Goal: Task Accomplishment & Management: Manage account settings

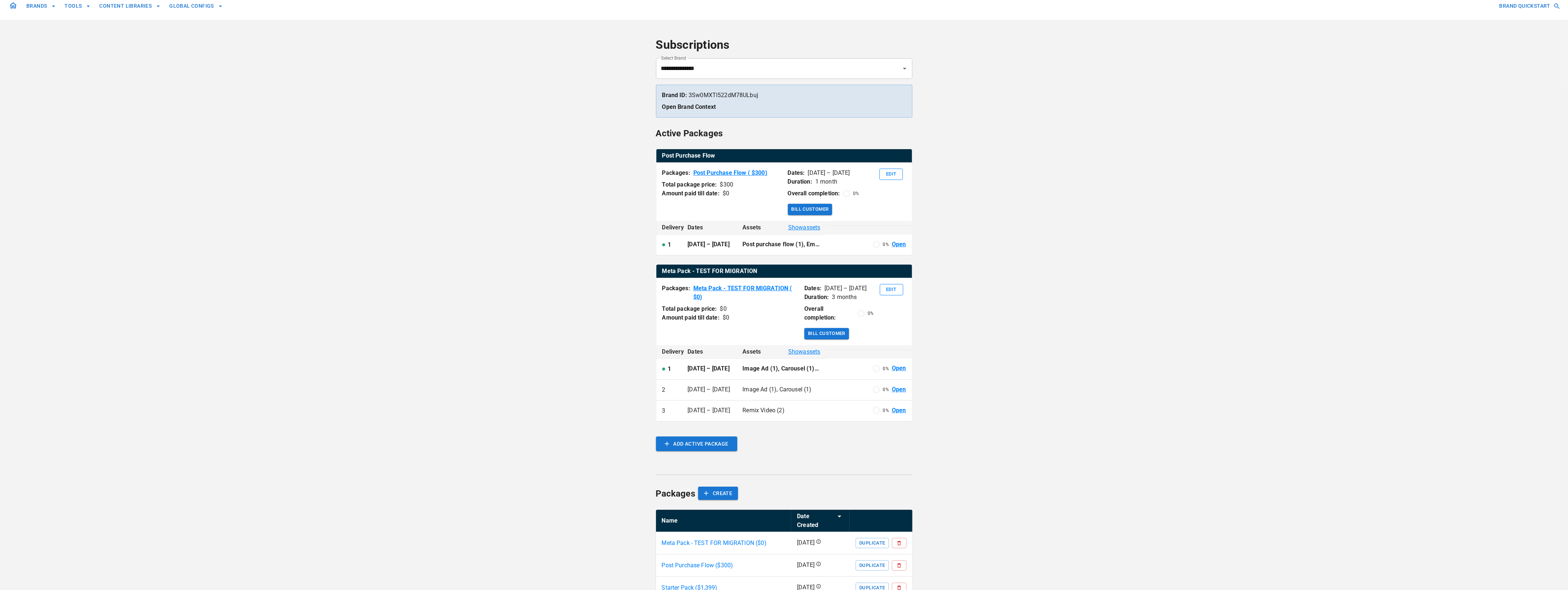
scroll to position [11, 0]
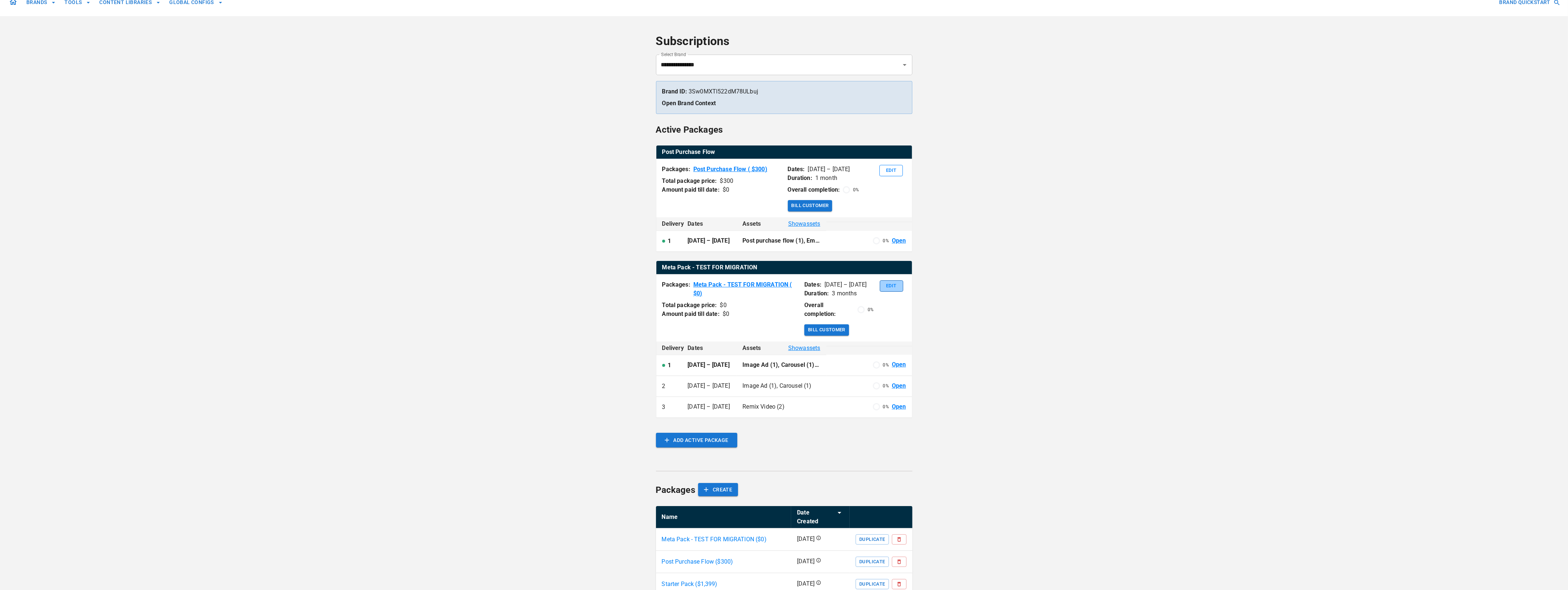
click at [889, 287] on button "Edit" at bounding box center [891, 285] width 23 height 11
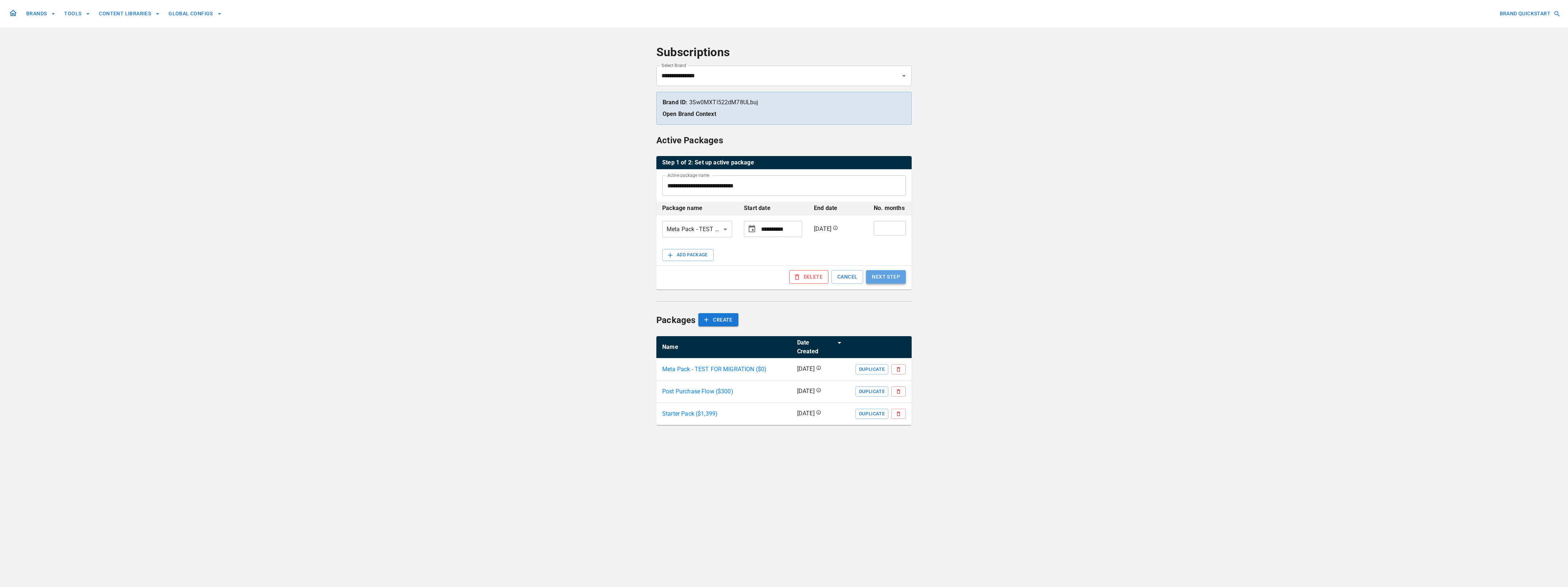
click at [886, 280] on button "NEXT STEP" at bounding box center [885, 277] width 39 height 14
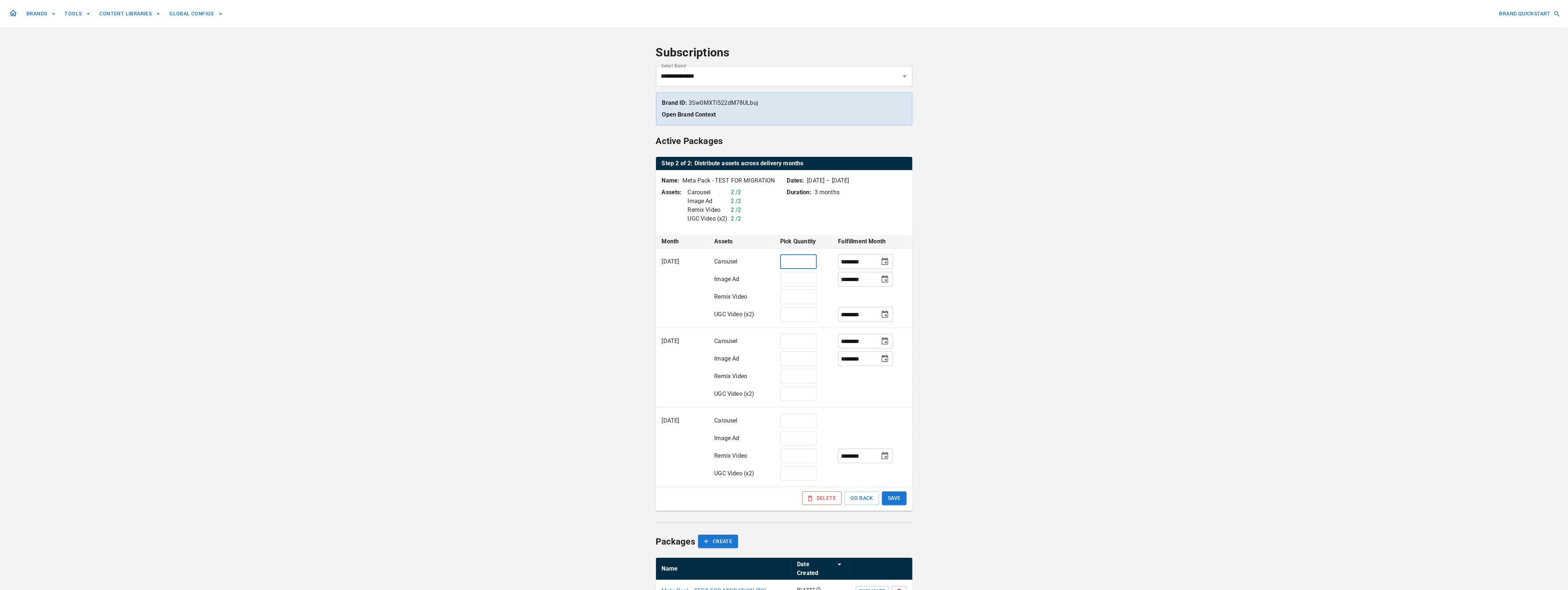
click at [786, 262] on input "*" at bounding box center [798, 261] width 36 height 15
type input "*"
drag, startPoint x: 786, startPoint y: 279, endPoint x: 782, endPoint y: 279, distance: 4.0
click at [782, 279] on input "*" at bounding box center [798, 279] width 36 height 15
type input "*"
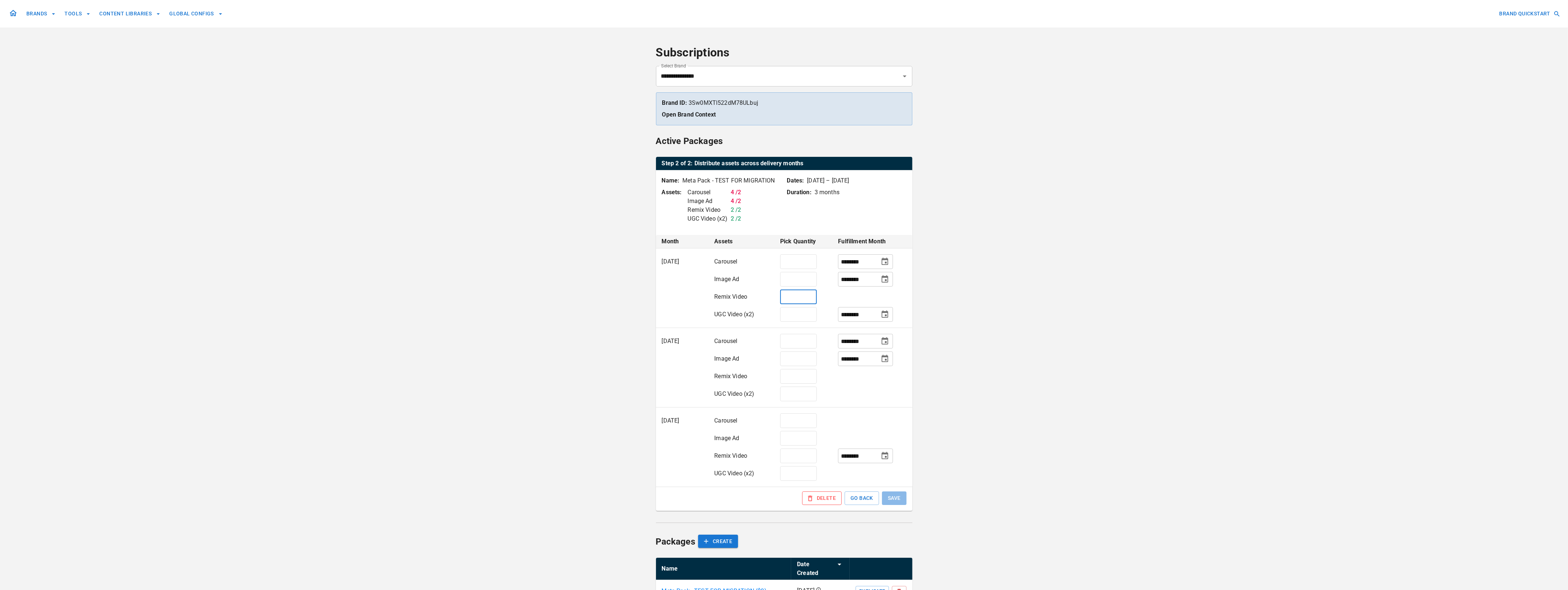
drag, startPoint x: 789, startPoint y: 298, endPoint x: 785, endPoint y: 297, distance: 4.1
click at [785, 297] on input "*" at bounding box center [798, 296] width 36 height 15
type input "*"
click at [783, 343] on input "*" at bounding box center [798, 341] width 36 height 15
type input "*"
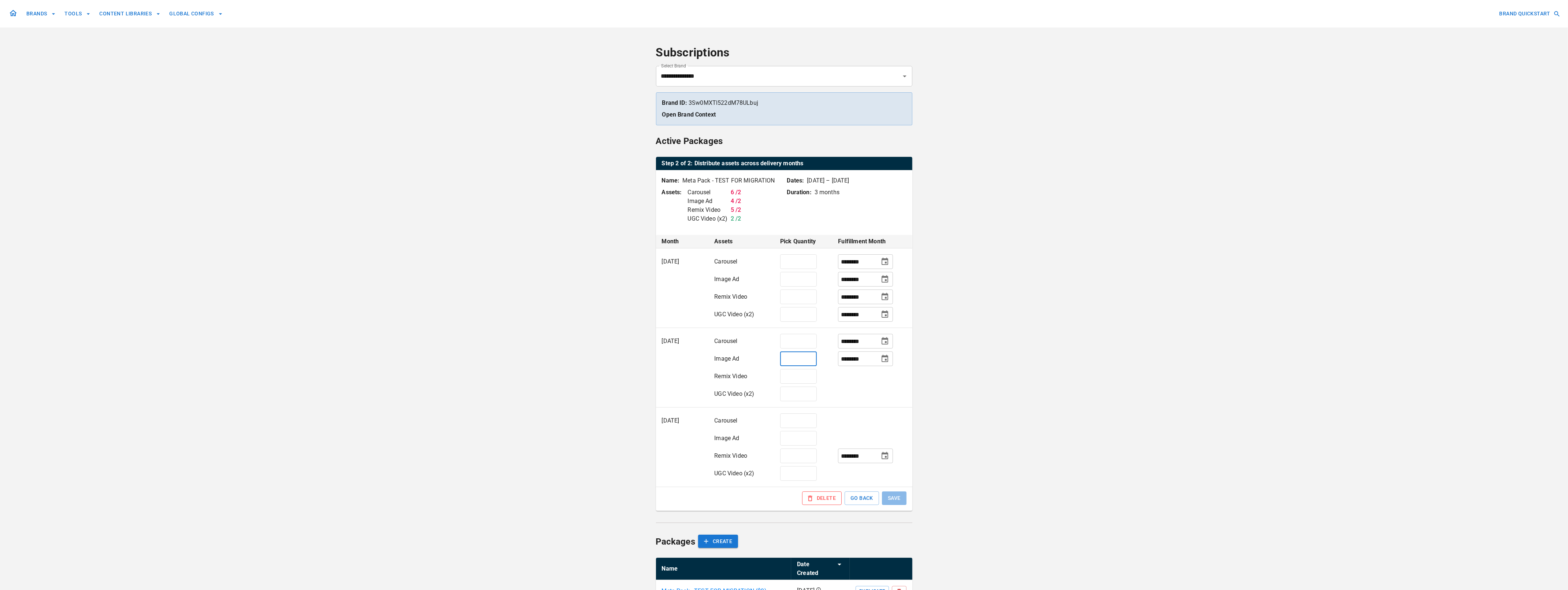
click at [783, 359] on input "*" at bounding box center [798, 359] width 36 height 15
type input "*"
drag, startPoint x: 789, startPoint y: 378, endPoint x: 785, endPoint y: 377, distance: 4.1
click at [785, 377] on input "*" at bounding box center [798, 376] width 36 height 15
type input "*"
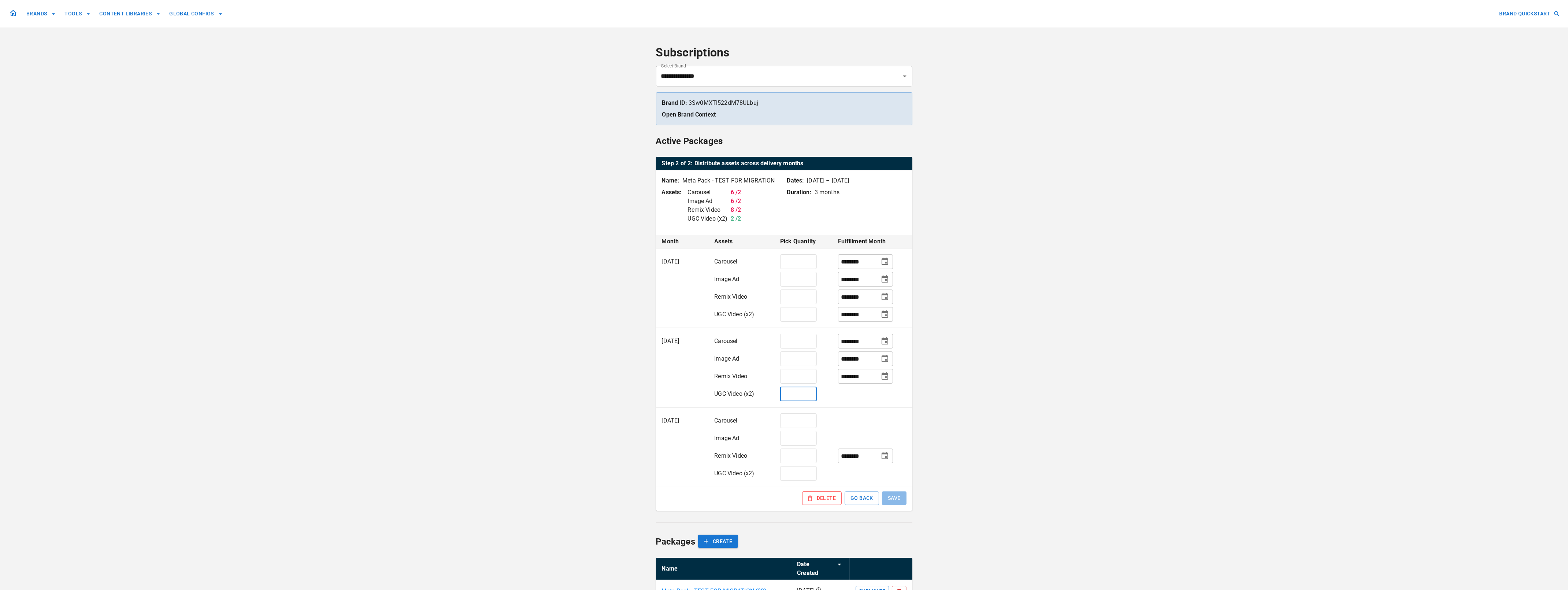
drag, startPoint x: 789, startPoint y: 395, endPoint x: 783, endPoint y: 395, distance: 6.0
click at [783, 395] on input "*" at bounding box center [798, 394] width 36 height 15
type input "*"
click at [783, 423] on input "*" at bounding box center [798, 420] width 36 height 15
type input "*"
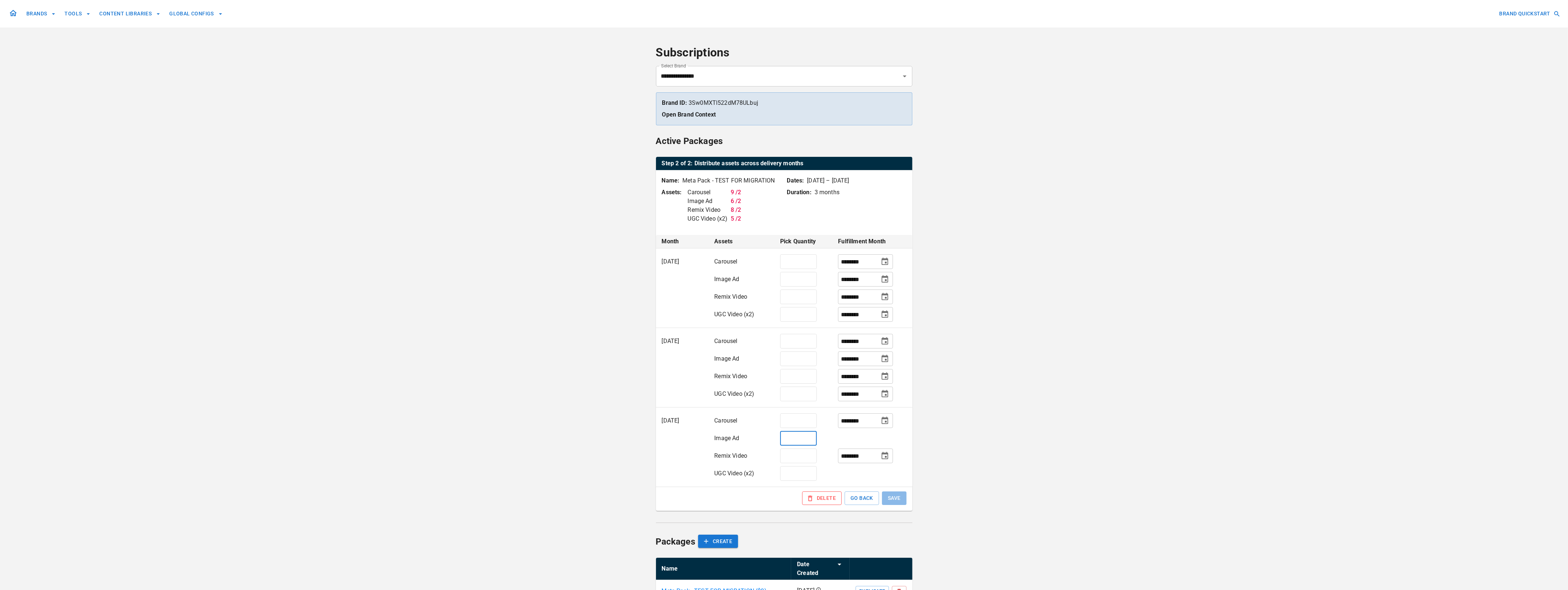
drag, startPoint x: 789, startPoint y: 441, endPoint x: 780, endPoint y: 440, distance: 9.1
click at [780, 440] on input "*" at bounding box center [798, 438] width 36 height 15
type input "*"
drag, startPoint x: 789, startPoint y: 454, endPoint x: 783, endPoint y: 455, distance: 6.1
click at [783, 455] on input "*" at bounding box center [798, 455] width 36 height 15
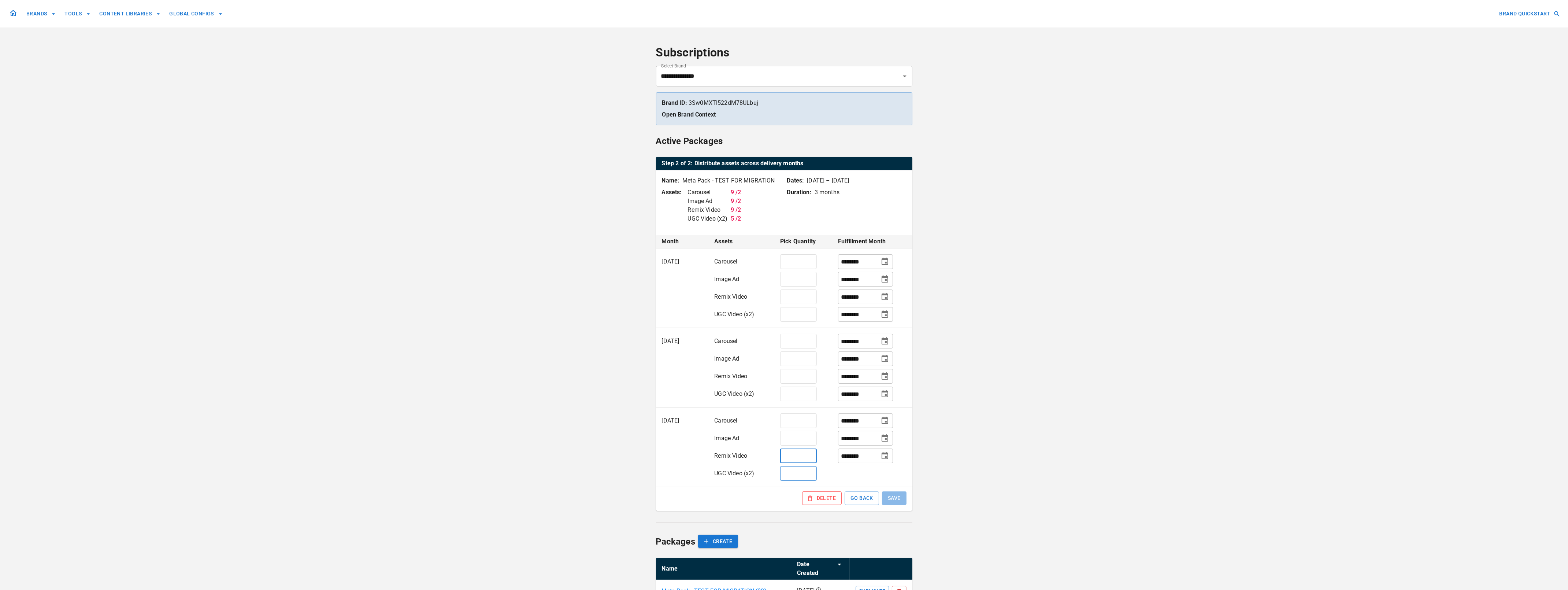
type input "*"
drag, startPoint x: 790, startPoint y: 472, endPoint x: 782, endPoint y: 473, distance: 8.1
click at [782, 473] on input "*" at bounding box center [798, 473] width 36 height 15
type input "*"
drag, startPoint x: 789, startPoint y: 315, endPoint x: 775, endPoint y: 318, distance: 14.3
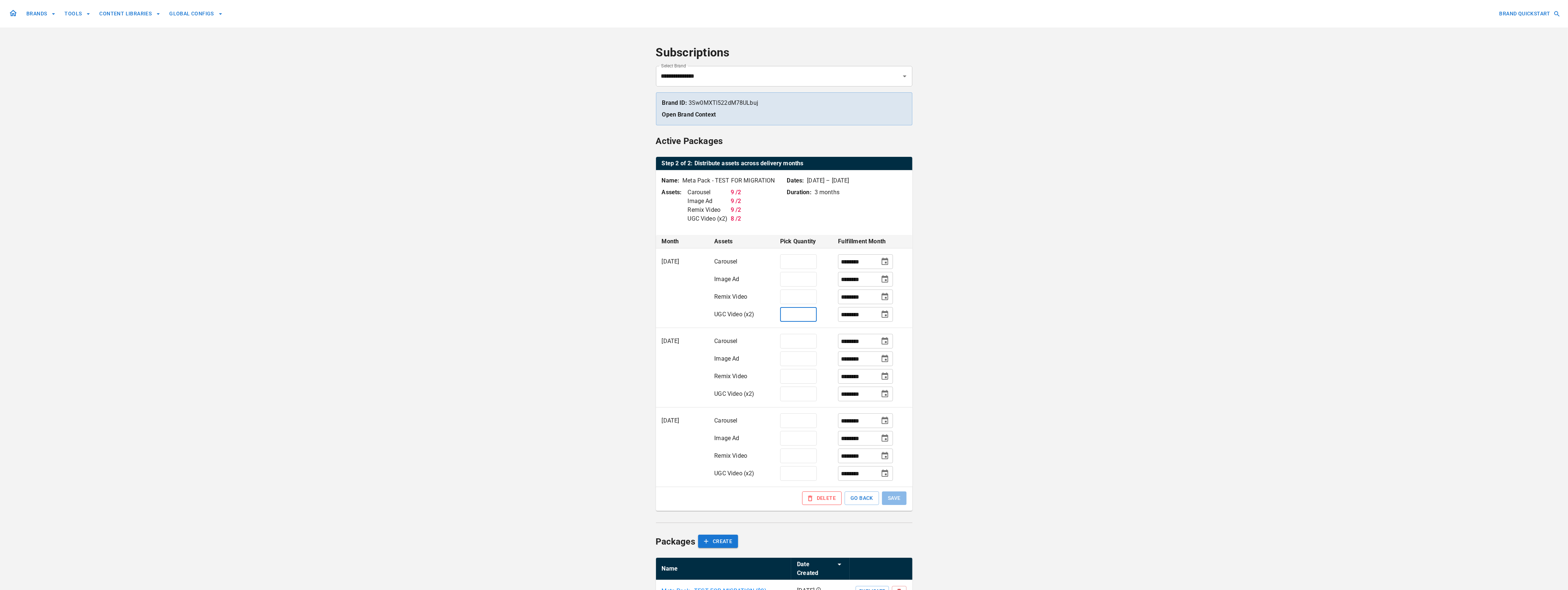
click at [775, 318] on td "* ​" at bounding box center [803, 316] width 58 height 22
type input "*"
click at [679, 467] on td "[DATE]" at bounding box center [682, 447] width 53 height 79
drag, startPoint x: 793, startPoint y: 265, endPoint x: 759, endPoint y: 266, distance: 34.0
click at [759, 266] on tr "[DATE] Carousel * ​ ******** ​" at bounding box center [784, 259] width 257 height 22
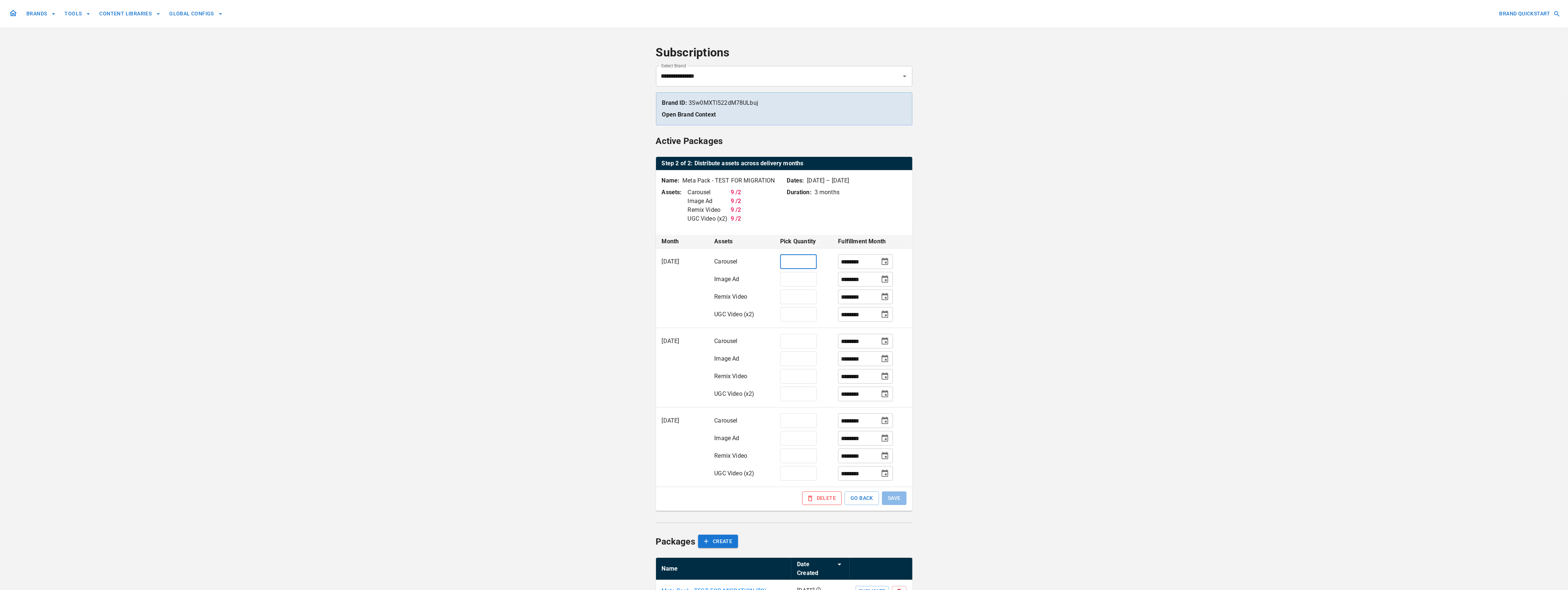
drag, startPoint x: 797, startPoint y: 261, endPoint x: 776, endPoint y: 262, distance: 21.0
click at [776, 262] on td "* ​" at bounding box center [803, 259] width 58 height 22
click at [867, 502] on button "GO BACK" at bounding box center [861, 498] width 34 height 14
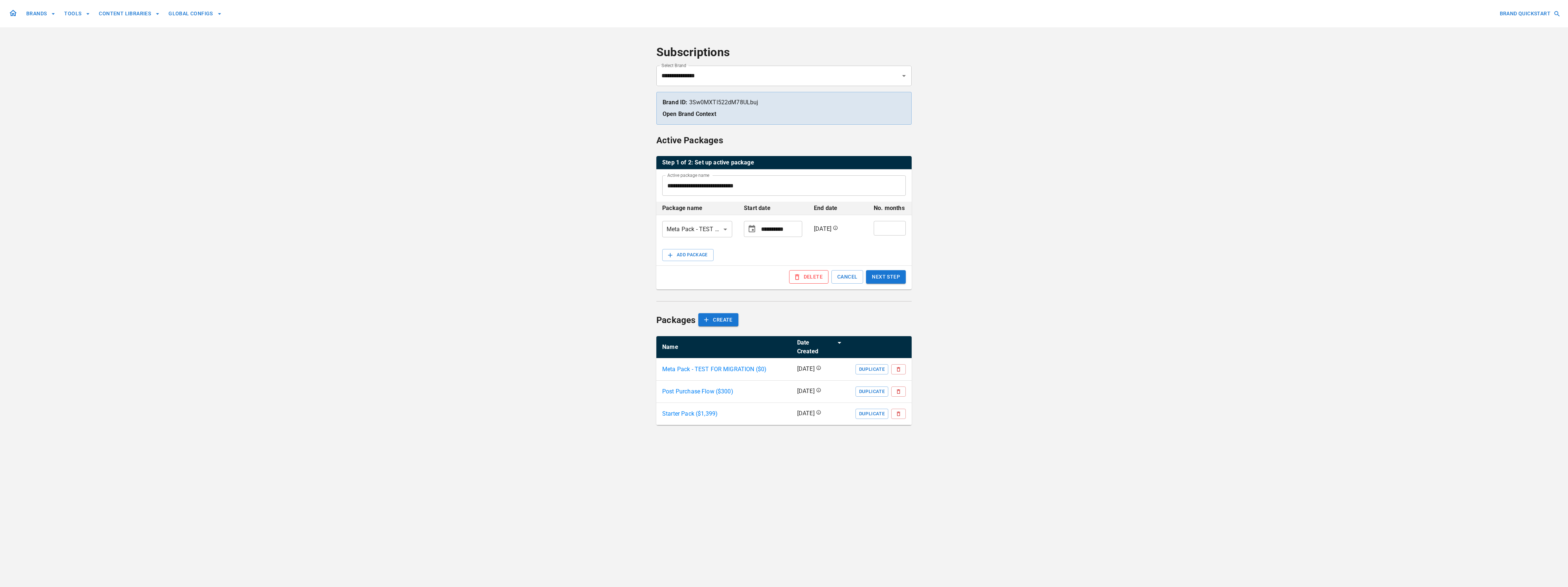
click at [725, 232] on body "**********" at bounding box center [784, 294] width 1568 height 587
click at [774, 250] on div at bounding box center [784, 294] width 1568 height 587
click at [886, 277] on button "NEXT STEP" at bounding box center [885, 277] width 39 height 14
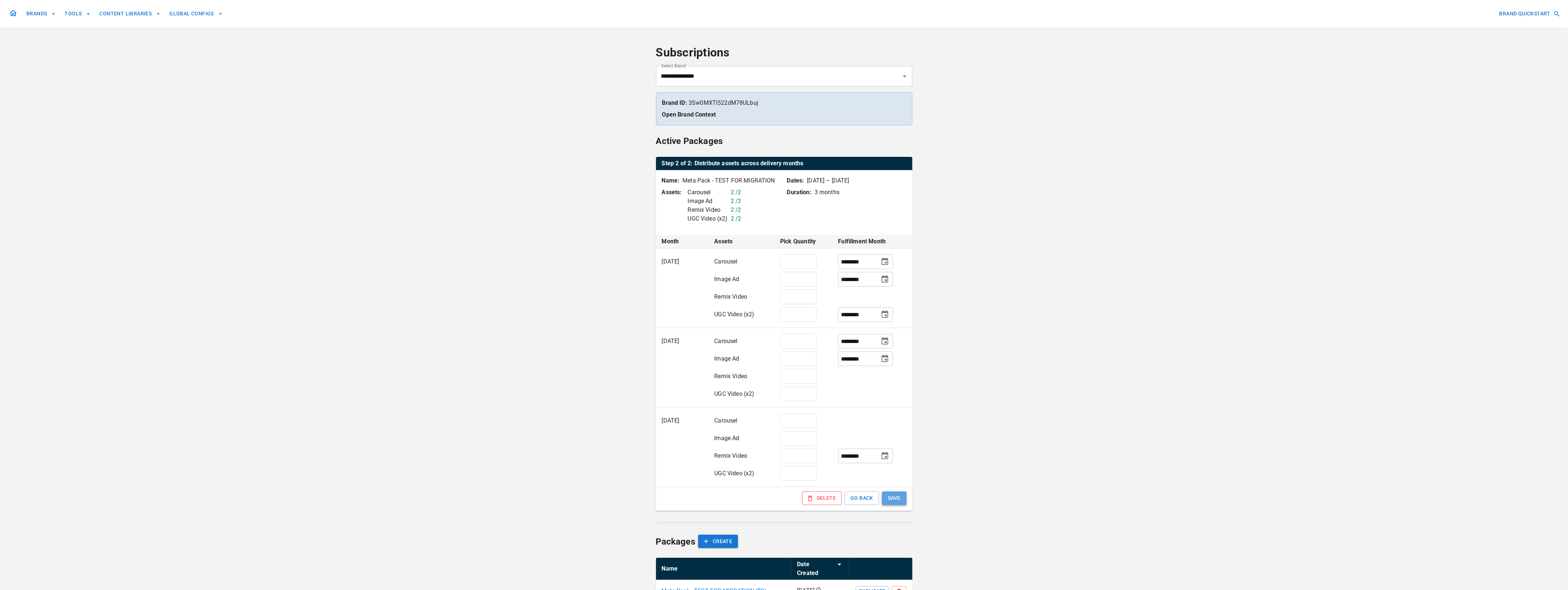
click at [890, 501] on button "SAVE" at bounding box center [894, 498] width 25 height 14
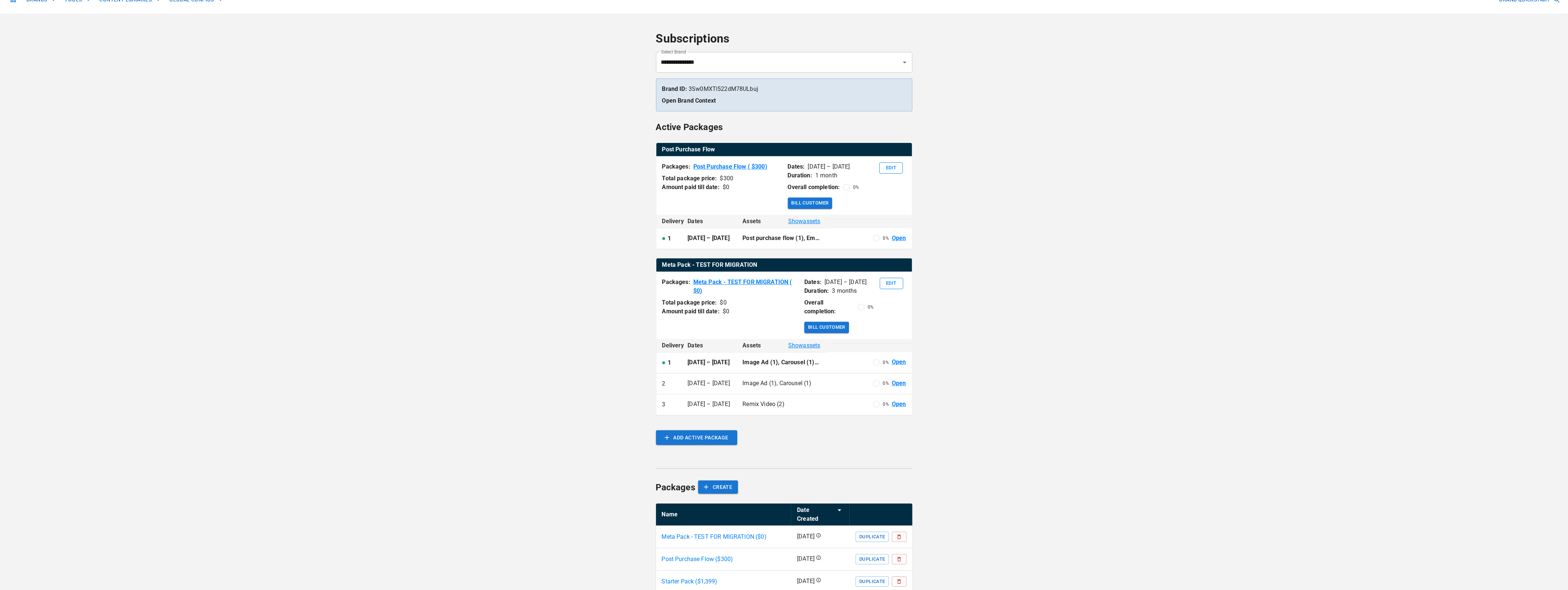
scroll to position [31, 0]
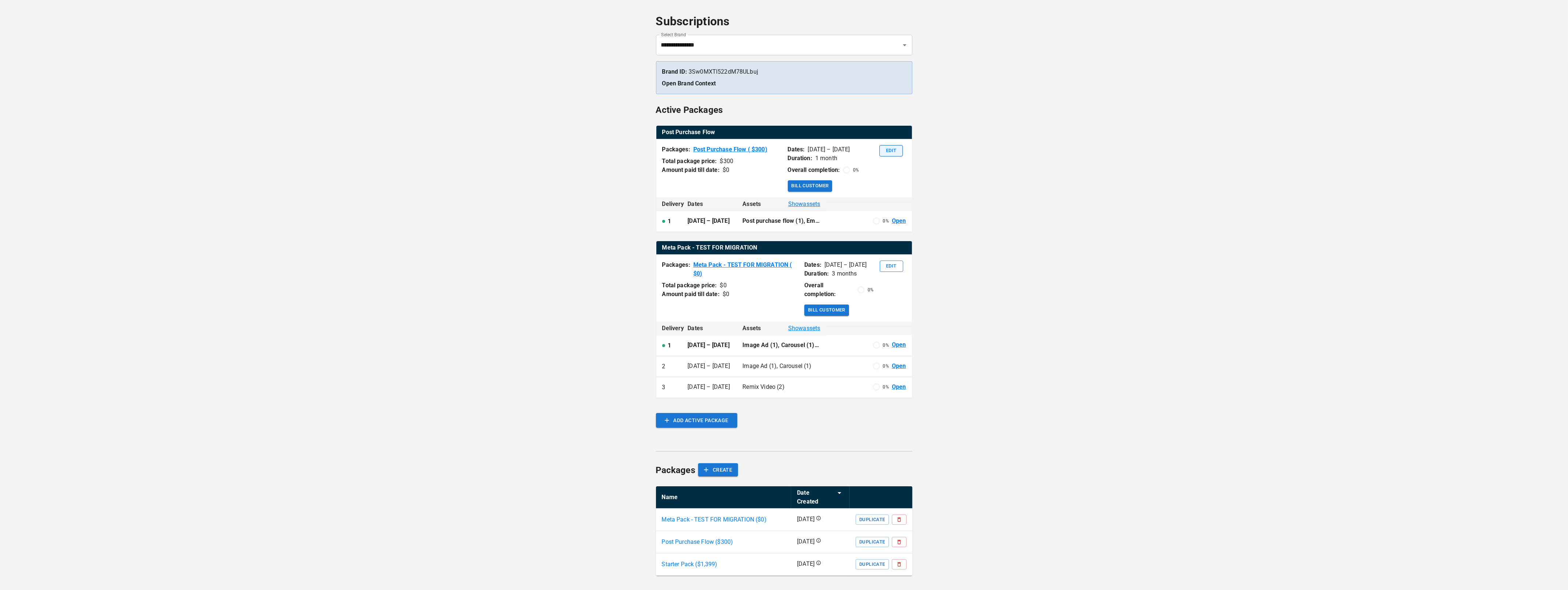
click at [896, 149] on button "Edit" at bounding box center [891, 150] width 23 height 11
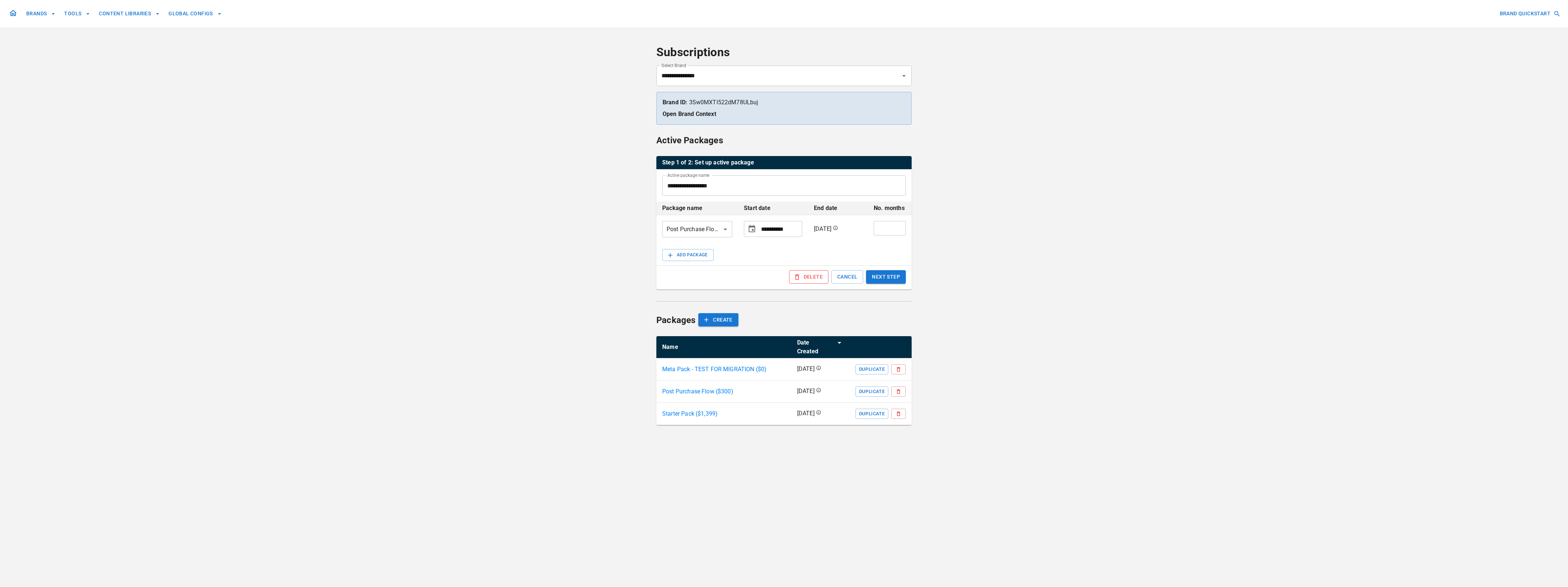
click at [894, 230] on input "*" at bounding box center [890, 228] width 32 height 15
click at [897, 228] on input "*" at bounding box center [890, 228] width 32 height 15
type input "*"
click at [897, 228] on input "*" at bounding box center [890, 228] width 32 height 15
click at [751, 252] on div "ADD PACKAGE DELETE CANCEL NEXT STEP" at bounding box center [784, 266] width 255 height 47
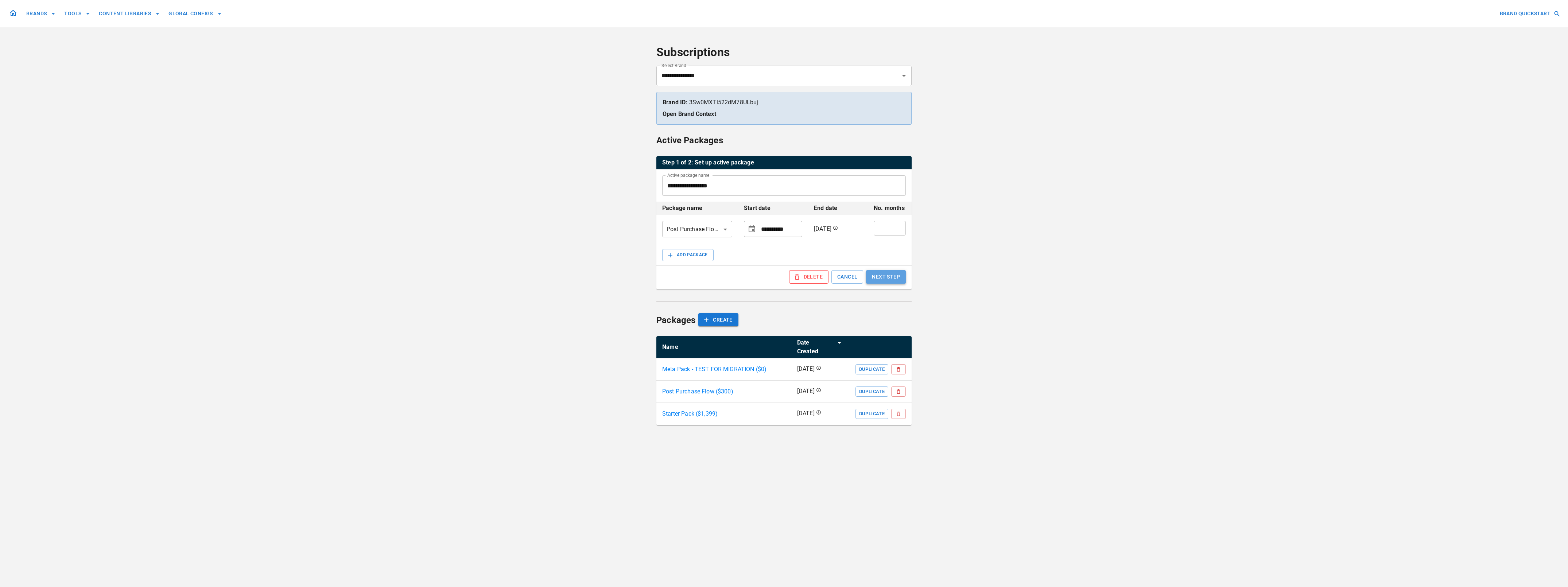
click at [877, 277] on button "NEXT STEP" at bounding box center [885, 277] width 39 height 14
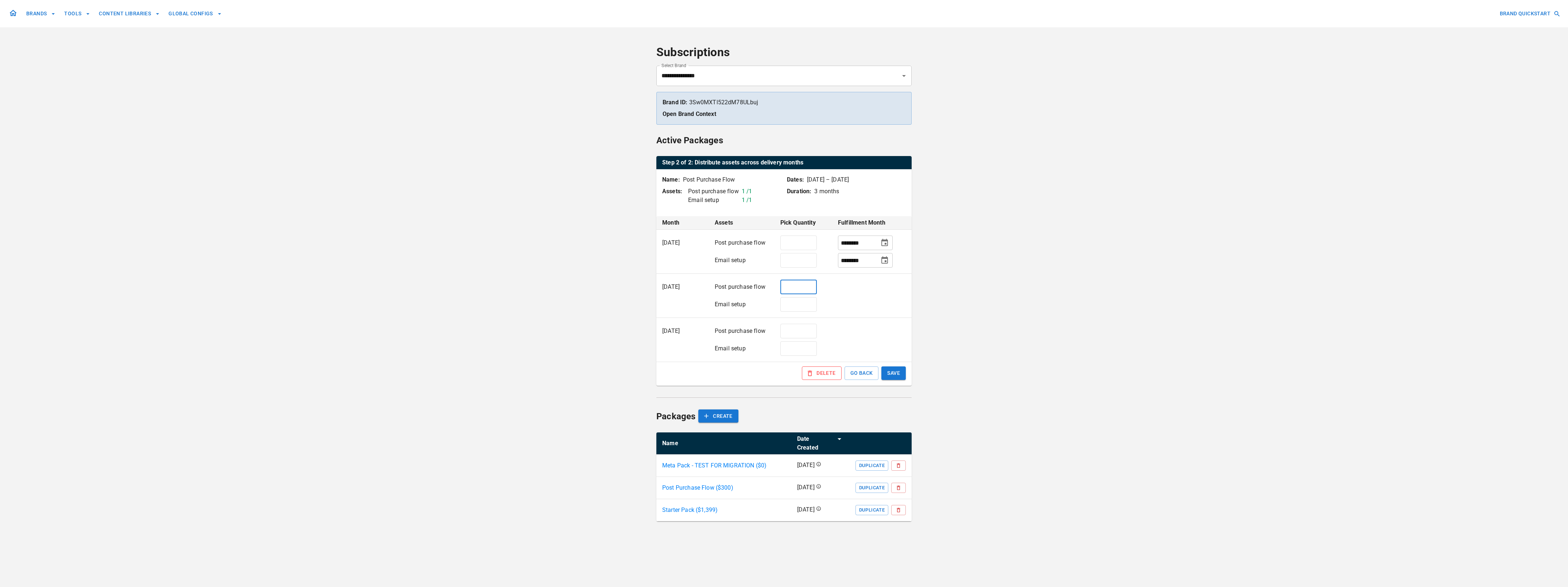
drag, startPoint x: 791, startPoint y: 290, endPoint x: 780, endPoint y: 289, distance: 11.0
click at [780, 289] on input "*" at bounding box center [799, 287] width 36 height 15
type input "*"
drag, startPoint x: 781, startPoint y: 307, endPoint x: 766, endPoint y: 305, distance: 15.1
click at [766, 305] on tr "Email setup * ​" at bounding box center [784, 306] width 255 height 22
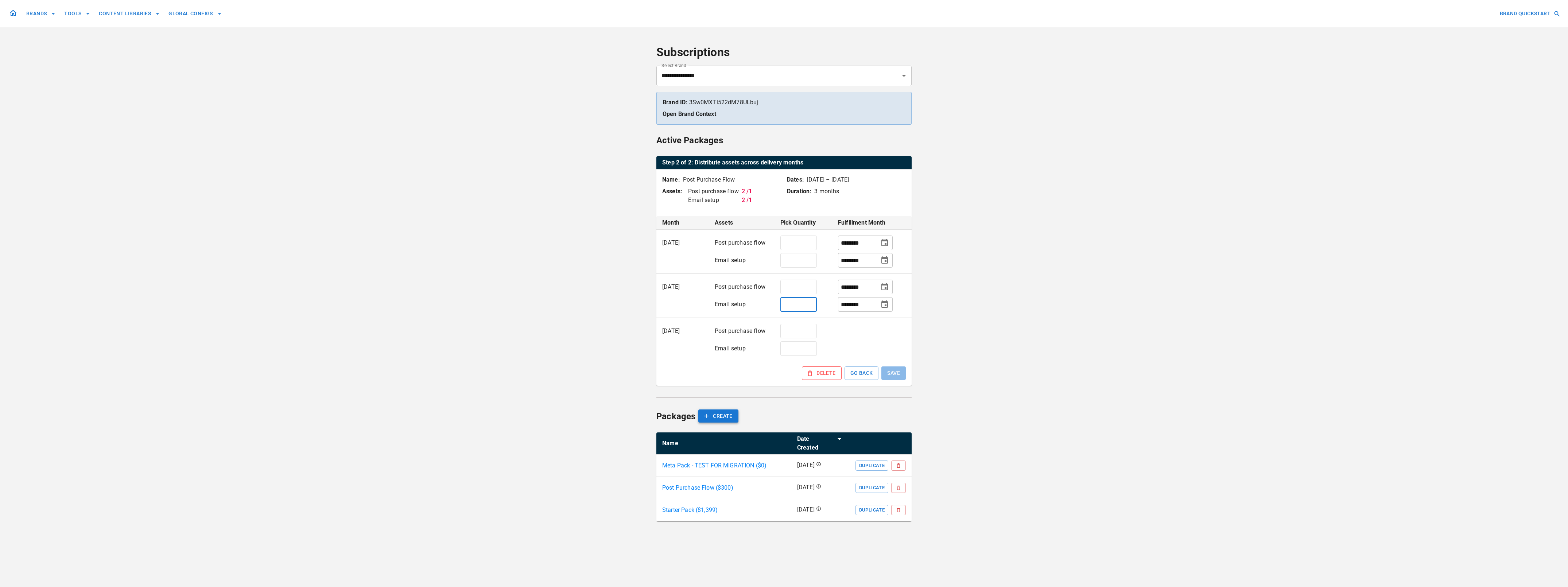
type input "*"
click at [722, 417] on button "CREATE" at bounding box center [718, 416] width 39 height 14
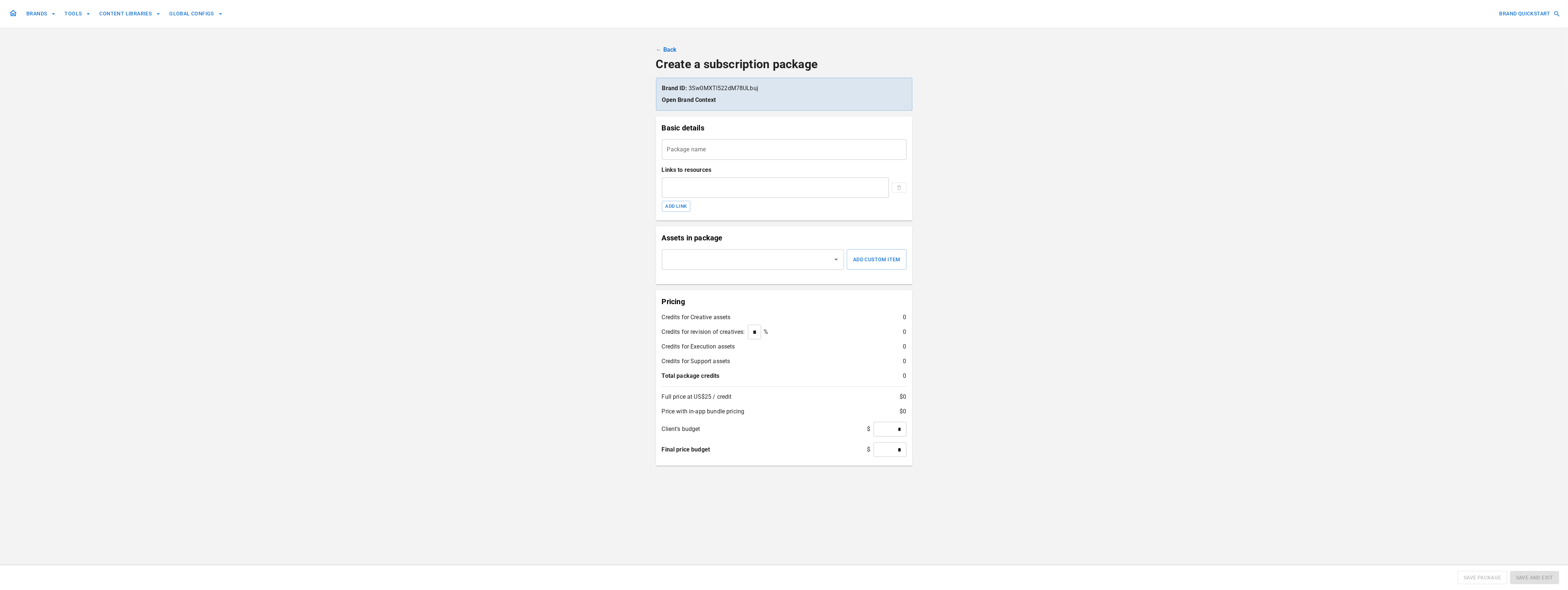
click at [722, 148] on input "Package name" at bounding box center [784, 149] width 245 height 21
type input "**********"
click at [811, 262] on input "text" at bounding box center [748, 259] width 165 height 14
click at [619, 247] on div "**********" at bounding box center [784, 336] width 1568 height 672
click at [838, 261] on icon "Open" at bounding box center [837, 259] width 9 height 9
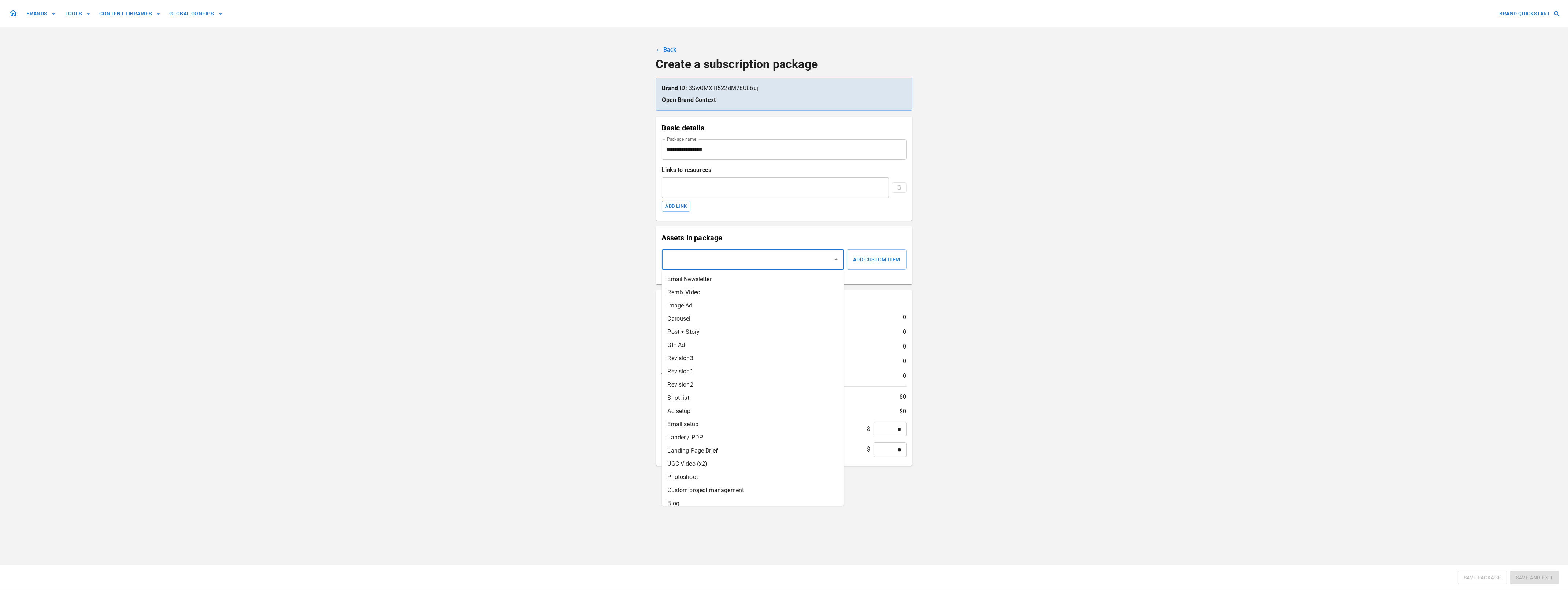
click at [822, 279] on li "Email Newsletter" at bounding box center [753, 279] width 182 height 13
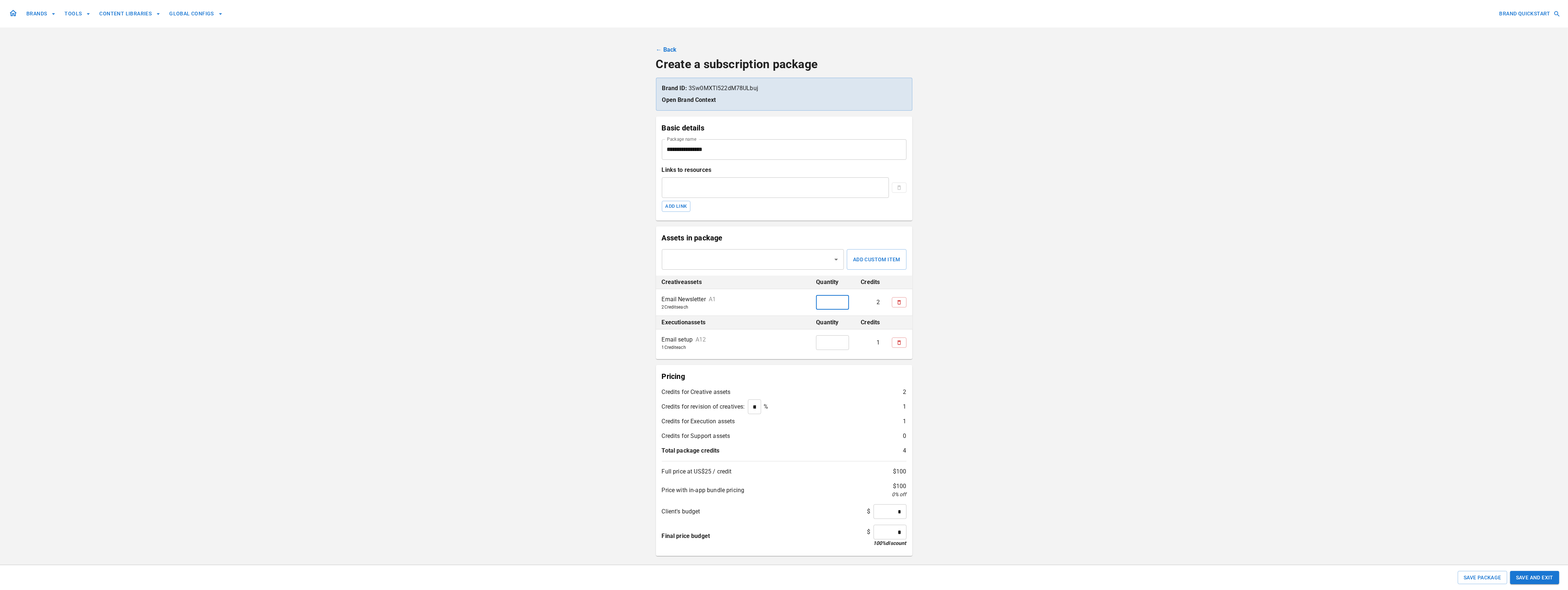
drag, startPoint x: 828, startPoint y: 303, endPoint x: 819, endPoint y: 303, distance: 9.0
click at [819, 303] on input "*" at bounding box center [832, 302] width 33 height 15
type input "*"
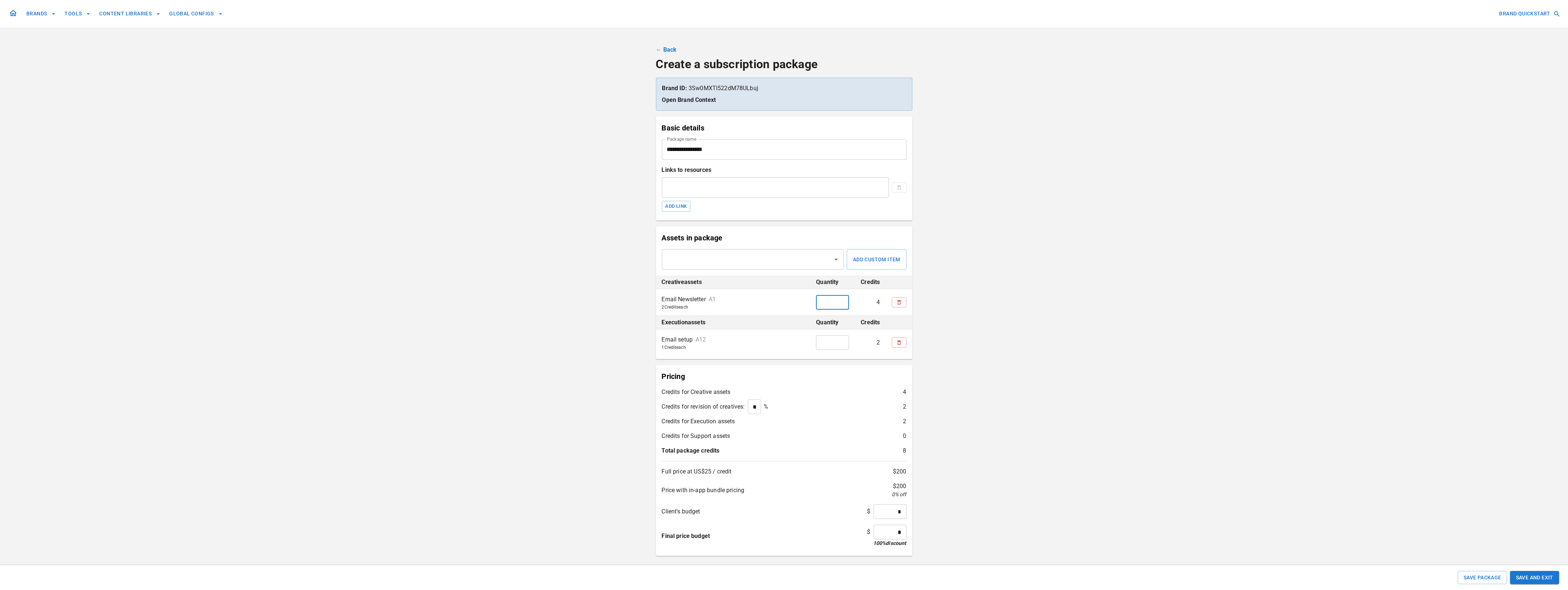
click at [842, 301] on input "*" at bounding box center [832, 302] width 33 height 15
click at [836, 259] on icon "Open" at bounding box center [837, 259] width 4 height 2
click at [800, 294] on li "Image Ad" at bounding box center [753, 292] width 182 height 13
drag, startPoint x: 823, startPoint y: 330, endPoint x: 799, endPoint y: 328, distance: 24.1
click at [799, 328] on tr "Image Ad A3 2 Credit s each * ​ 2" at bounding box center [784, 329] width 257 height 27
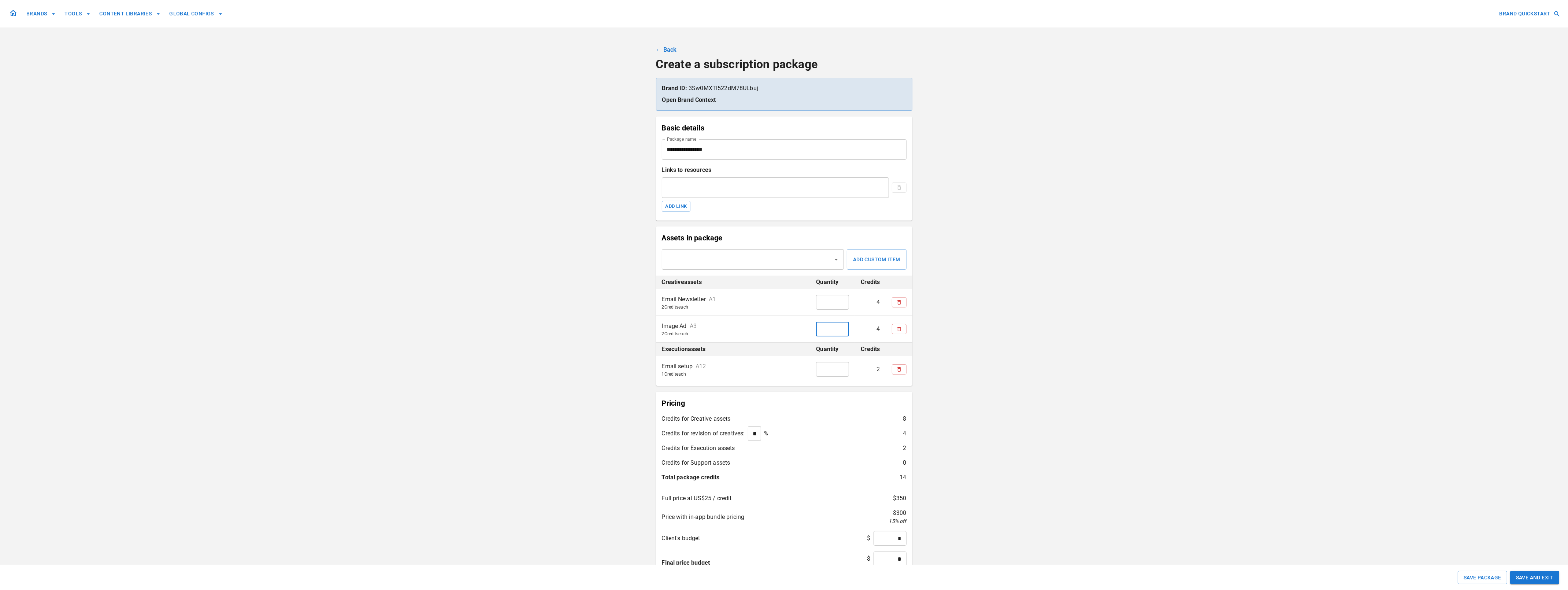
type input "*"
click at [843, 327] on input "*" at bounding box center [832, 329] width 33 height 15
click at [837, 261] on icon "Open" at bounding box center [837, 259] width 9 height 9
click at [784, 322] on li "GIF Ad" at bounding box center [753, 319] width 182 height 13
drag, startPoint x: 825, startPoint y: 357, endPoint x: 815, endPoint y: 357, distance: 10.0
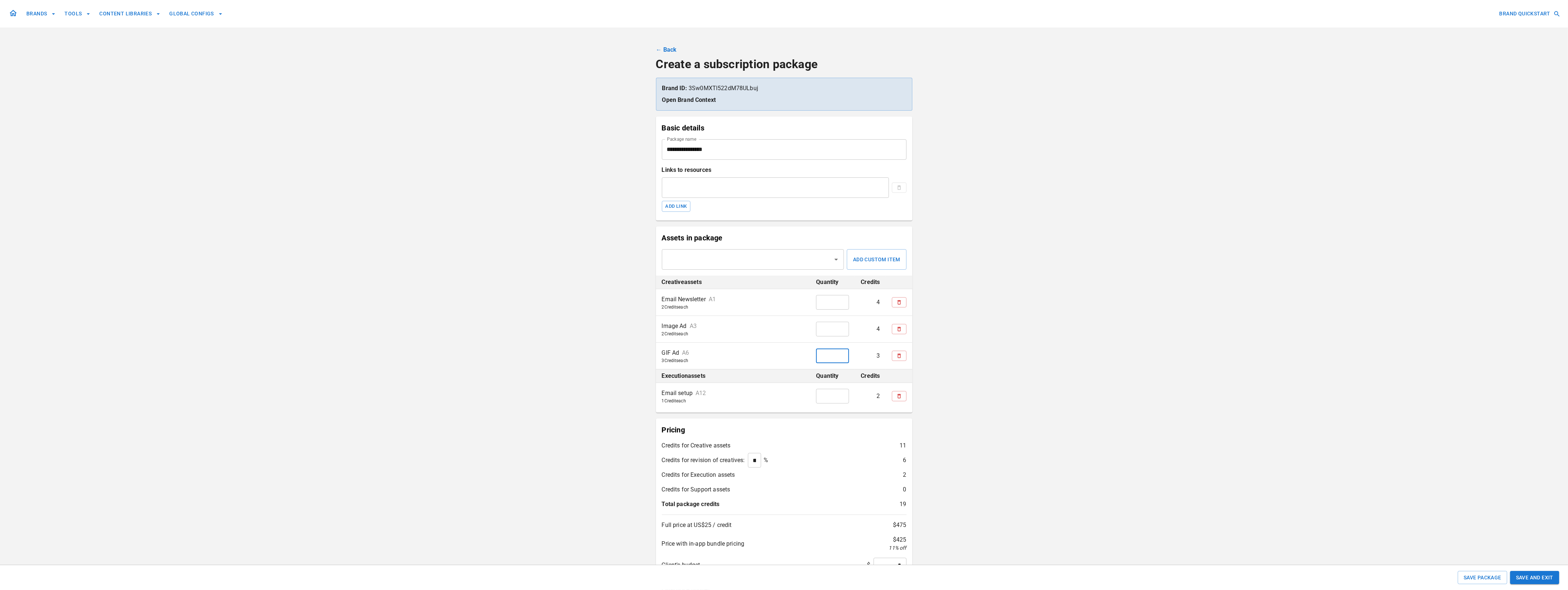
click at [815, 357] on td "* ​" at bounding box center [832, 355] width 45 height 27
click at [837, 259] on icon "Open" at bounding box center [837, 259] width 4 height 2
type input "*"
click at [781, 412] on li "UGC Video (x2)" at bounding box center [753, 411] width 182 height 13
click at [836, 261] on icon "Open" at bounding box center [837, 259] width 4 height 2
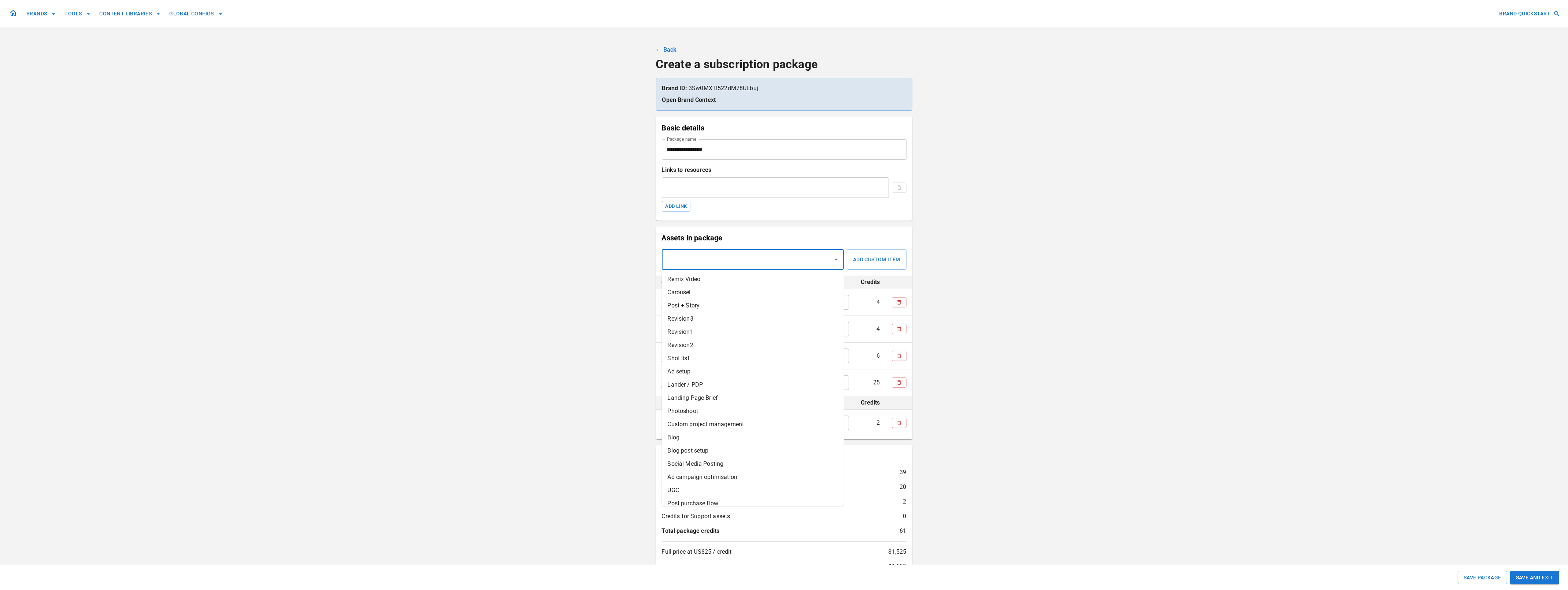
click at [831, 240] on p "Assets in package" at bounding box center [784, 238] width 245 height 11
type input "*"
click at [842, 381] on input "*" at bounding box center [832, 382] width 33 height 15
click at [837, 261] on icon "Open" at bounding box center [837, 259] width 9 height 9
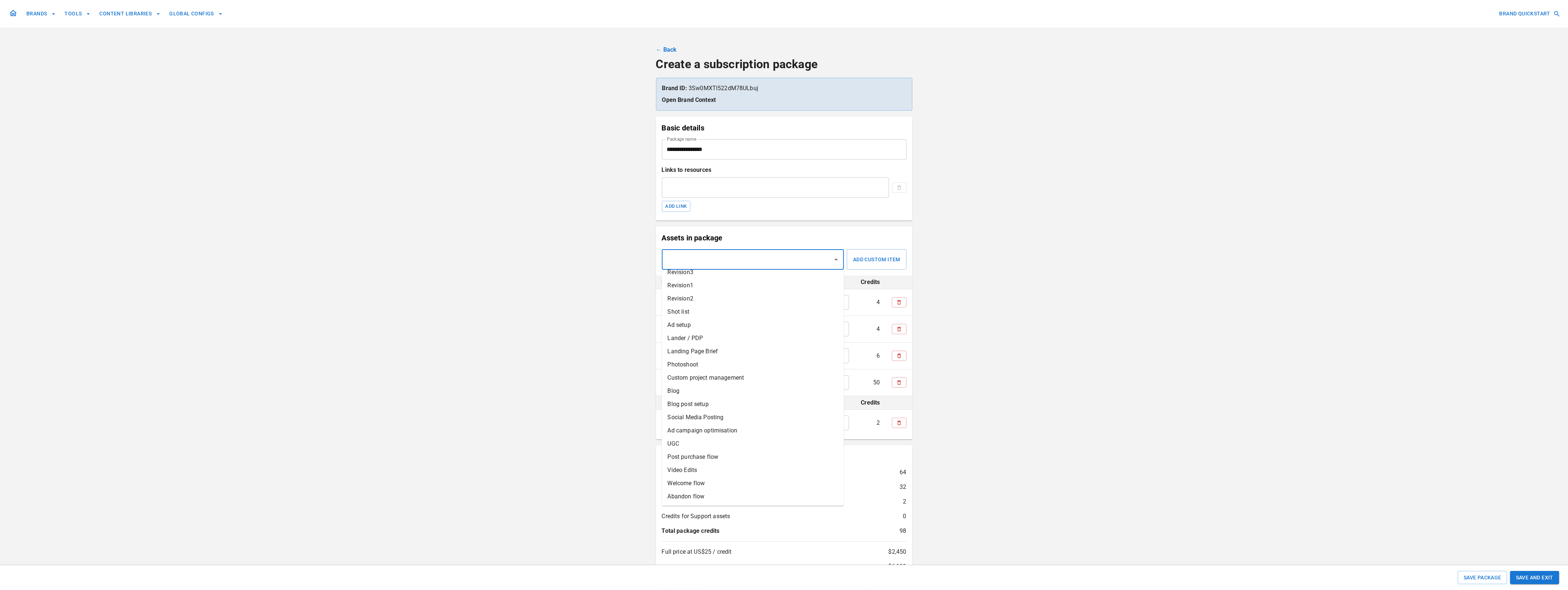
click at [770, 443] on li "UGC" at bounding box center [753, 444] width 182 height 13
click at [835, 259] on icon "Open" at bounding box center [837, 259] width 9 height 9
click at [841, 239] on p "Assets in package" at bounding box center [784, 238] width 245 height 11
type input "*"
click at [843, 408] on input "*" at bounding box center [832, 409] width 33 height 15
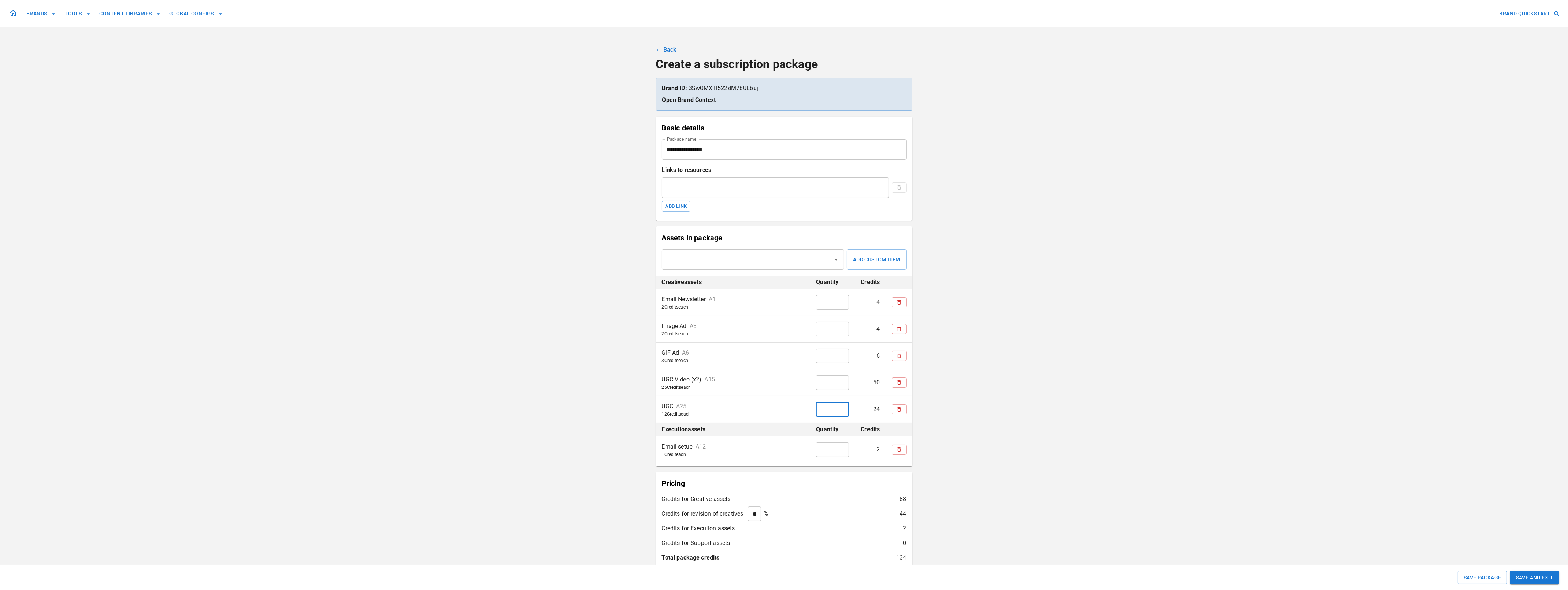
click at [835, 261] on icon "Open" at bounding box center [837, 259] width 9 height 9
click at [766, 481] on li "Welcome flow" at bounding box center [753, 483] width 182 height 13
click at [836, 259] on icon "Open" at bounding box center [837, 259] width 4 height 2
click at [818, 238] on p "Assets in package" at bounding box center [784, 238] width 245 height 11
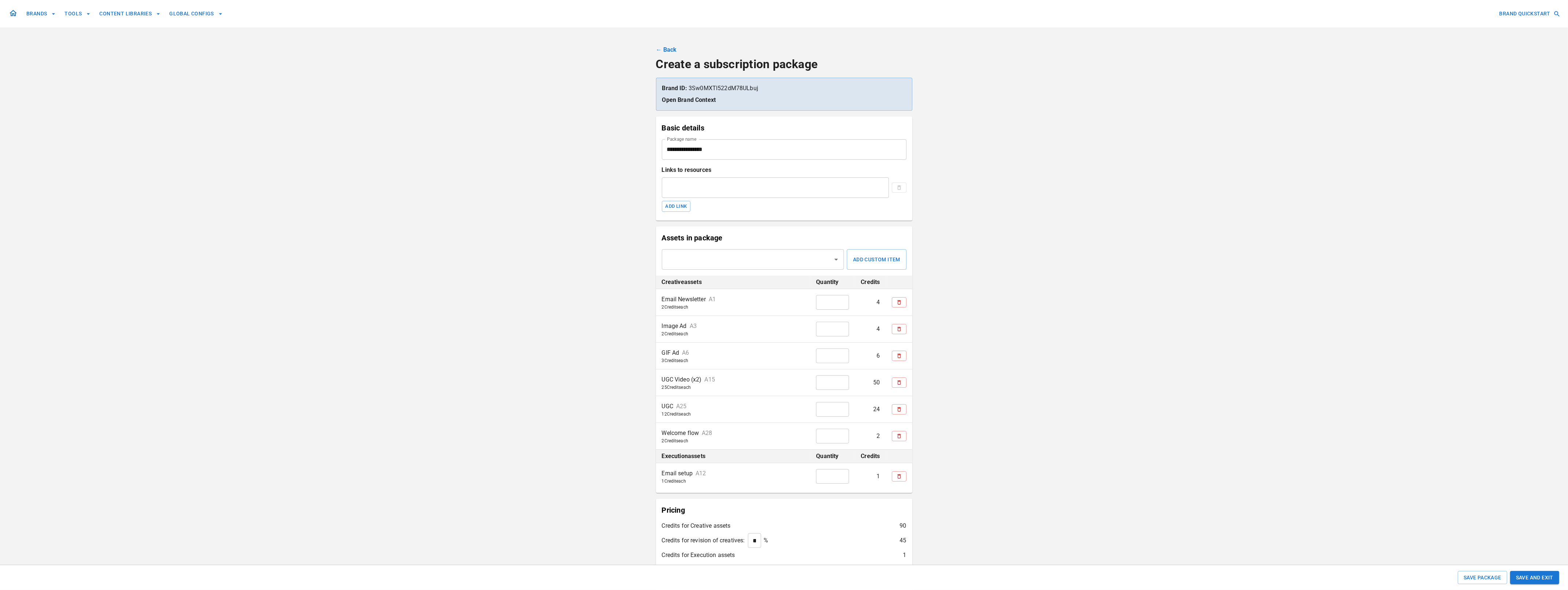
type input "*"
click at [842, 435] on input "*" at bounding box center [832, 436] width 33 height 15
click at [988, 444] on div "**********" at bounding box center [784, 363] width 1568 height 726
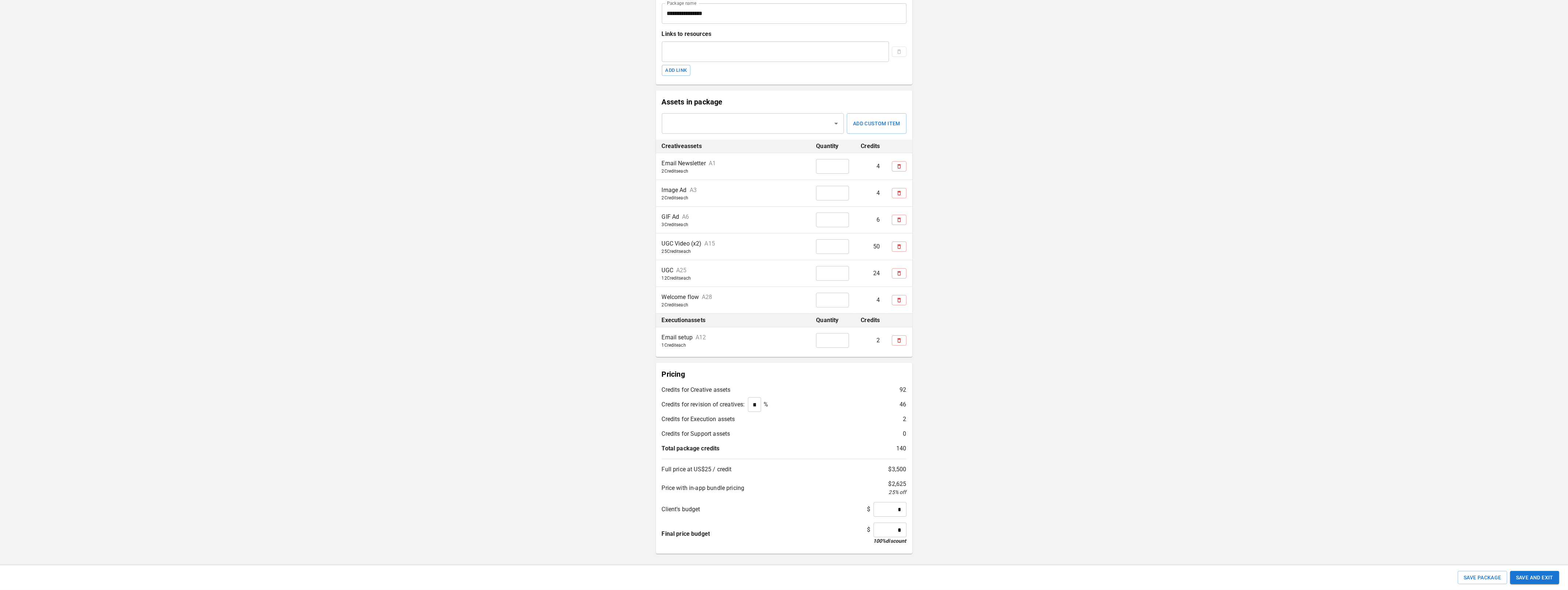
scroll to position [137, 0]
click at [836, 123] on icon "Open" at bounding box center [837, 123] width 4 height 2
click at [788, 143] on li "Remix Video" at bounding box center [753, 143] width 182 height 13
type input "*"
click at [841, 324] on input "*" at bounding box center [832, 325] width 33 height 15
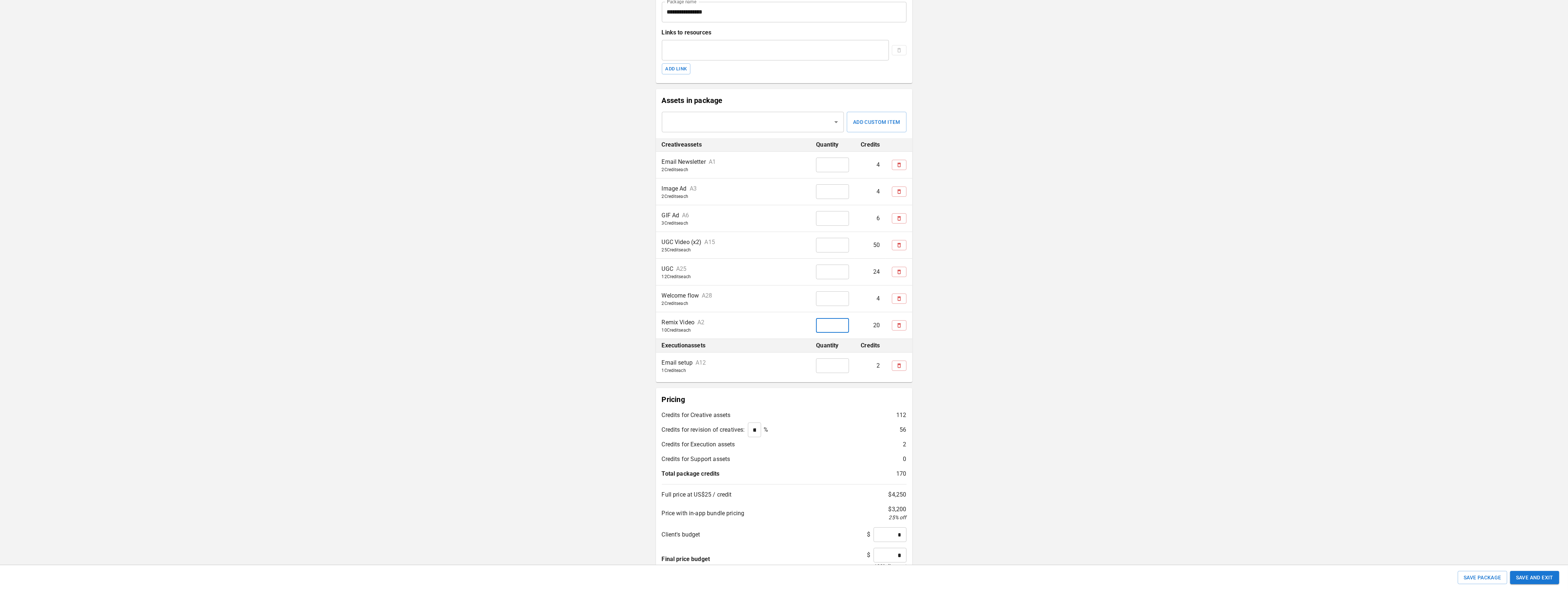
drag, startPoint x: 1015, startPoint y: 382, endPoint x: 1032, endPoint y: 387, distance: 17.7
click at [1015, 382] on div "**********" at bounding box center [784, 239] width 1568 height 753
click at [1538, 577] on button "Save and Exit" at bounding box center [1535, 578] width 49 height 14
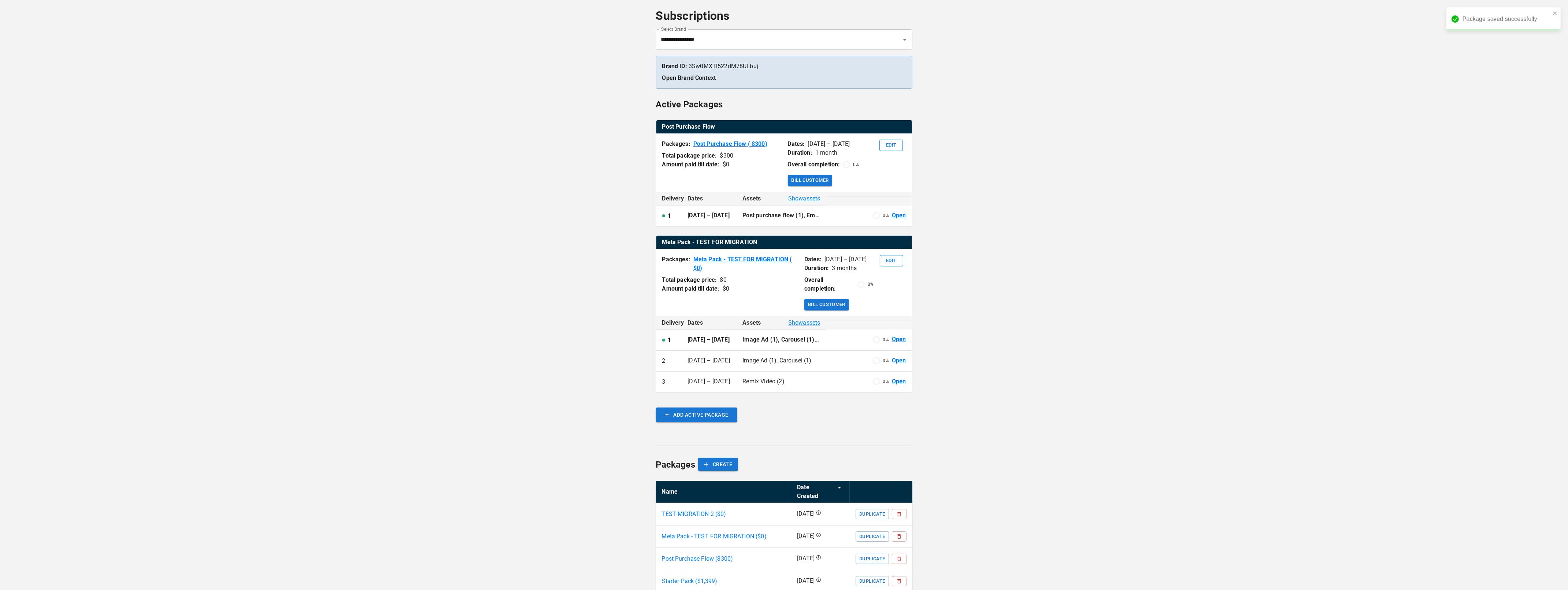
scroll to position [53, 0]
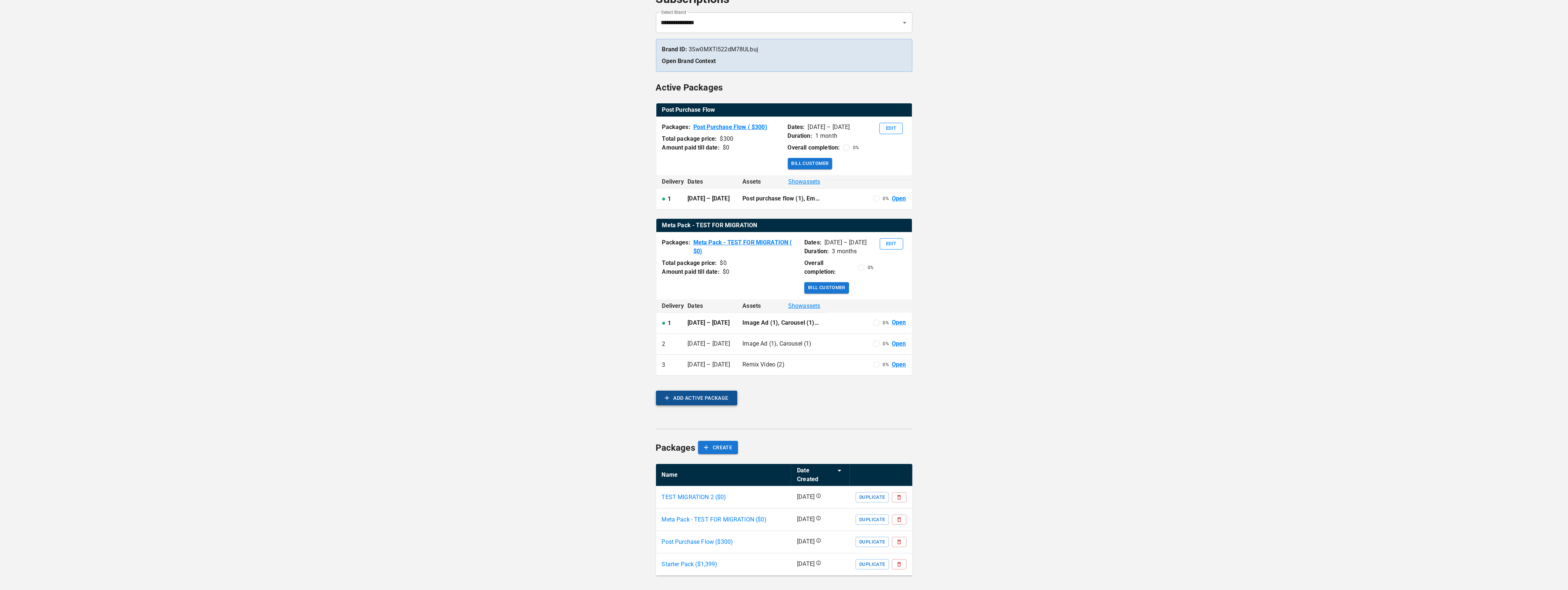
click at [711, 397] on button "ADD ACTIVE PACKAGE" at bounding box center [696, 398] width 81 height 15
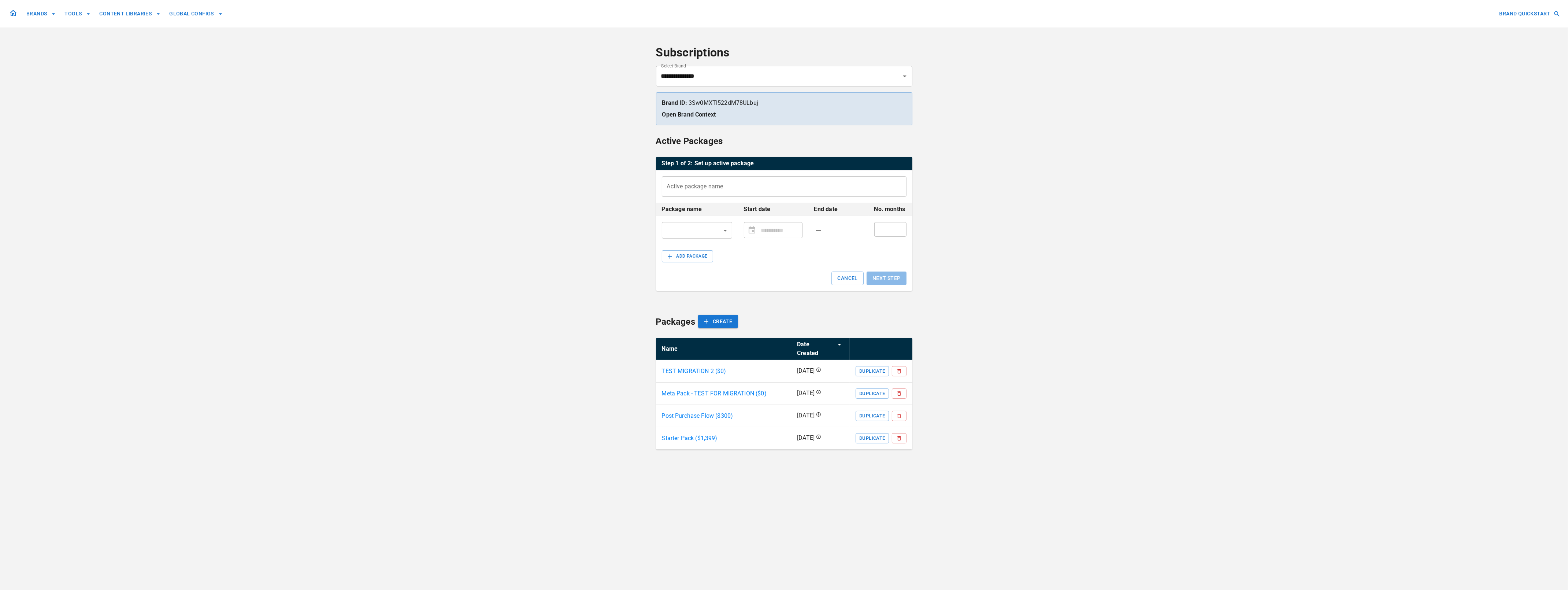
scroll to position [0, 0]
click at [704, 366] on p "TEST MIGRATION 2 ($ 0 )" at bounding box center [697, 371] width 64 height 9
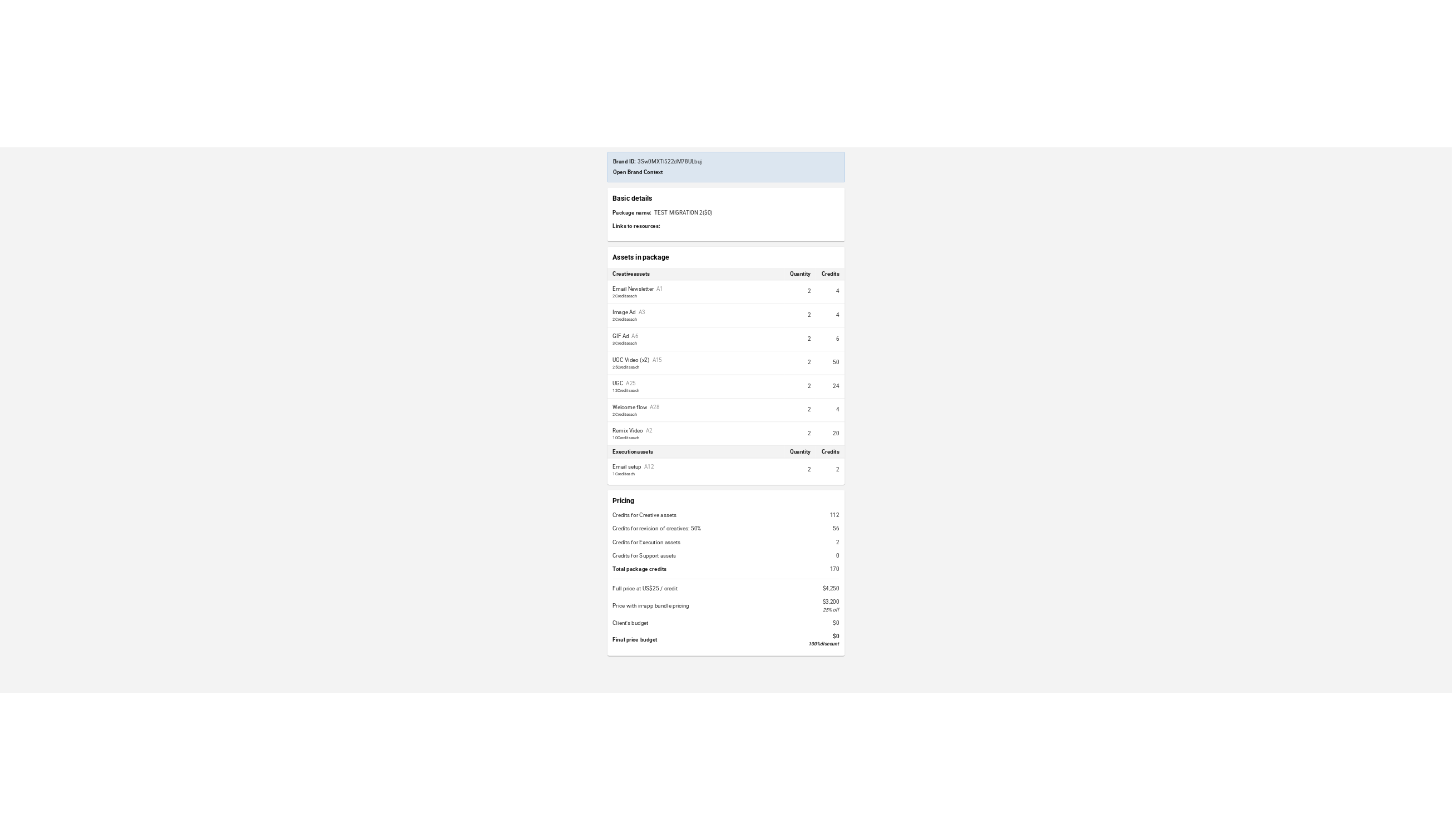
scroll to position [124, 0]
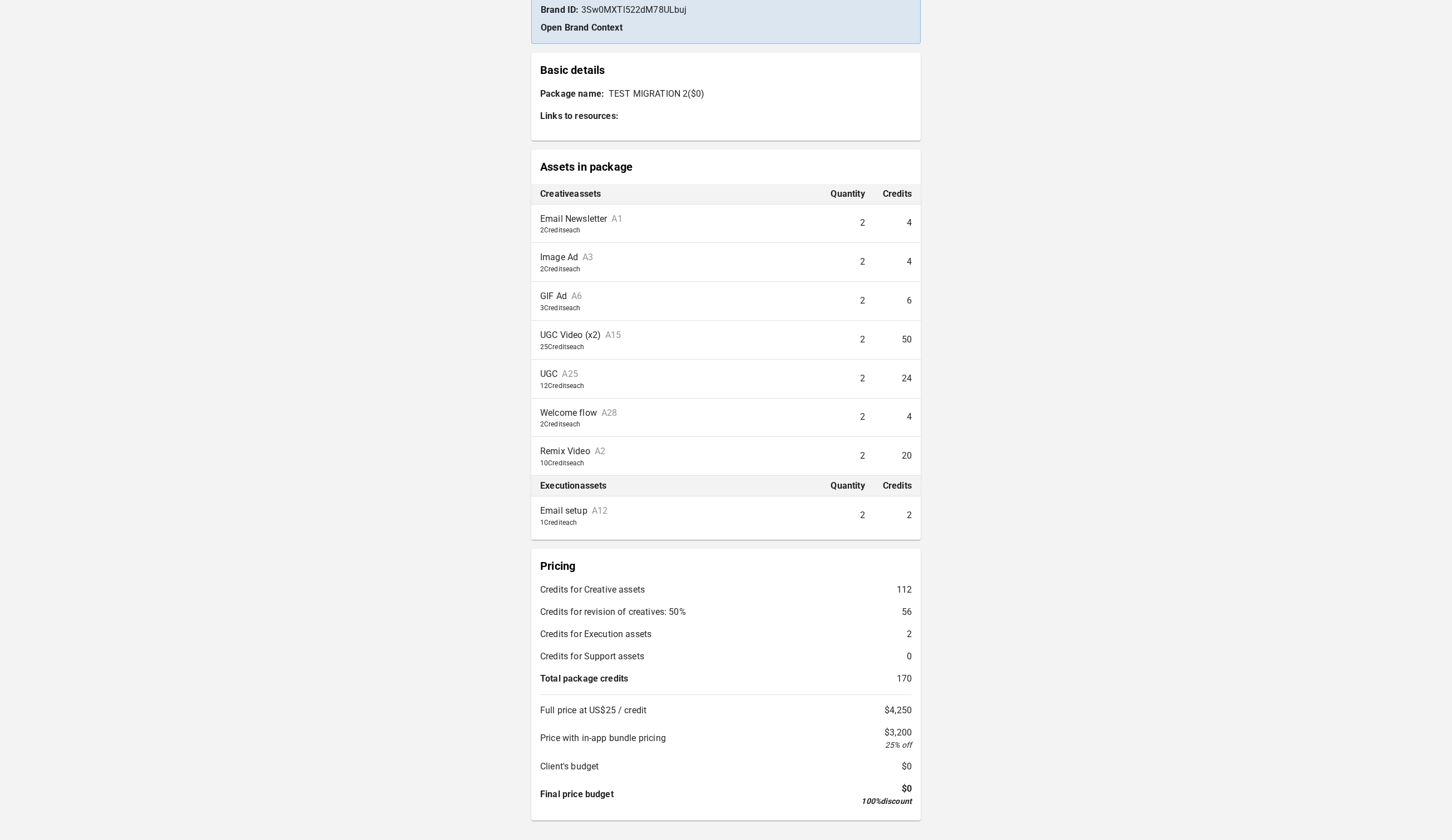
click at [1170, 378] on div "**********" at bounding box center [726, 376] width 1452 height 1000
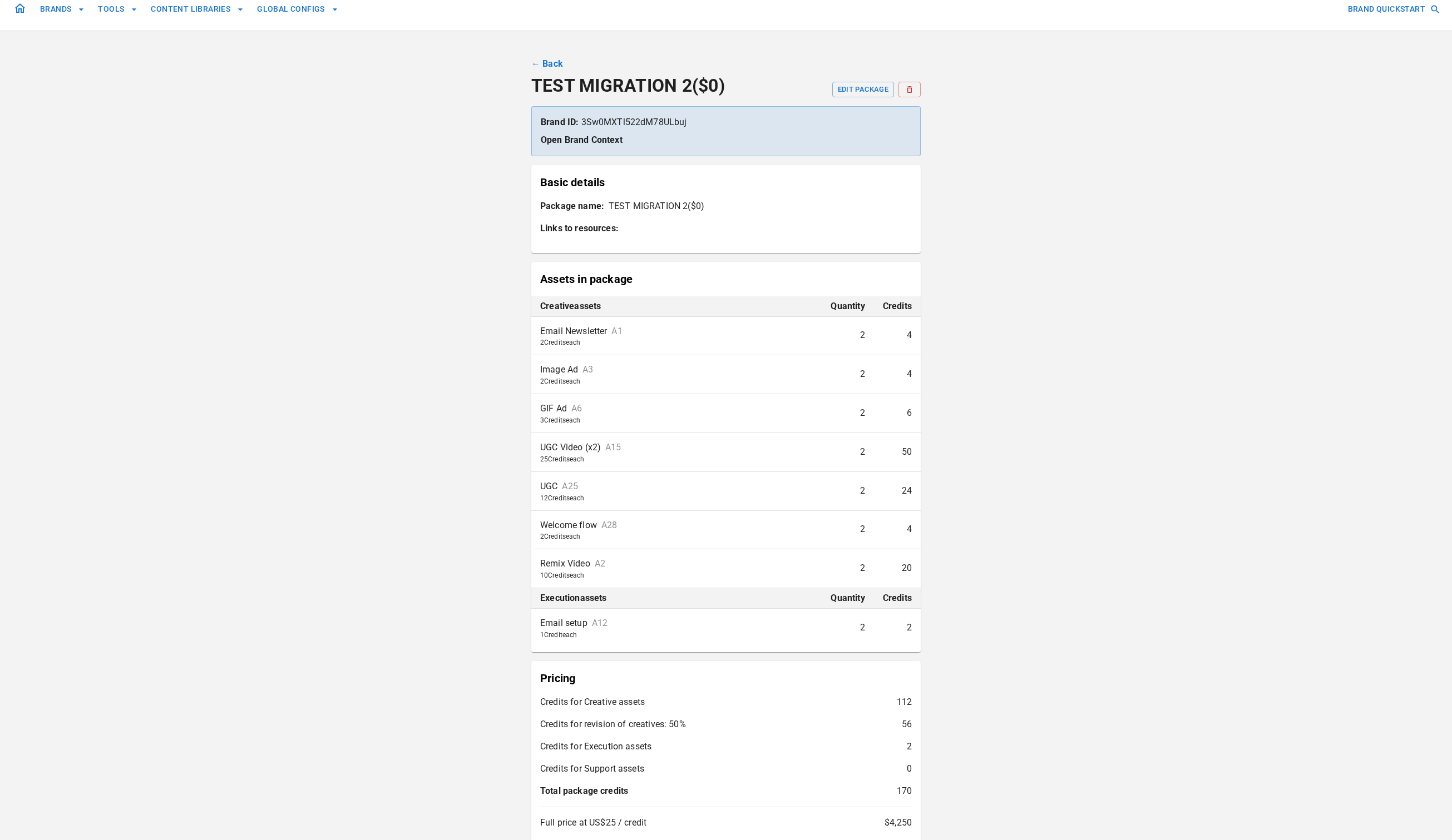
scroll to position [0, 0]
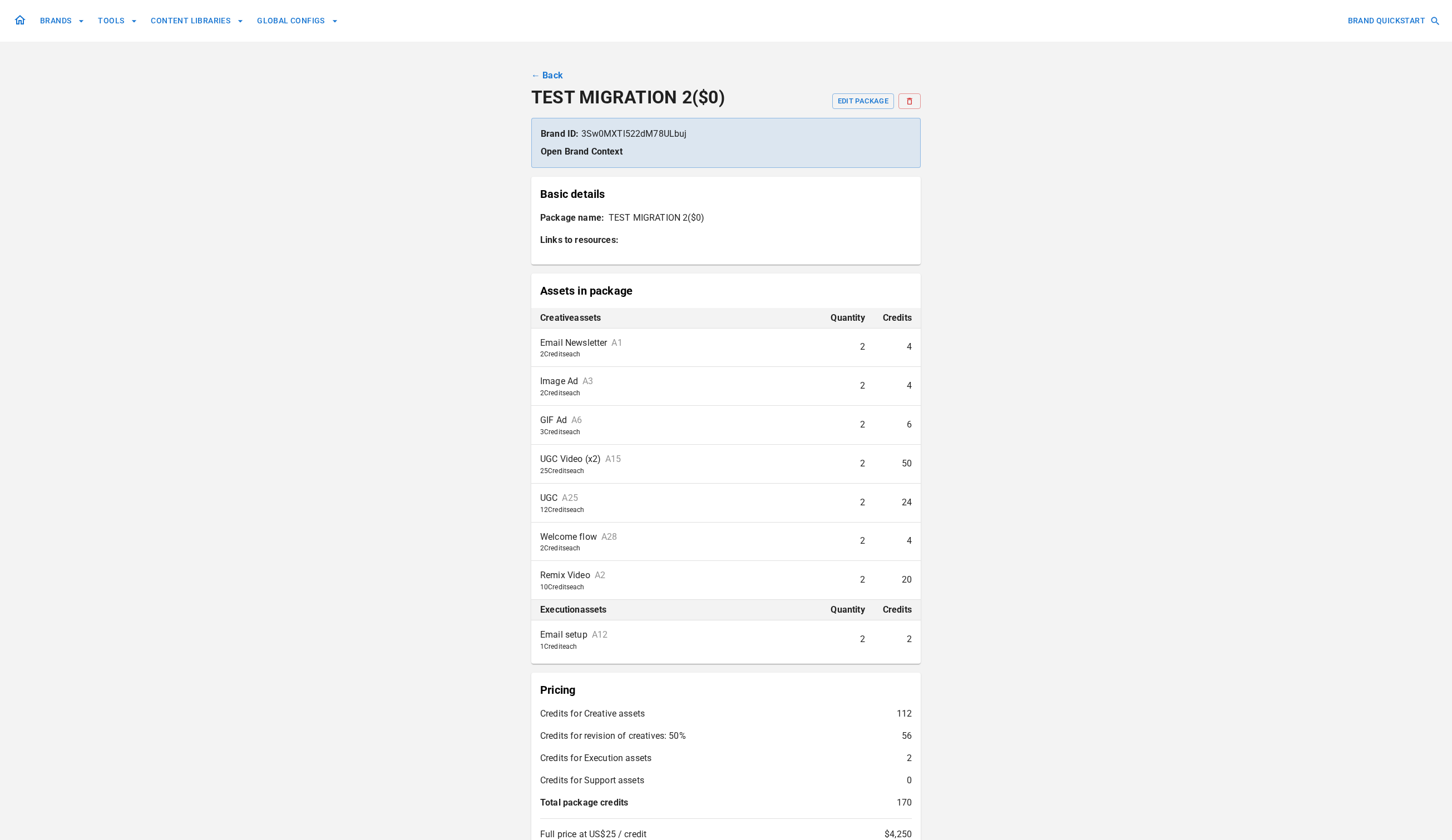
click at [553, 71] on link "← Back" at bounding box center [547, 76] width 32 height 14
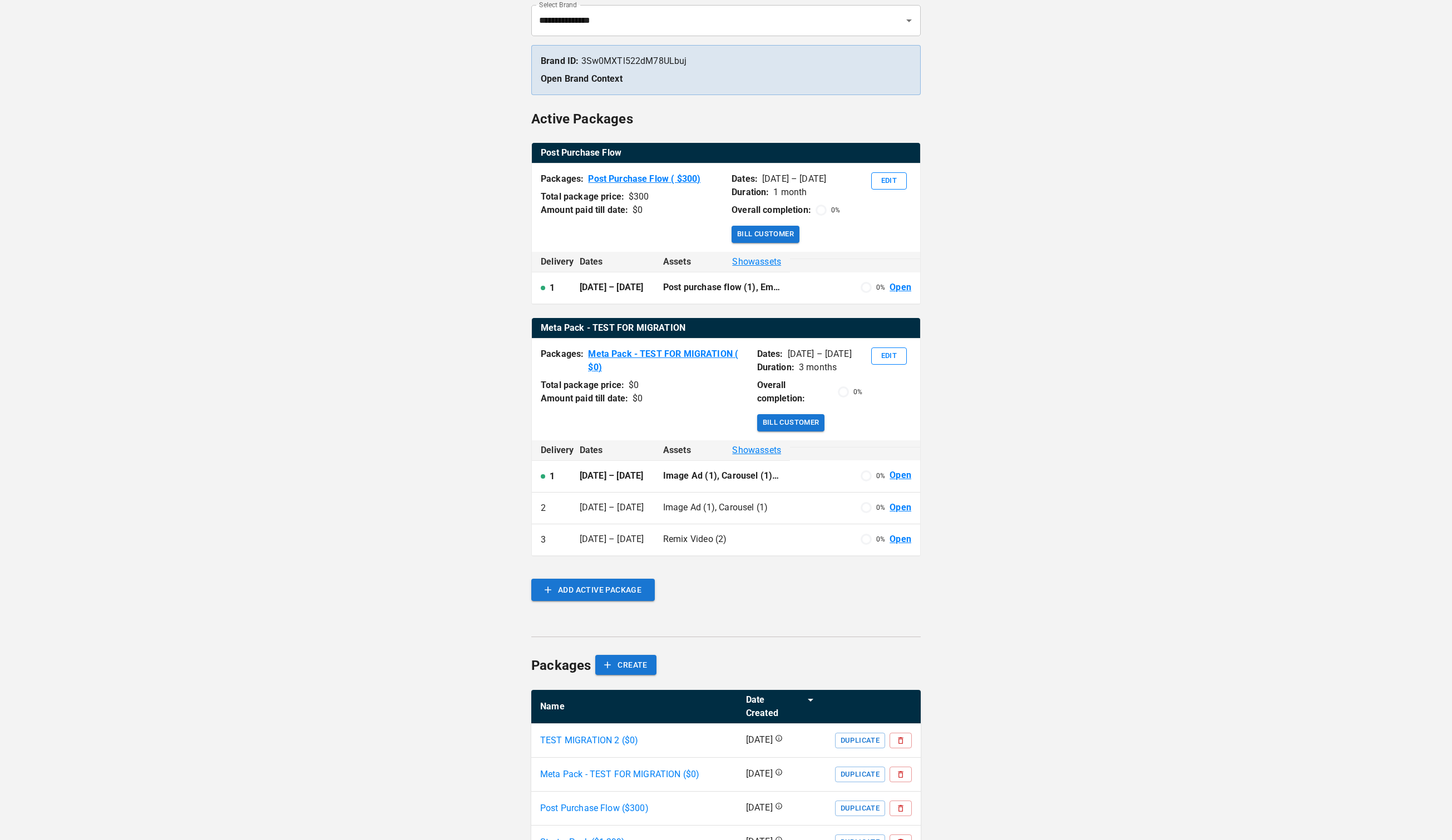
scroll to position [136, 0]
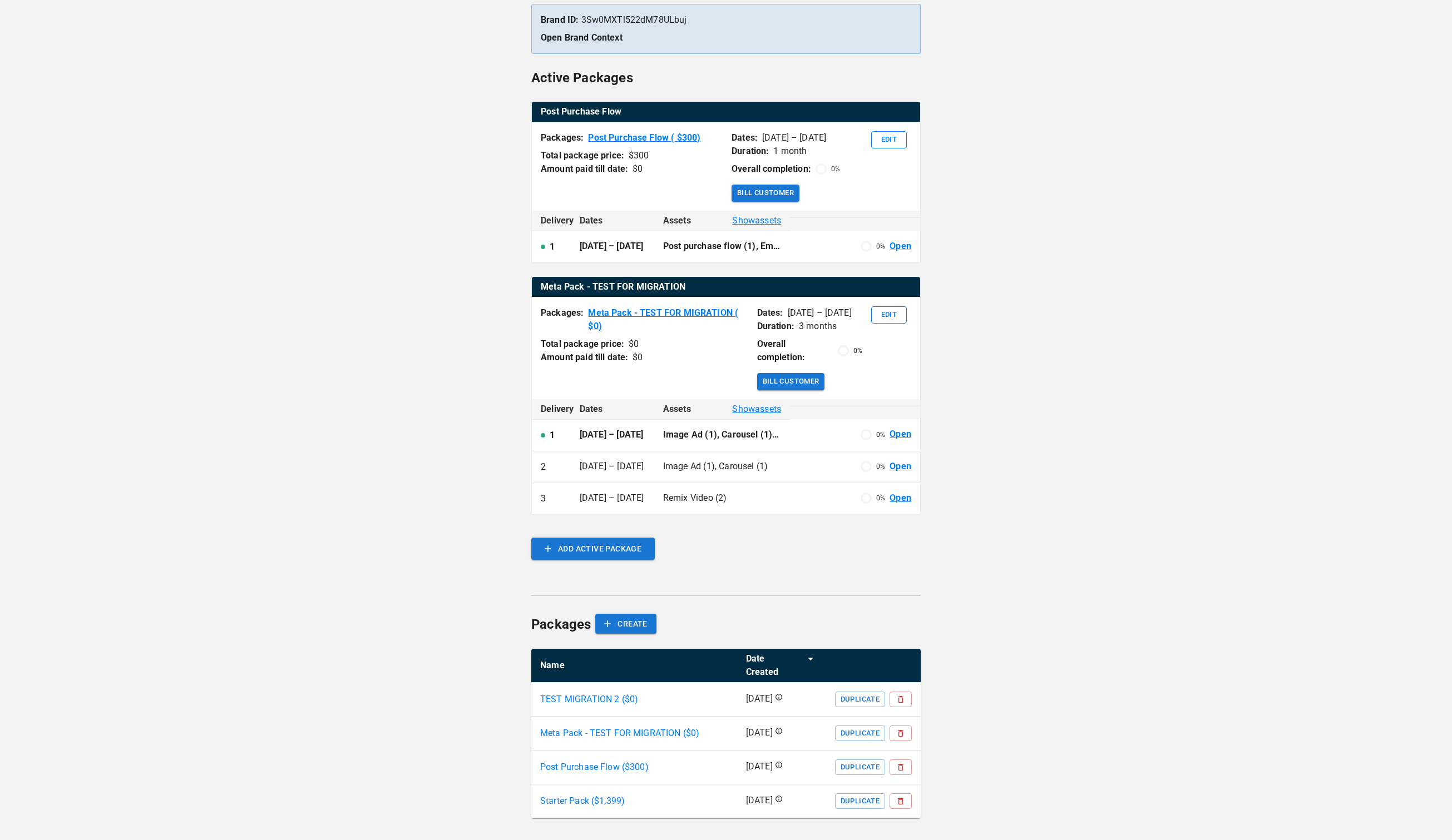
click at [623, 693] on p "TEST MIGRATION 2 ($ 0 )" at bounding box center [589, 700] width 98 height 14
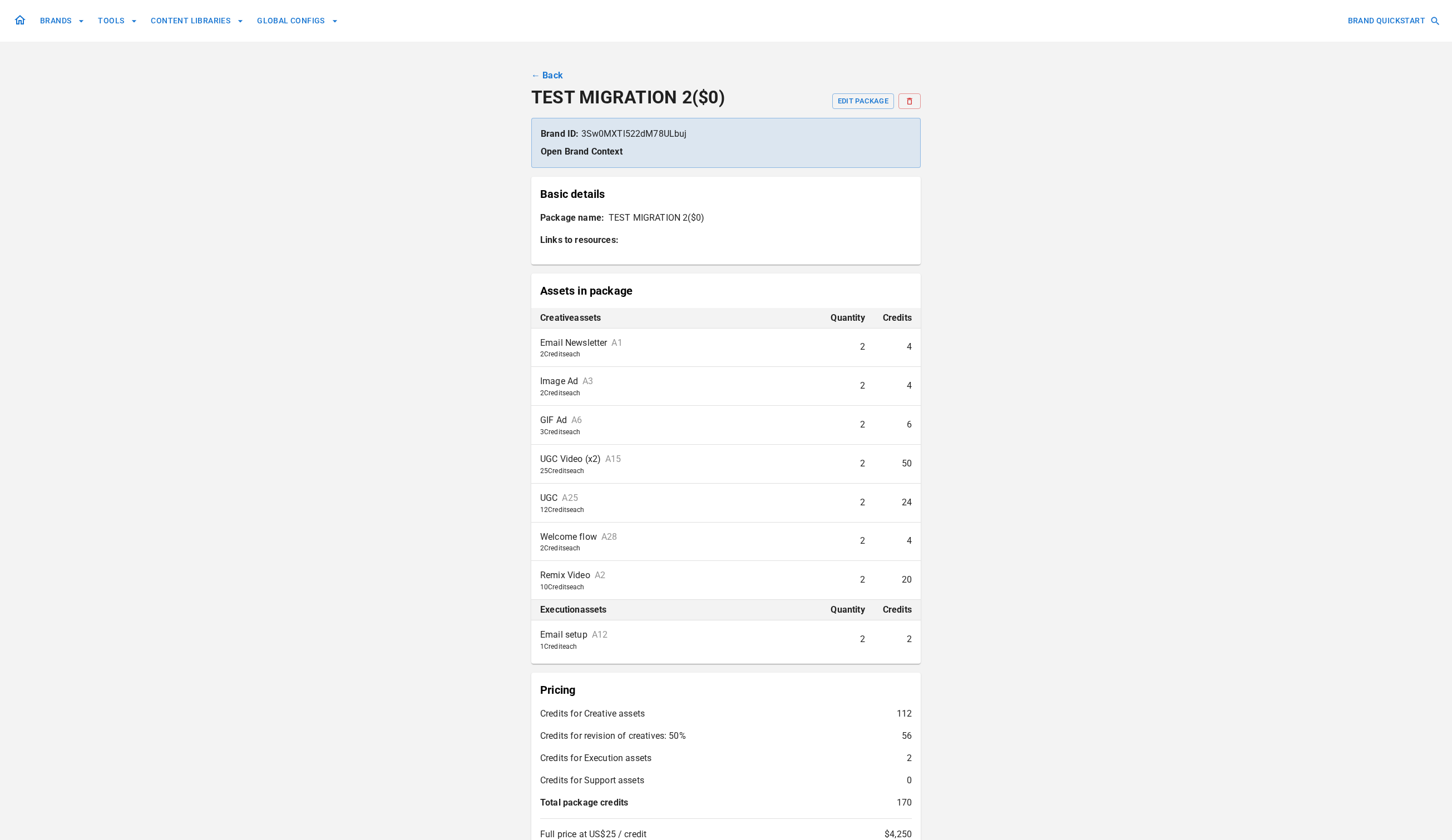
click at [553, 73] on link "← Back" at bounding box center [547, 76] width 32 height 14
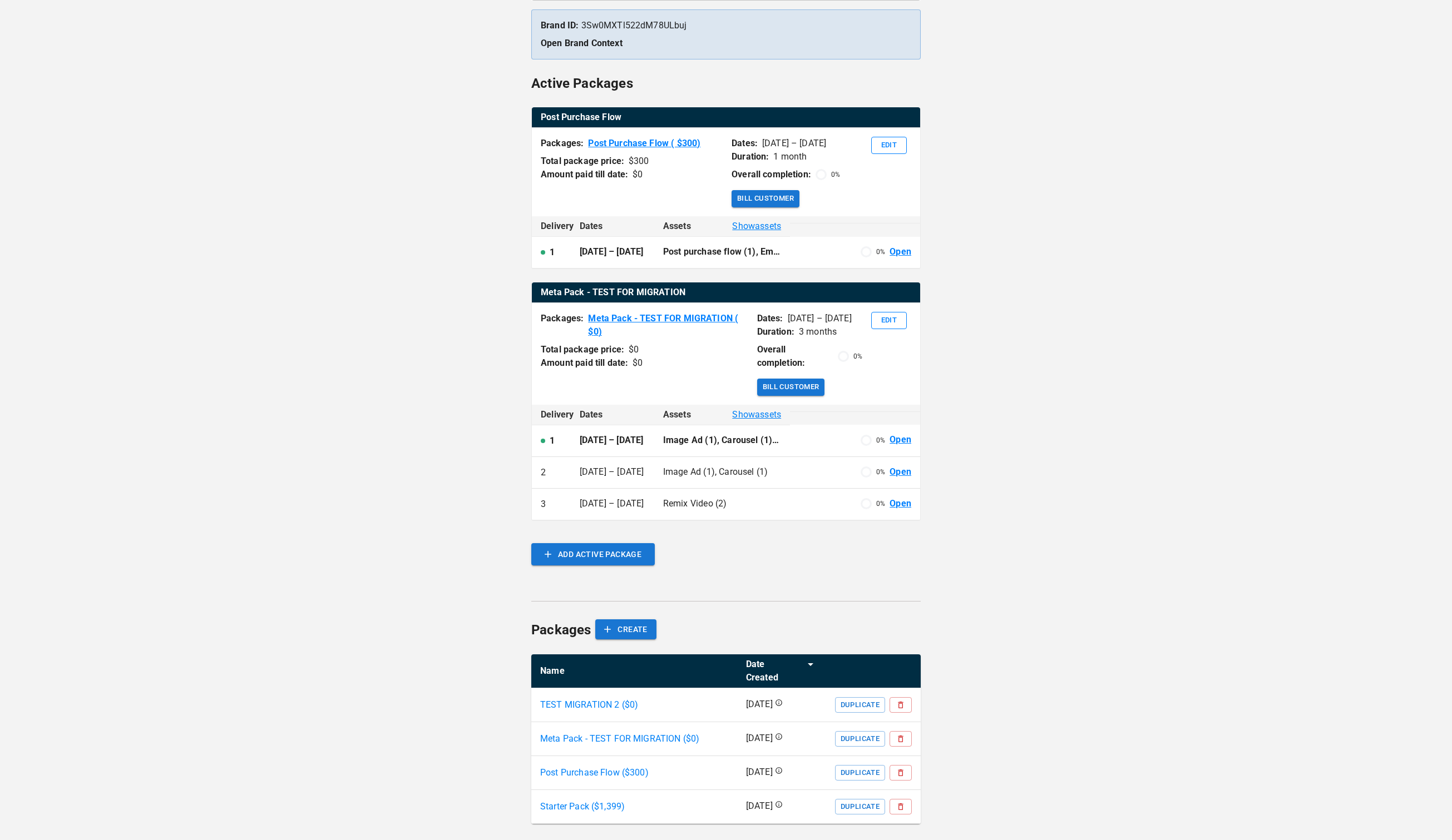
scroll to position [136, 0]
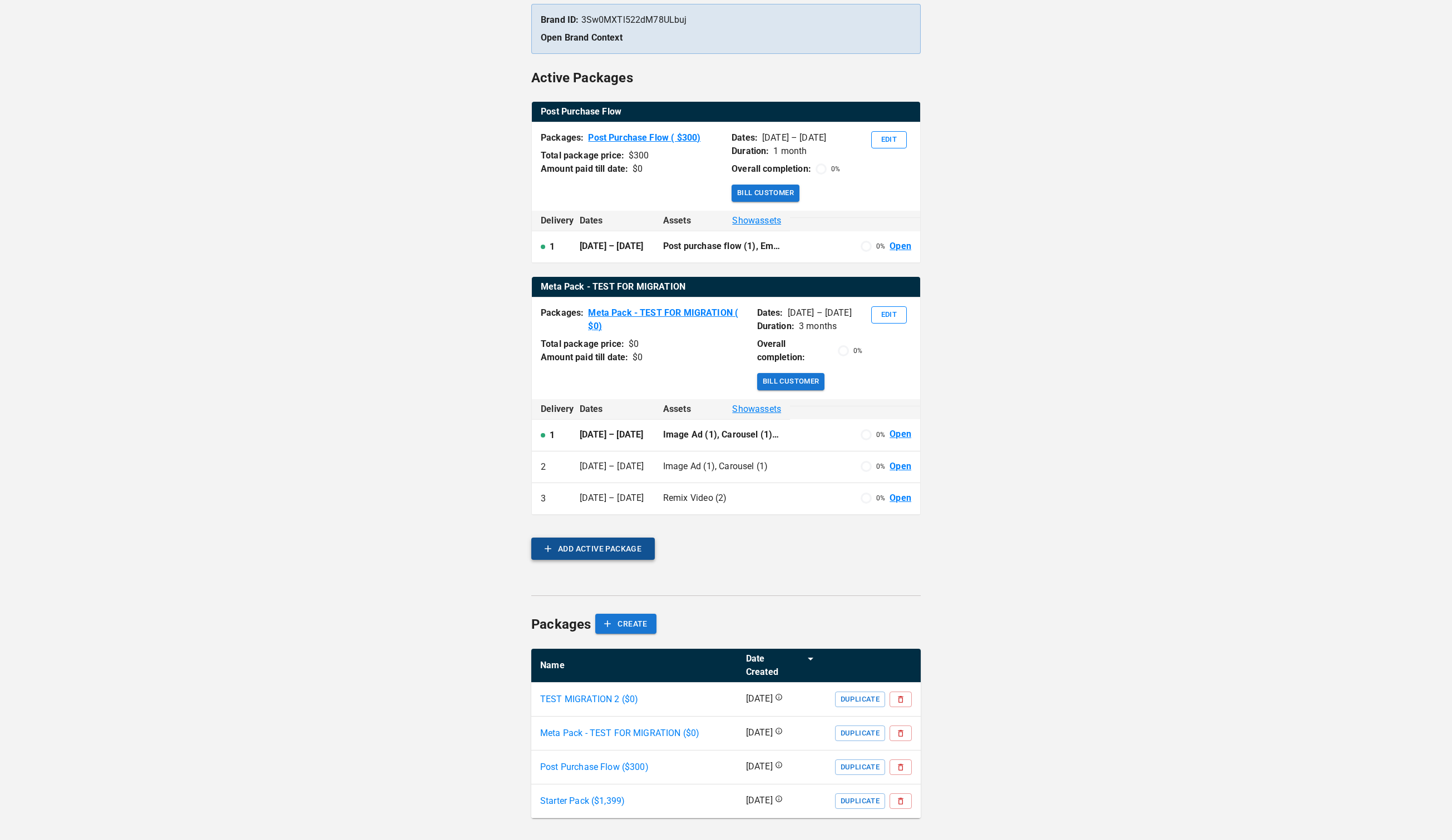
click at [631, 547] on button "ADD ACTIVE PACKAGE" at bounding box center [593, 548] width 123 height 23
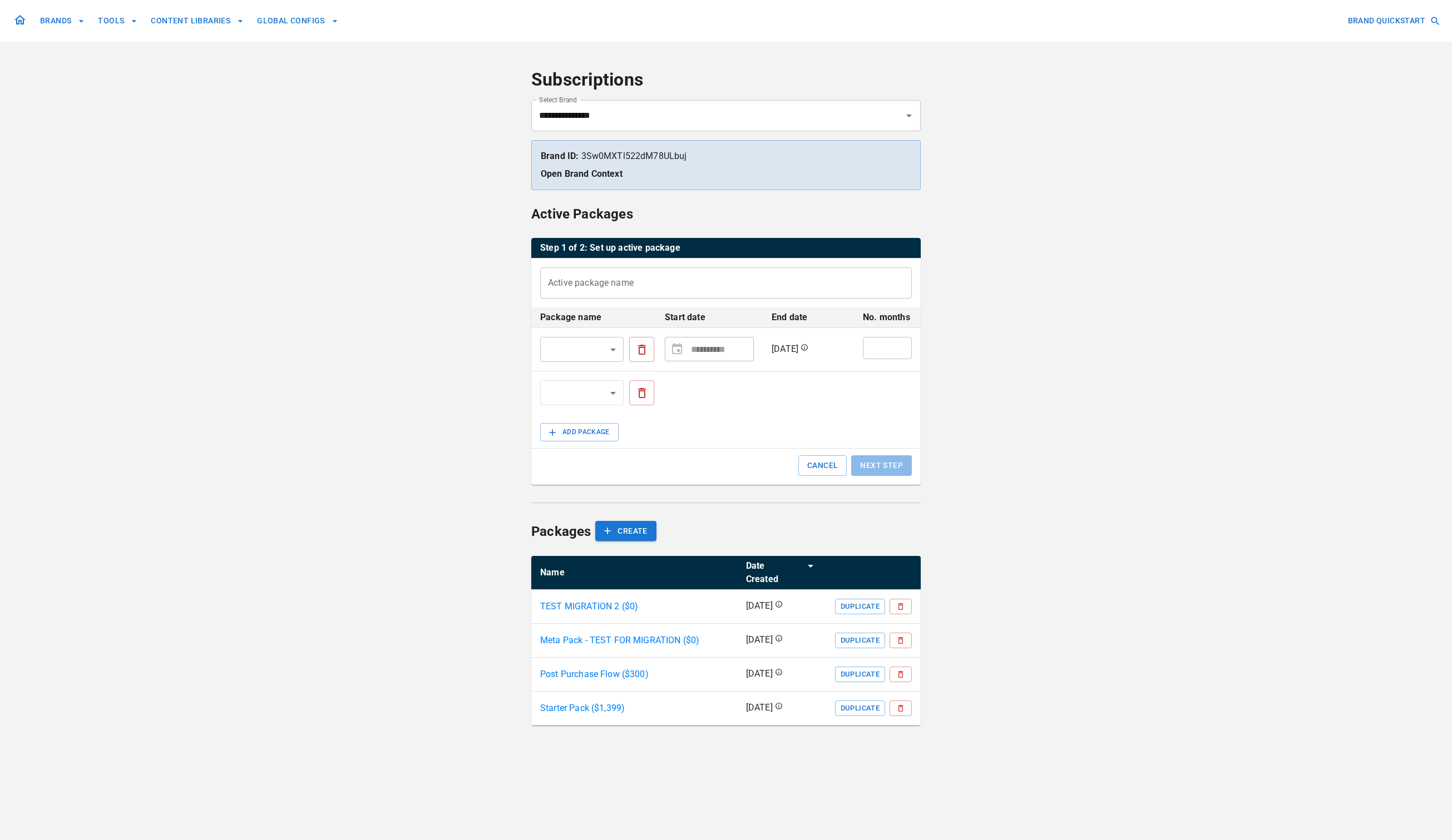
scroll to position [0, 0]
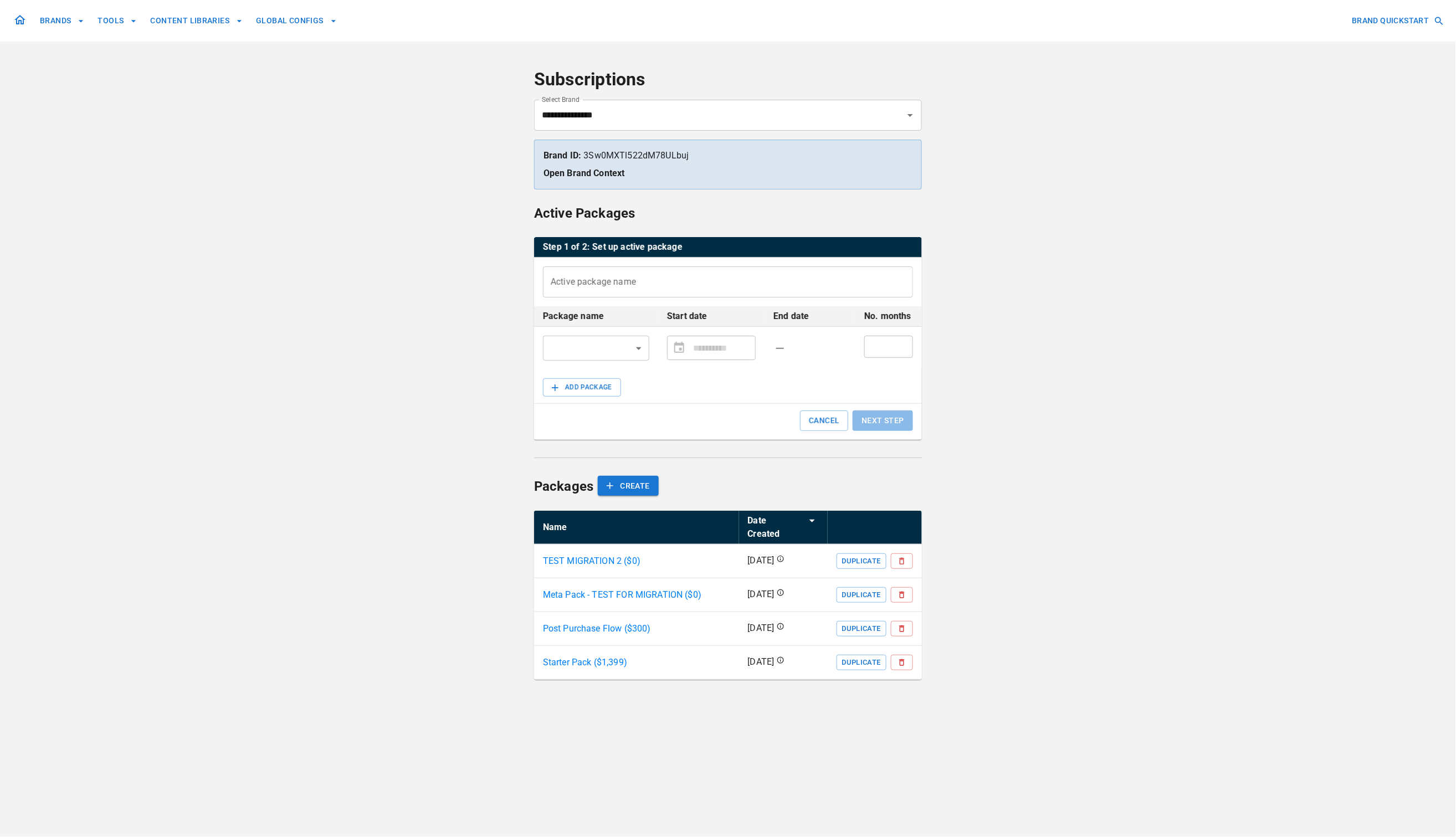
click at [700, 277] on input "Active package name" at bounding box center [728, 282] width 370 height 31
click at [860, 553] on button "Duplicate" at bounding box center [861, 561] width 50 height 16
click at [761, 281] on input "Active package name" at bounding box center [728, 282] width 370 height 31
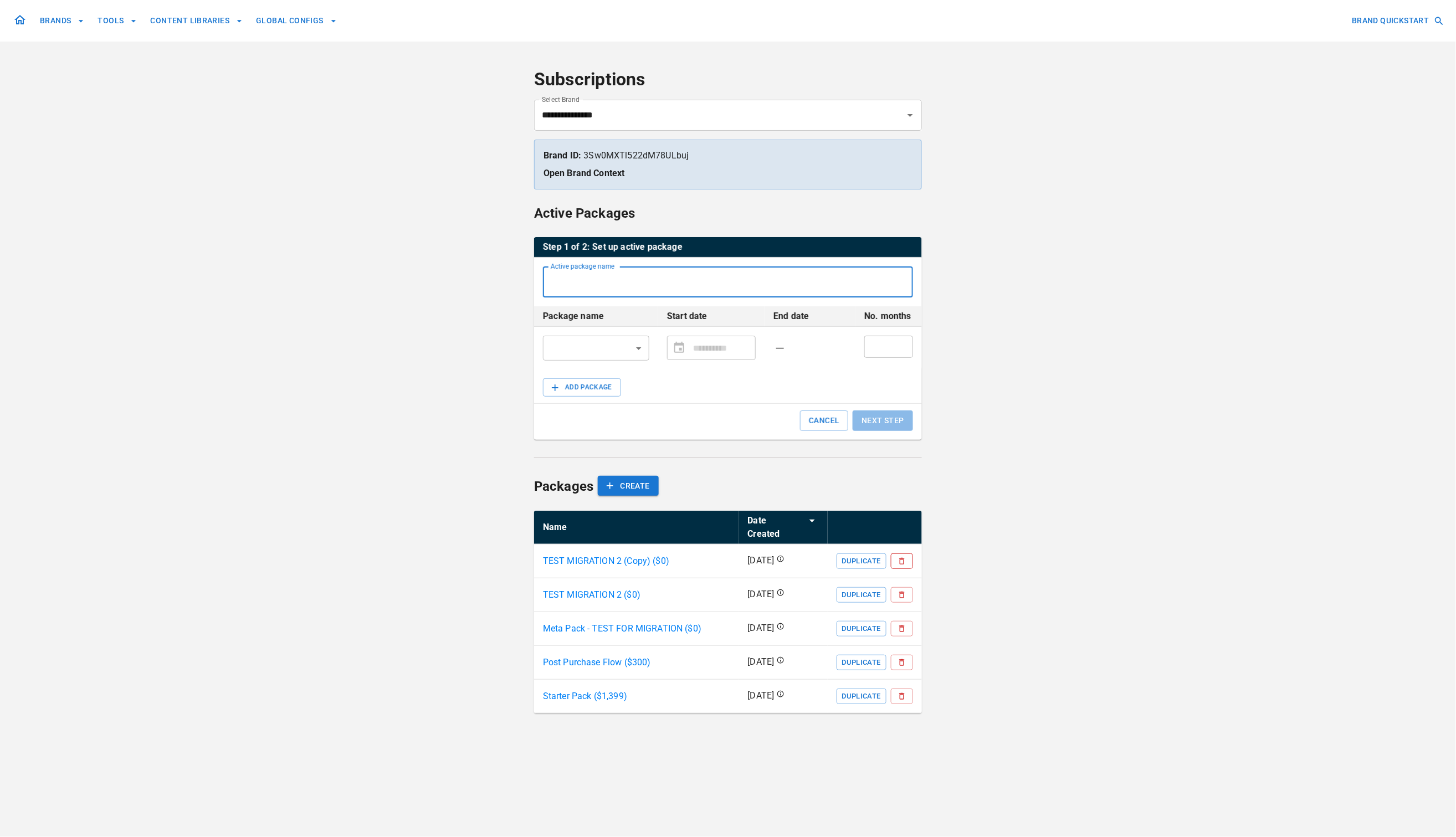
click at [906, 557] on icon "simple table" at bounding box center [902, 561] width 9 height 9
click at [669, 278] on input "Active package name" at bounding box center [728, 282] width 370 height 31
type input "****"
drag, startPoint x: 576, startPoint y: 275, endPoint x: 545, endPoint y: 284, distance: 32.3
click at [545, 284] on input "****" at bounding box center [728, 282] width 370 height 31
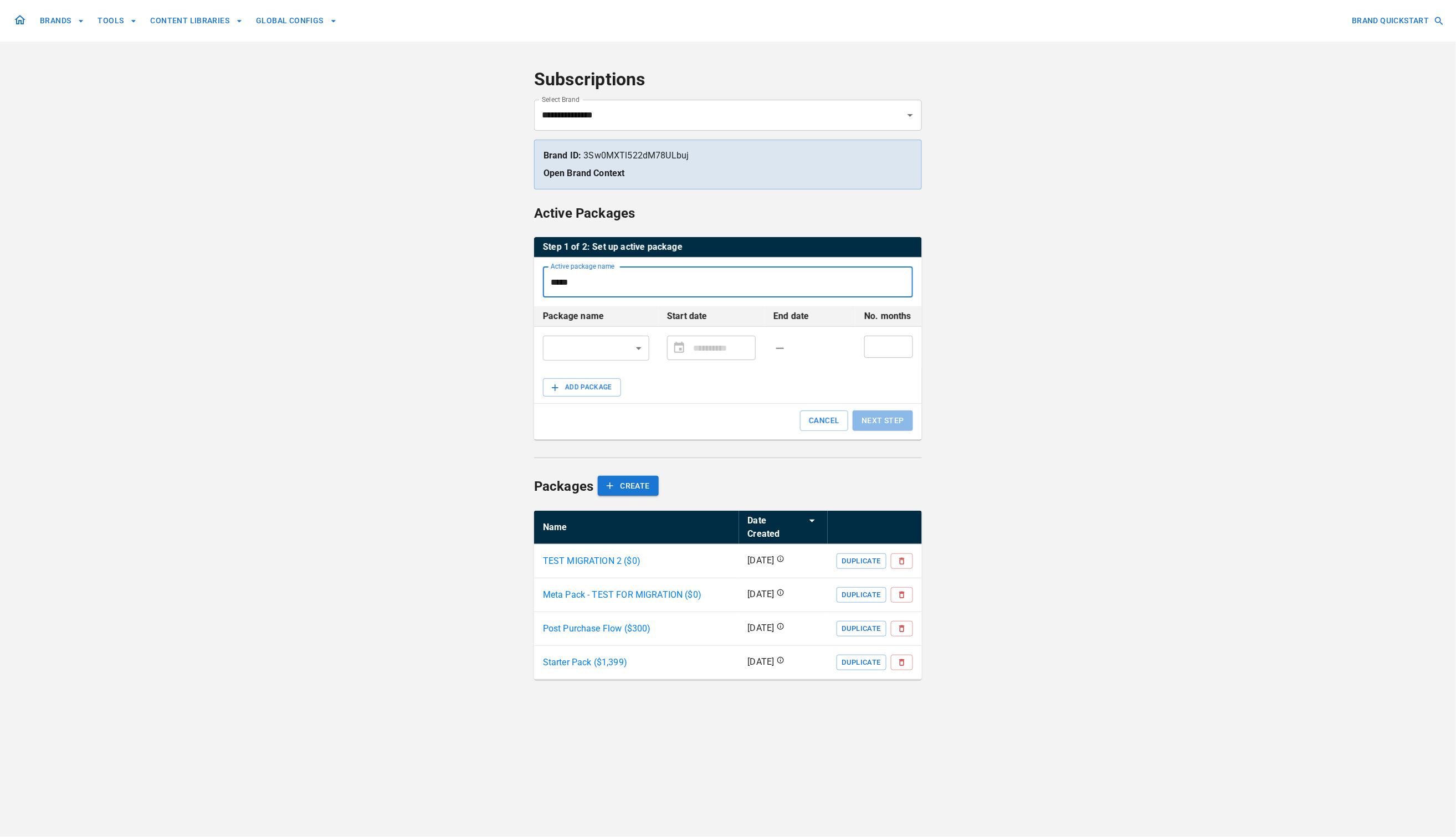
drag, startPoint x: 592, startPoint y: 291, endPoint x: 543, endPoint y: 283, distance: 49.6
click at [543, 283] on input "****" at bounding box center [728, 282] width 370 height 31
click at [589, 389] on button "ADD PACKAGE" at bounding box center [583, 387] width 79 height 19
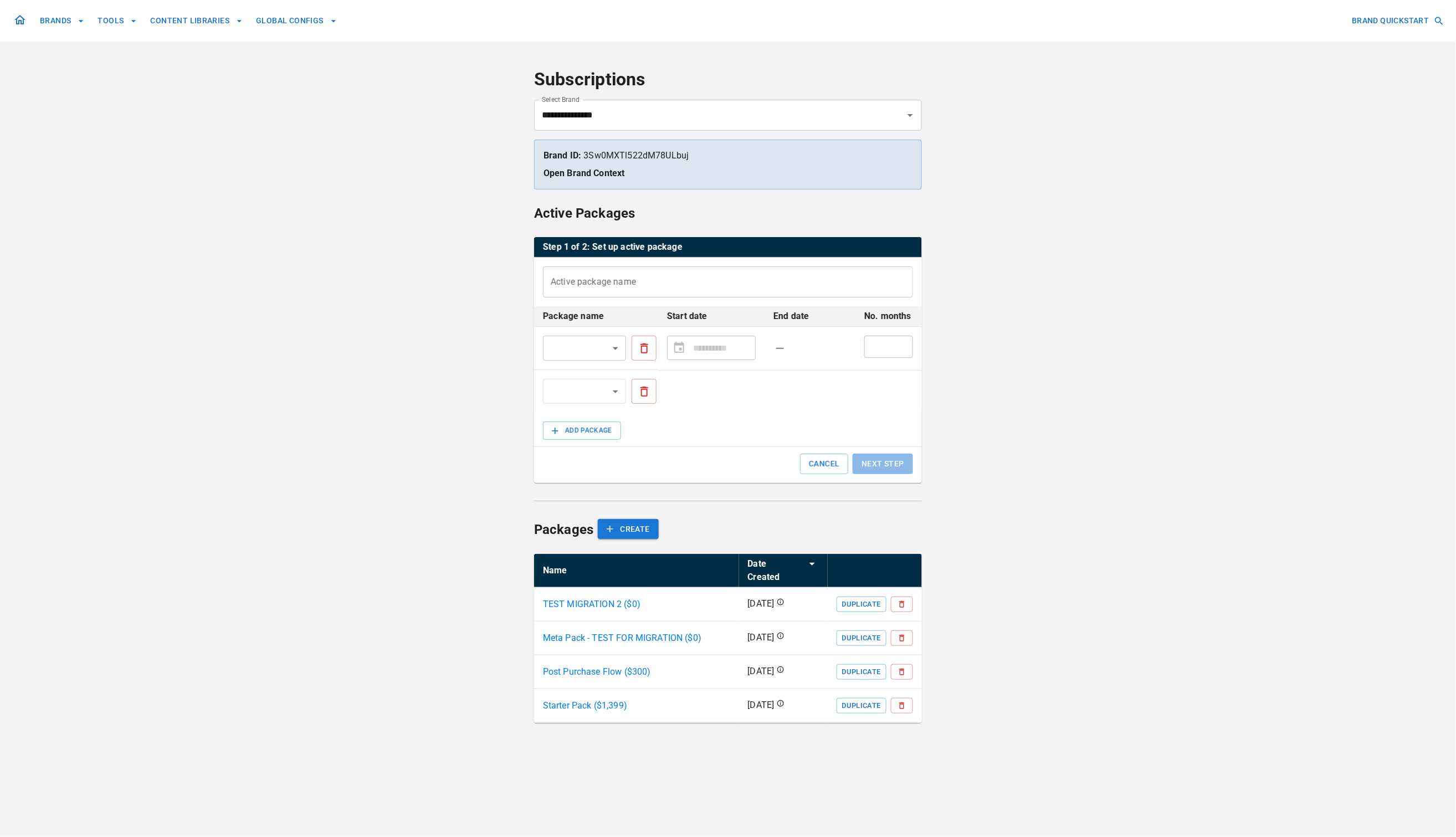
click at [1037, 536] on div "**********" at bounding box center [728, 418] width 1456 height 837
click at [284, 486] on div "**********" at bounding box center [728, 418] width 1456 height 837
click at [1000, 333] on div "**********" at bounding box center [728, 418] width 1456 height 837
click at [572, 349] on body "**********" at bounding box center [728, 418] width 1456 height 837
click at [571, 374] on li "TEST MIGRATION 2 ($ 0 )" at bounding box center [584, 375] width 176 height 20
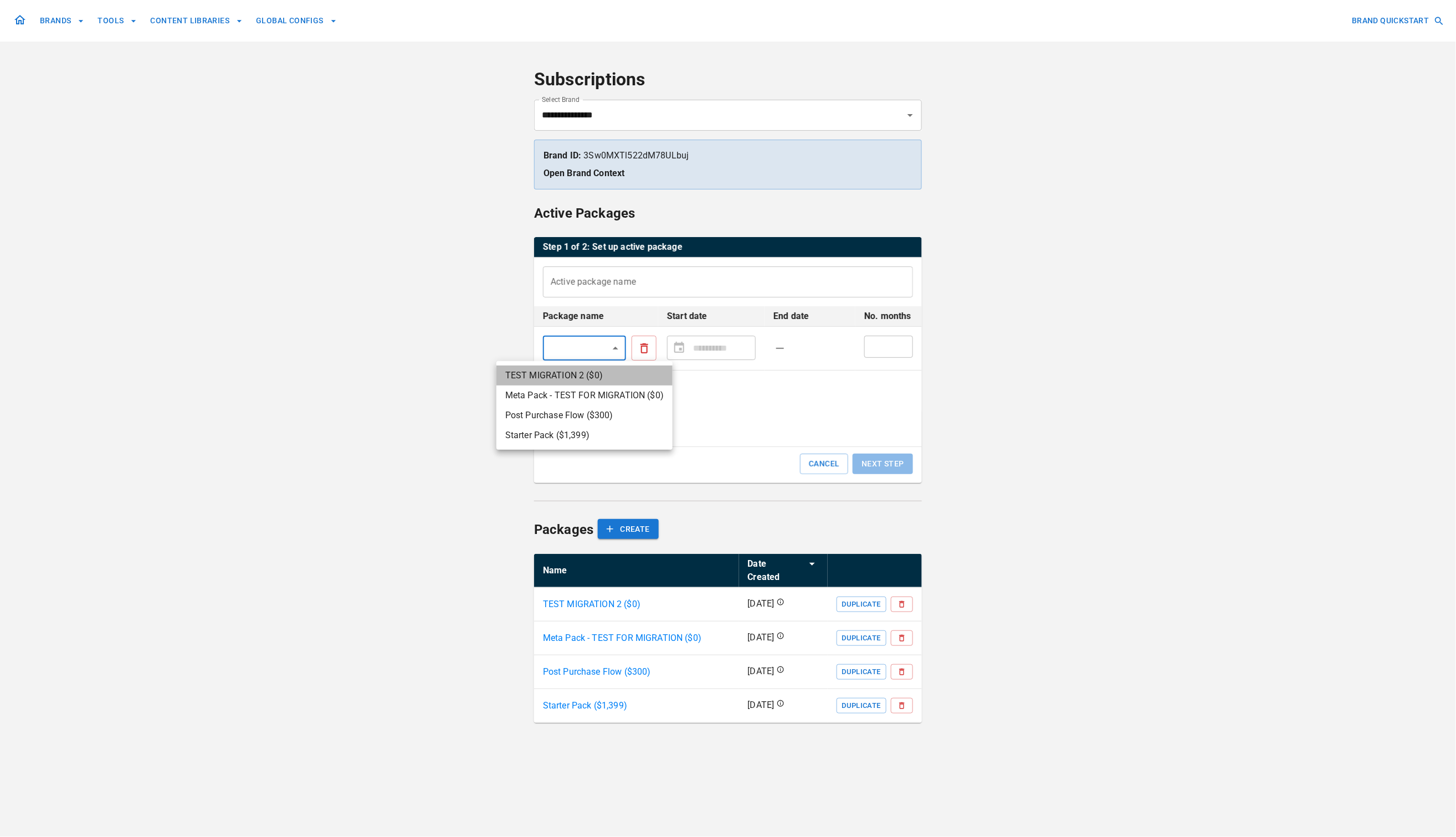
type input "**********"
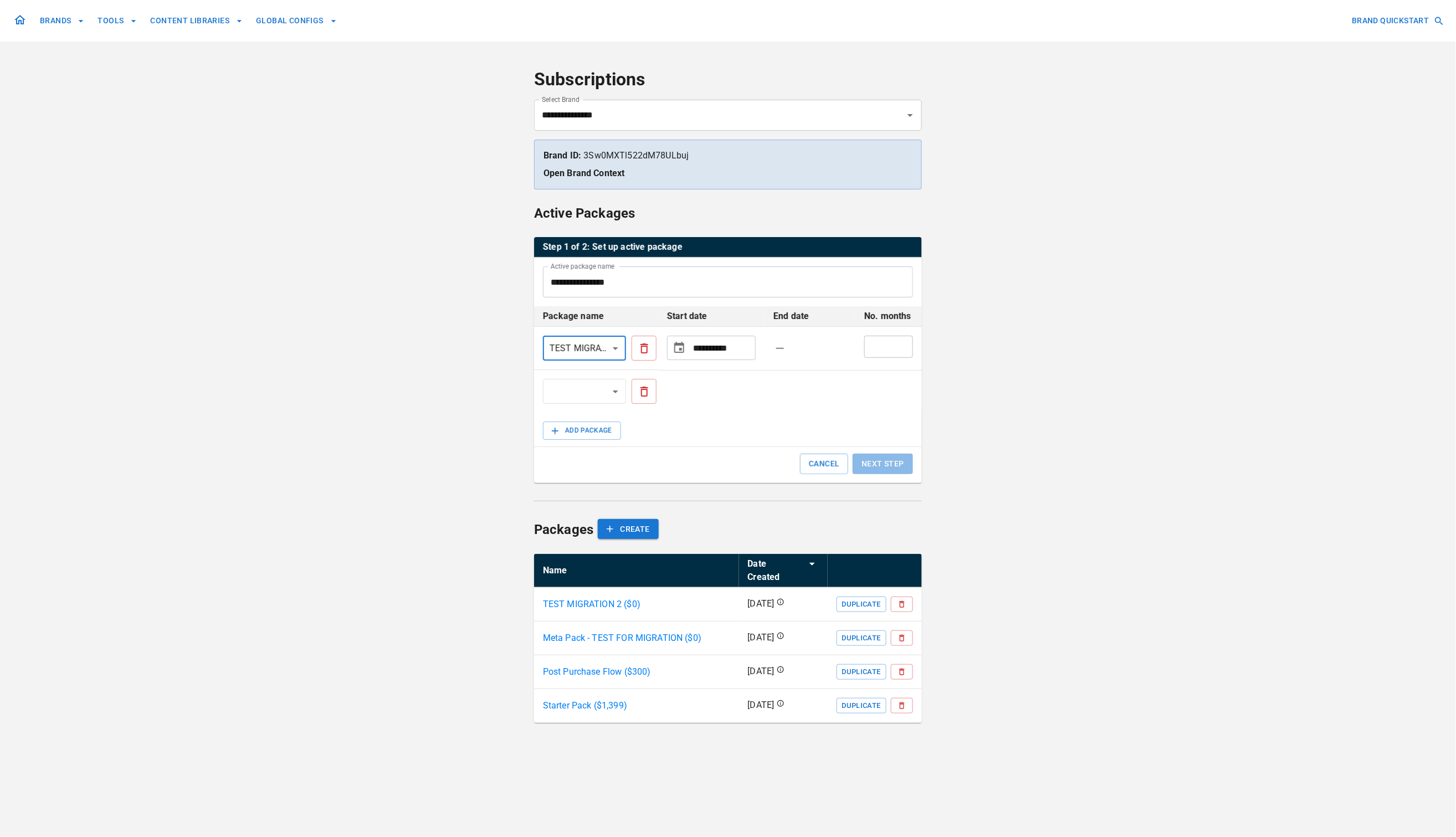
click at [708, 348] on input "**********" at bounding box center [721, 348] width 58 height 23
type input "**********"
click at [877, 346] on input "*" at bounding box center [889, 347] width 49 height 23
click at [904, 343] on input "*" at bounding box center [889, 347] width 49 height 23
type input "*"
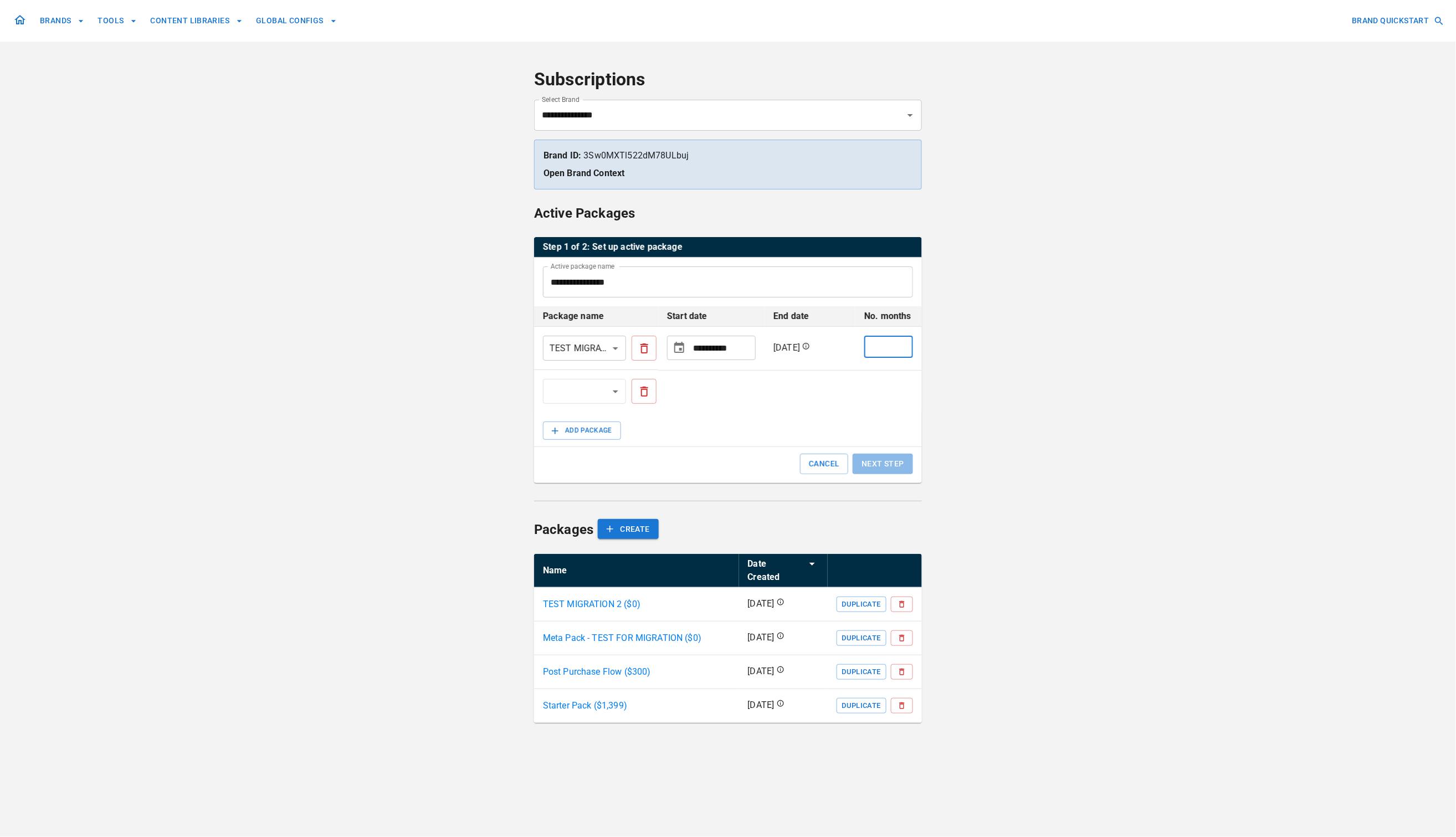
click at [904, 343] on input "*" at bounding box center [889, 347] width 49 height 23
click at [810, 422] on div "ADD PACKAGE CANCEL NEXT STEP" at bounding box center [728, 448] width 388 height 71
click at [617, 392] on body "**********" at bounding box center [728, 418] width 1456 height 837
click at [619, 437] on li "Meta Pack - TEST FOR MIGRATION ($ 0 )" at bounding box center [584, 438] width 176 height 20
type input "**********"
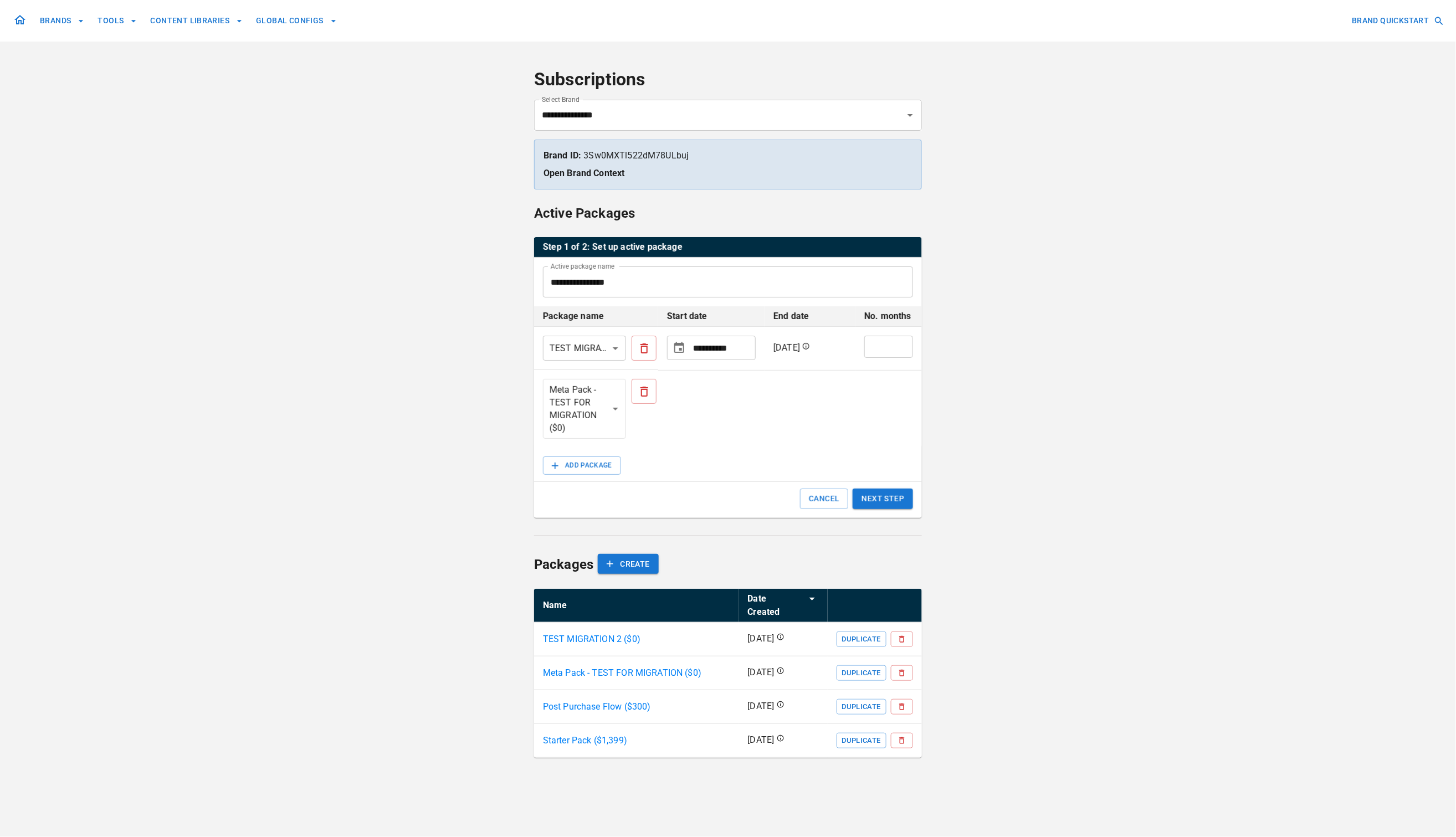
click at [730, 427] on td "active packages table" at bounding box center [711, 409] width 106 height 78
click at [606, 465] on button "ADD PACKAGE" at bounding box center [583, 466] width 79 height 19
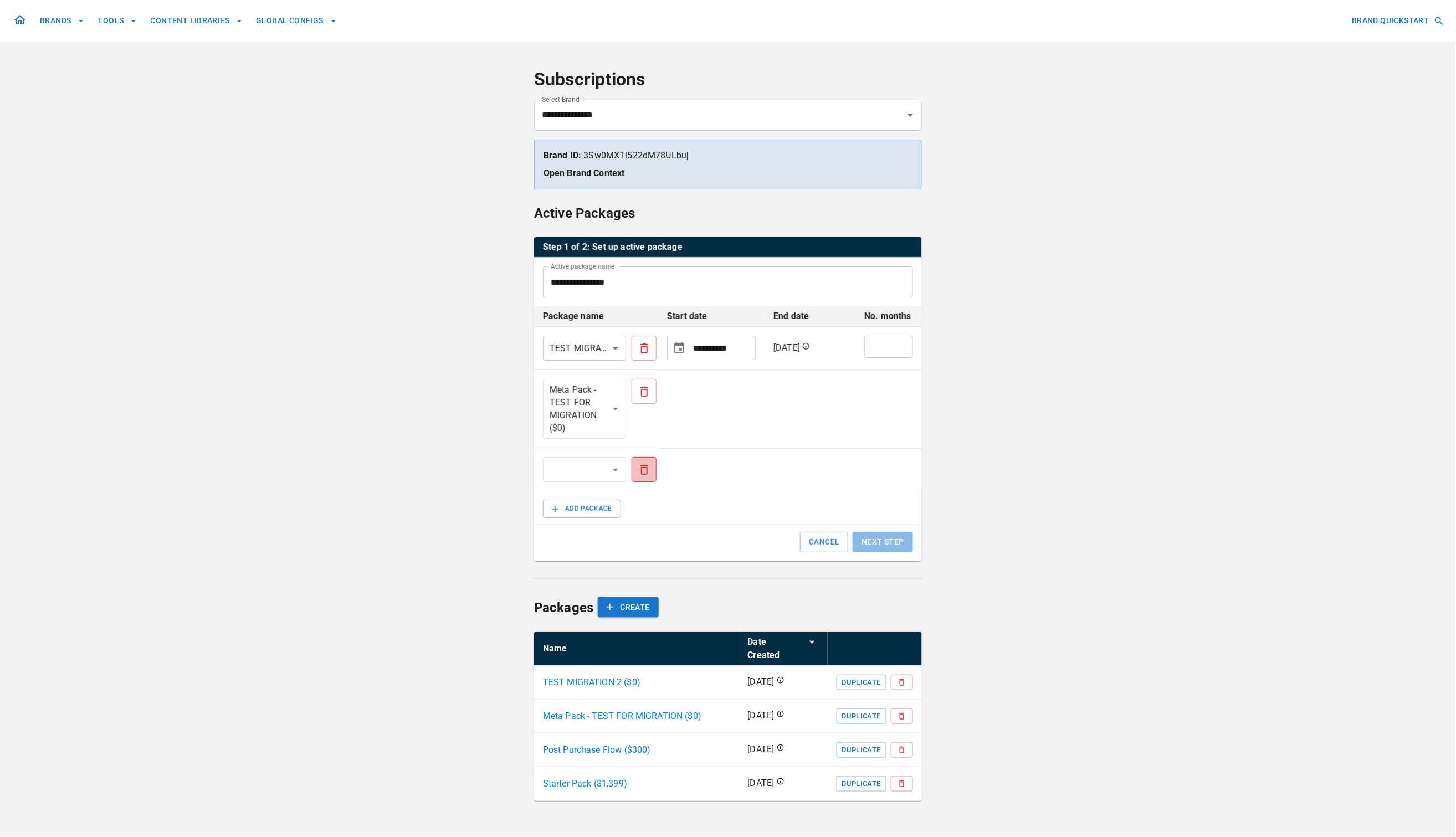
click at [645, 471] on icon "active packages table" at bounding box center [644, 470] width 14 height 14
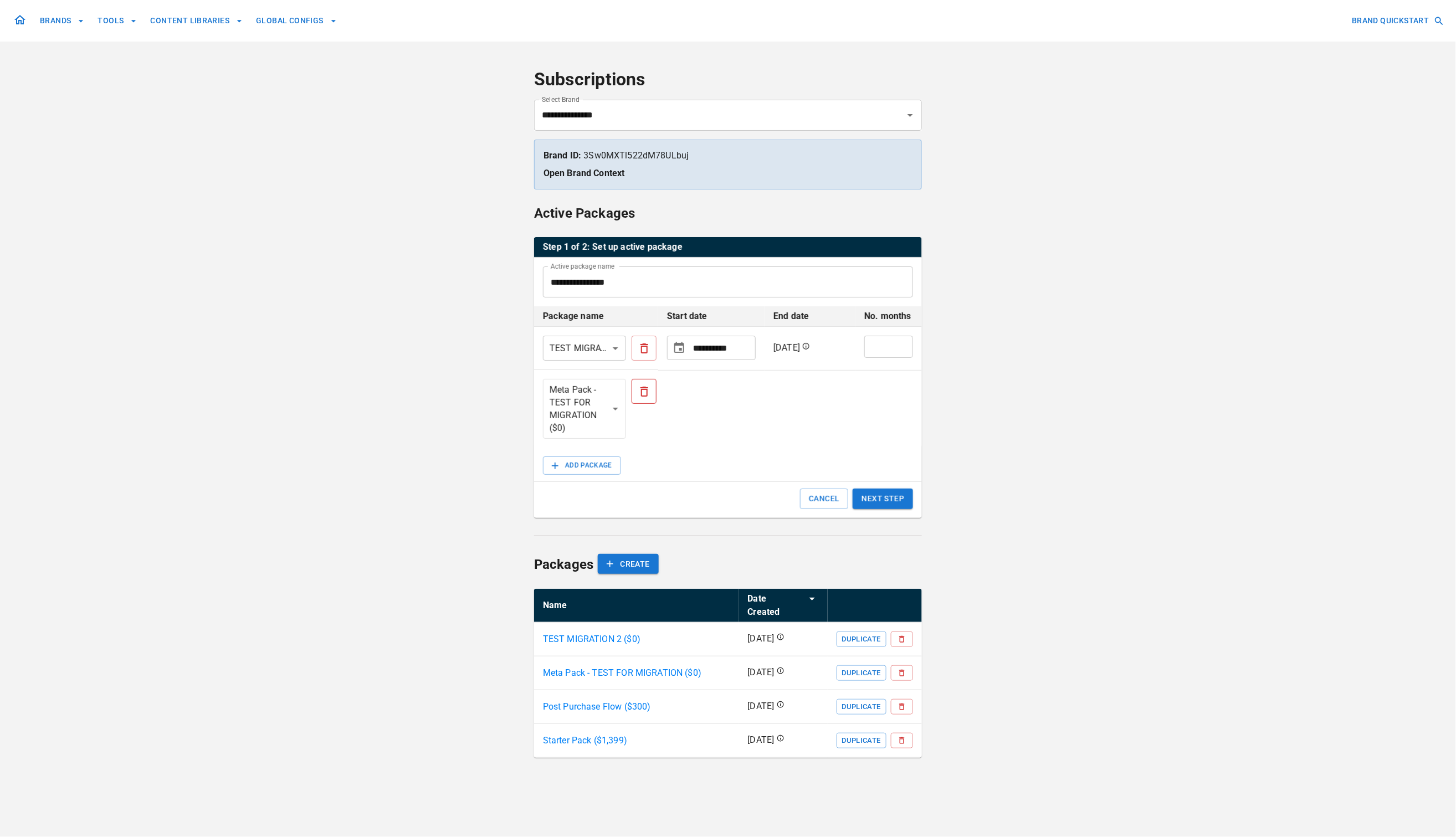
click at [646, 391] on icon "active packages table" at bounding box center [644, 392] width 8 height 10
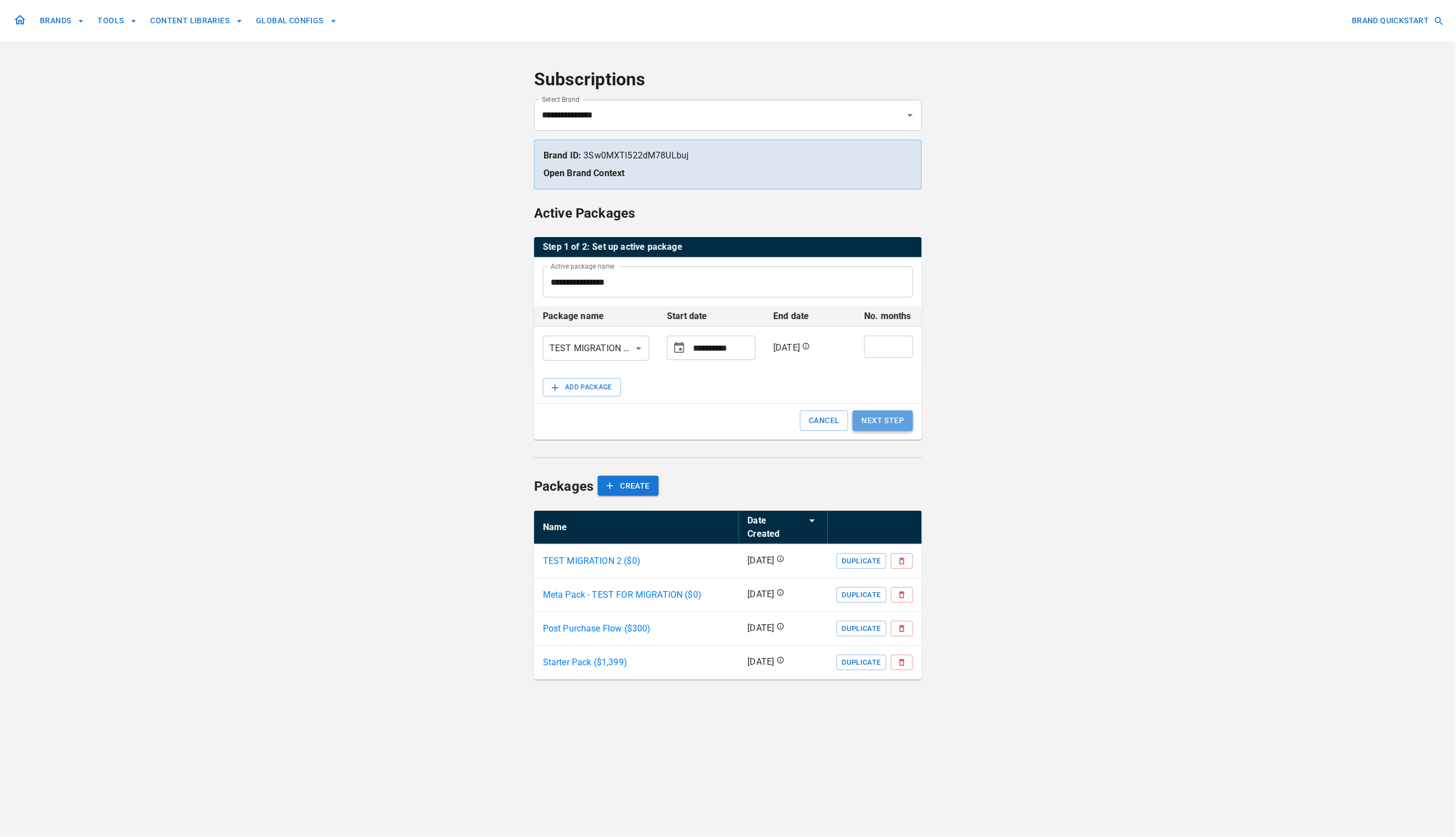
click at [885, 423] on button "NEXT STEP" at bounding box center [882, 420] width 60 height 21
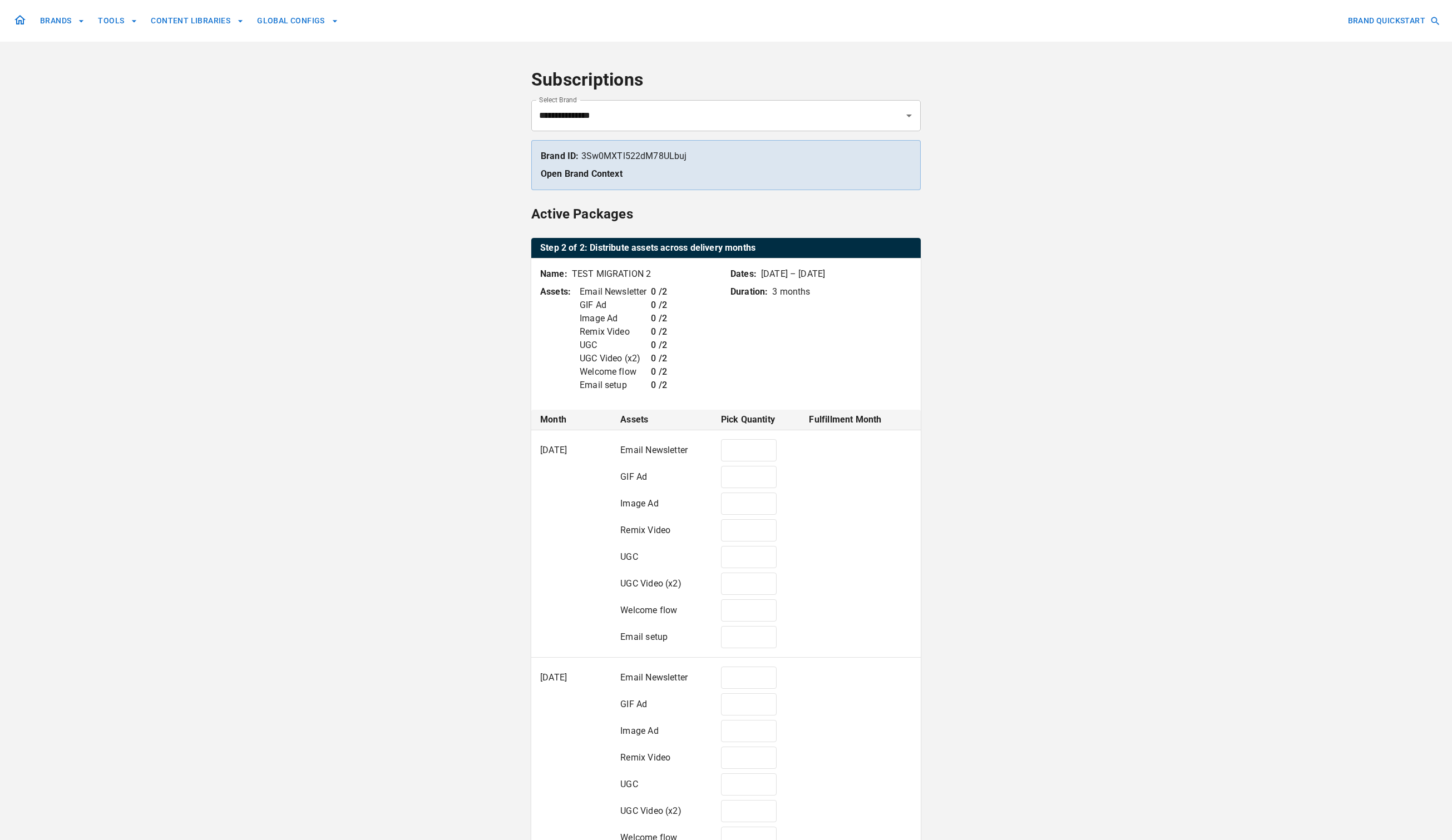
type input "*"
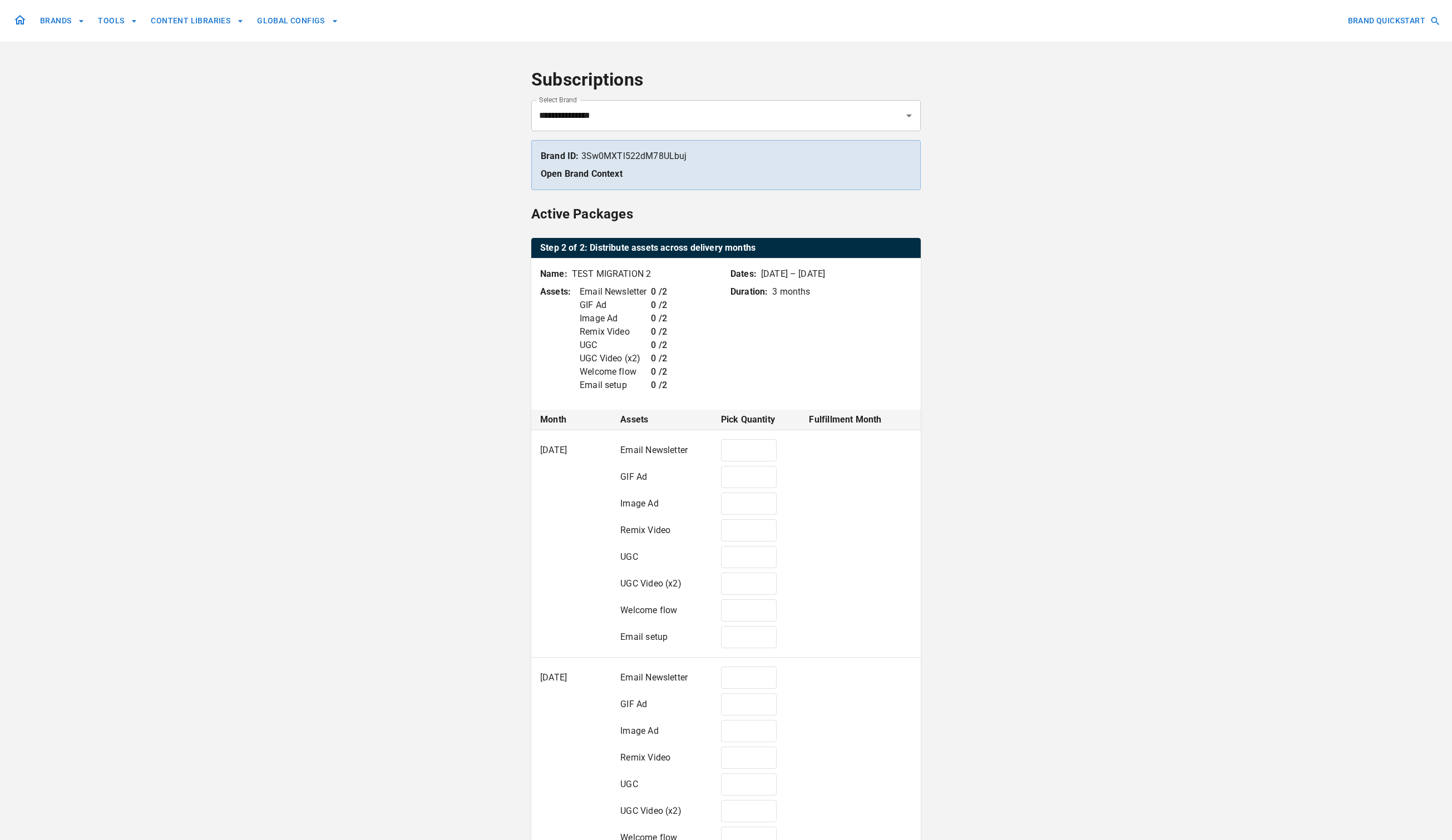
type input "*"
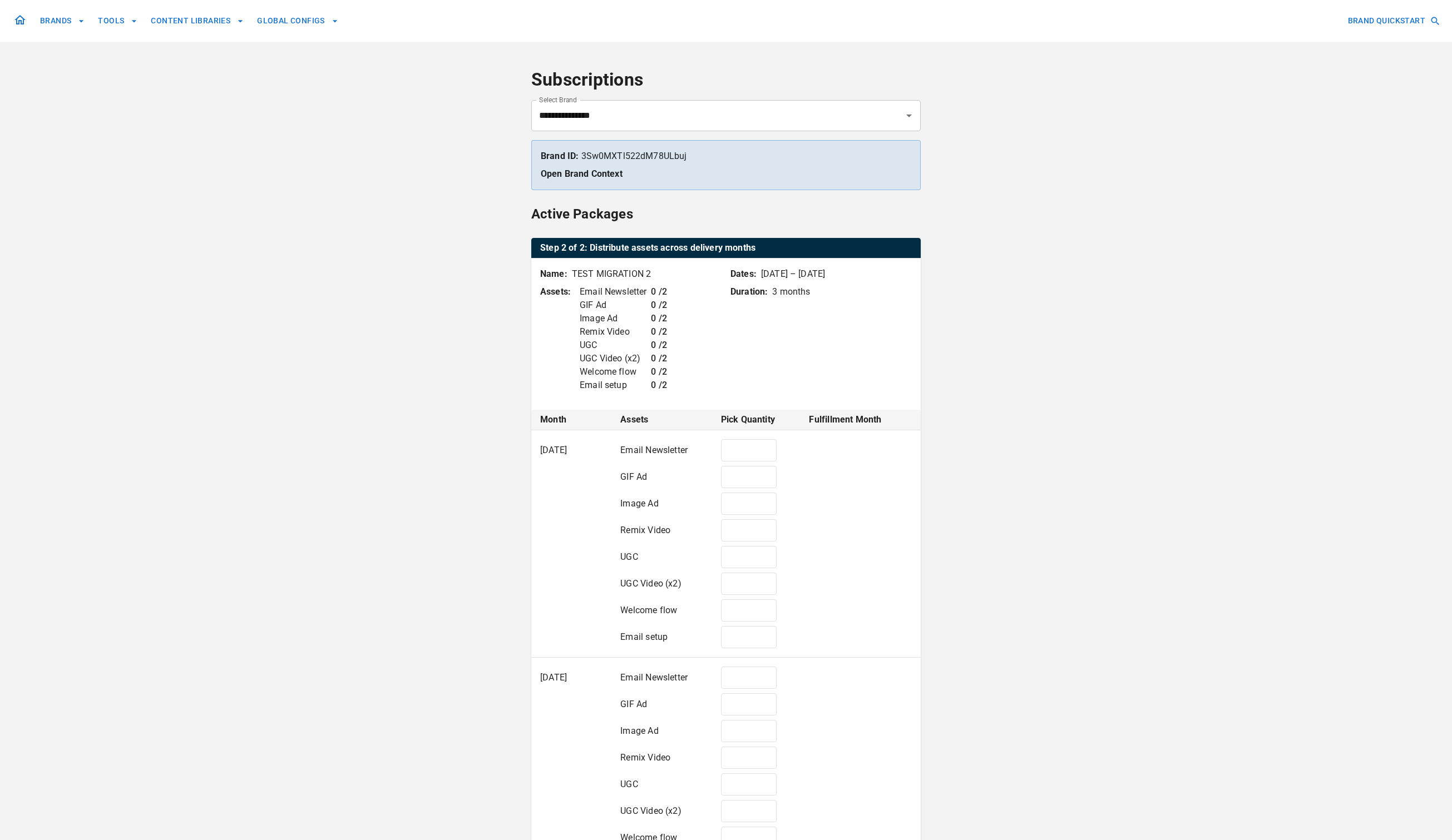
type input "*"
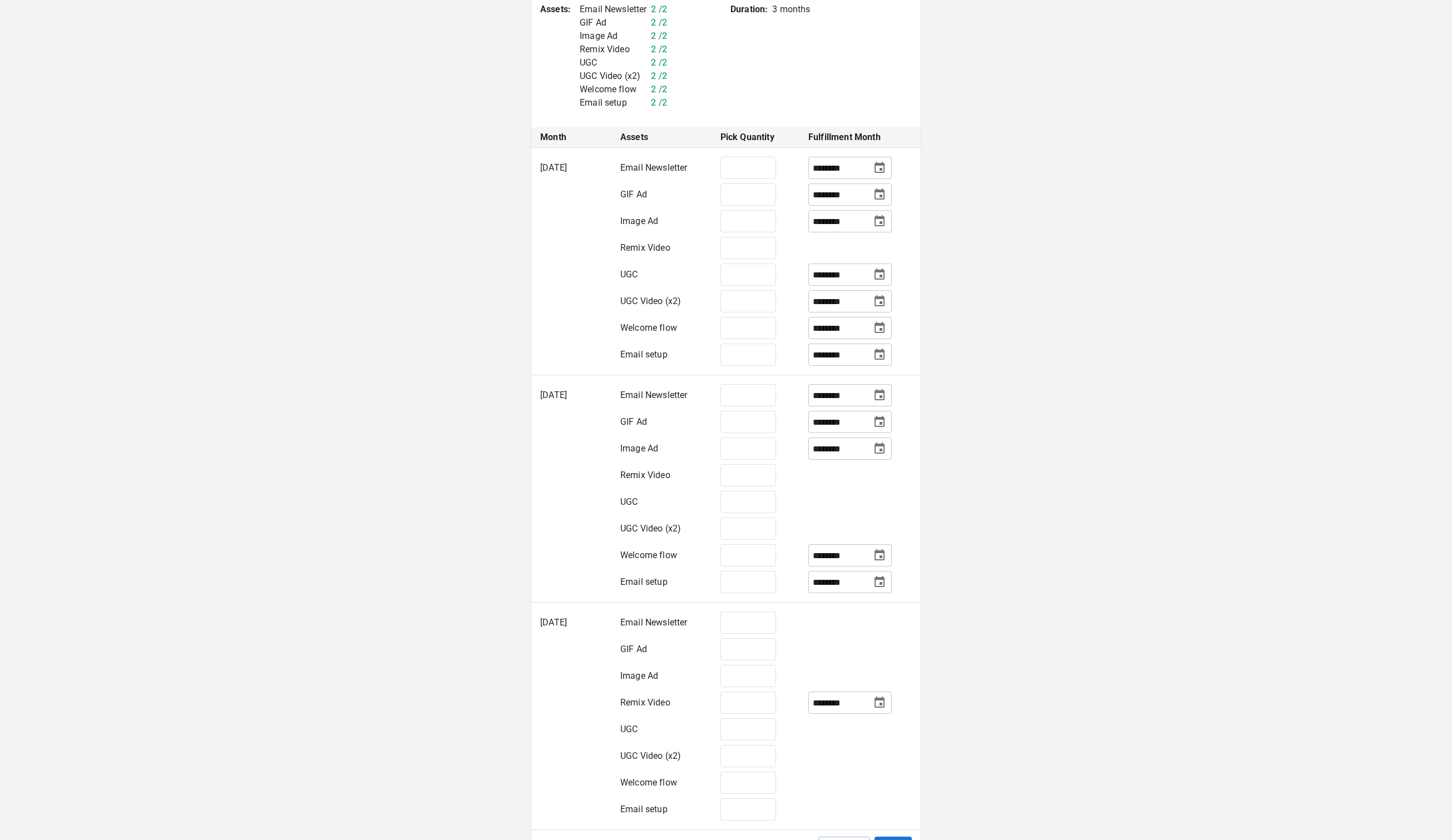
scroll to position [425, 0]
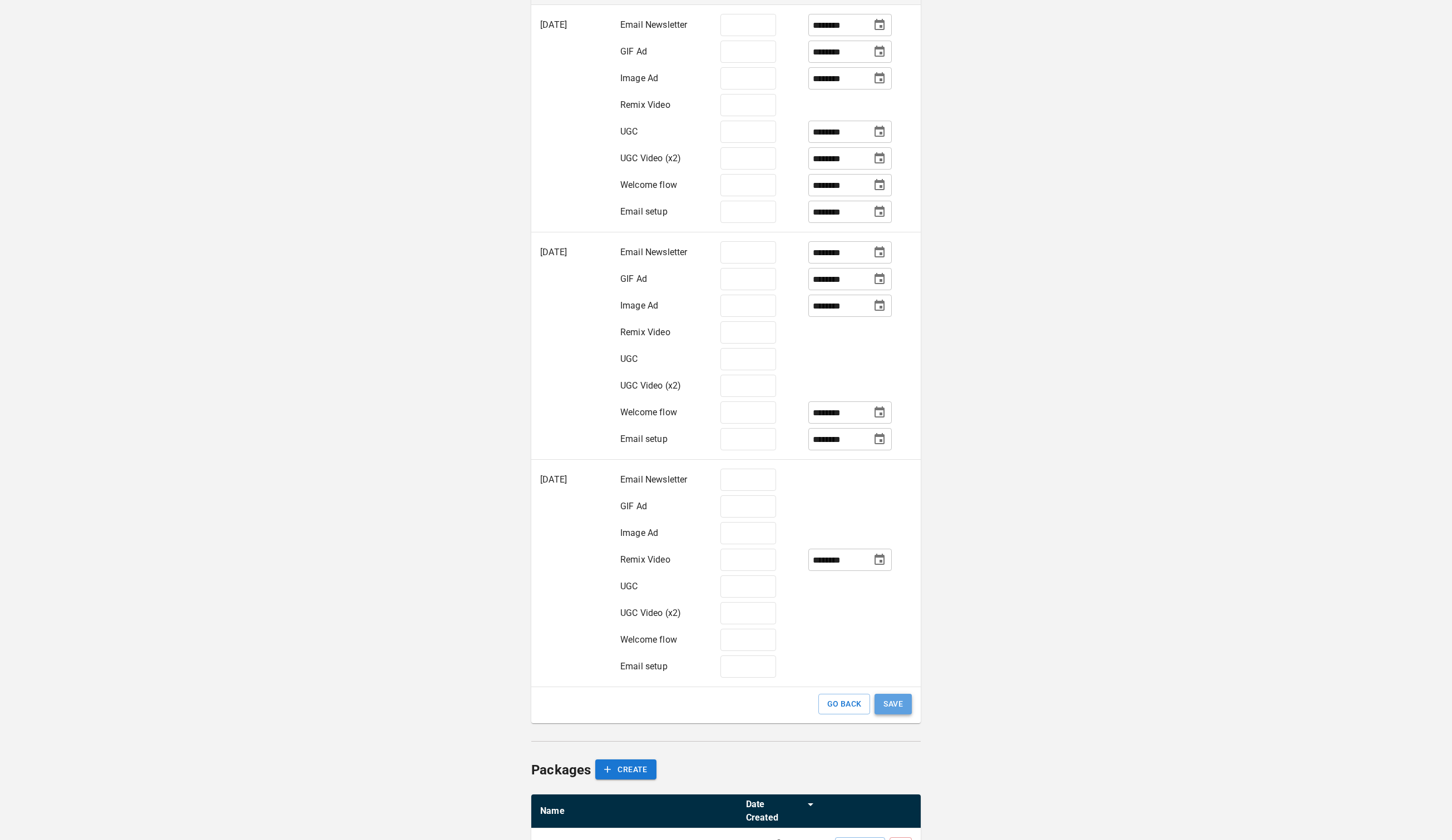
click at [895, 704] on button "SAVE" at bounding box center [893, 704] width 37 height 21
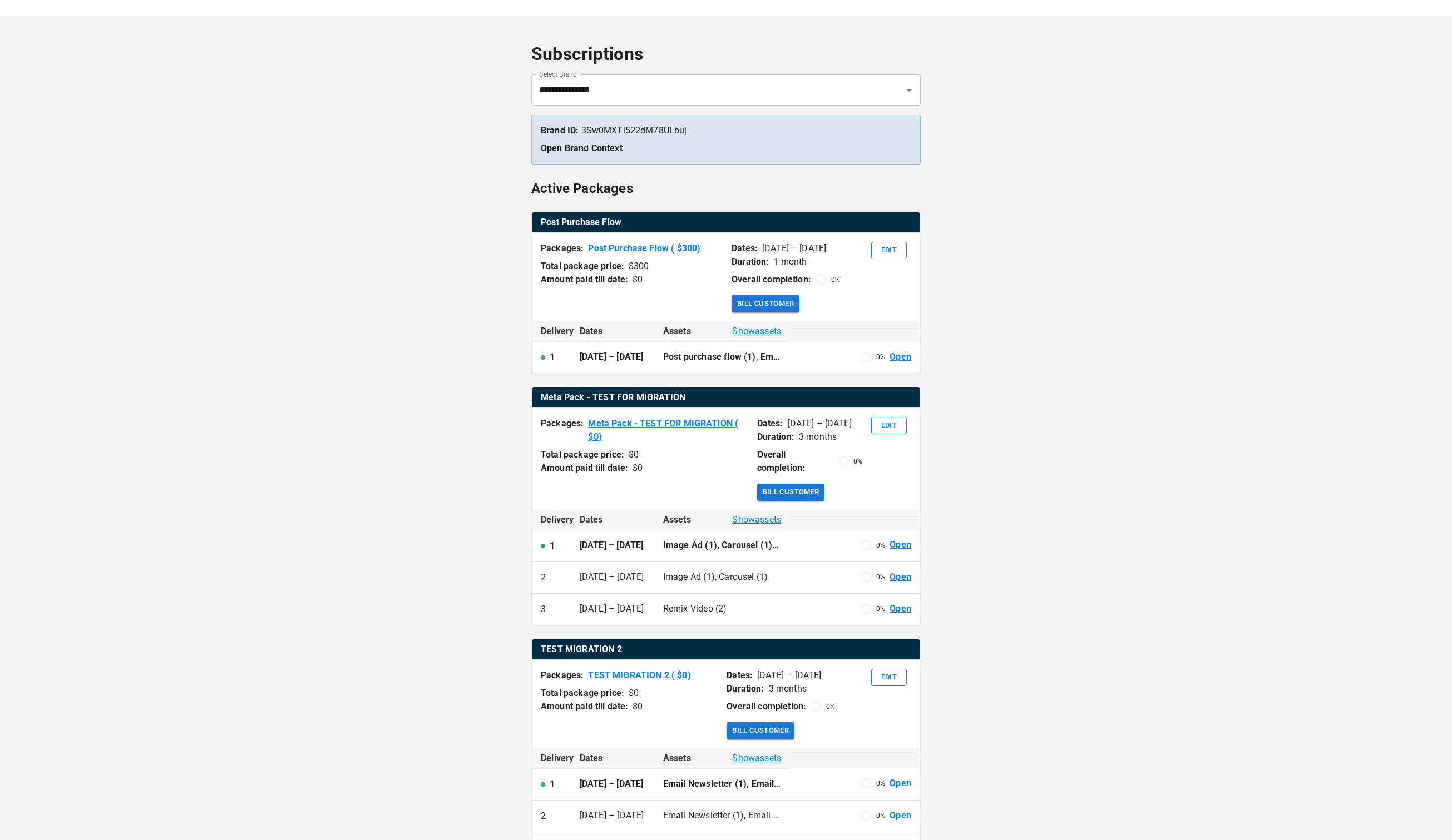
scroll to position [0, 0]
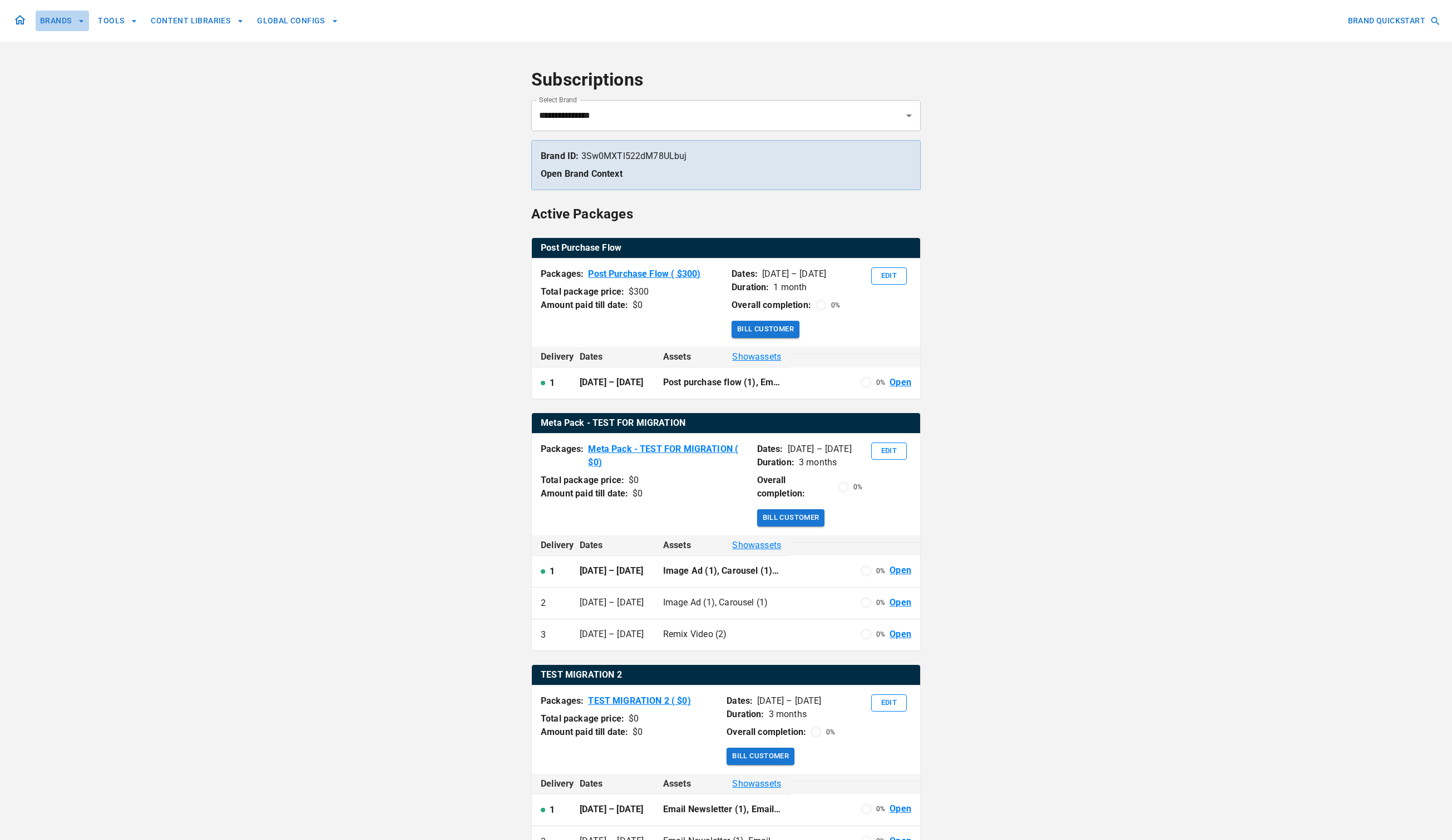
click at [44, 23] on button "BRANDS" at bounding box center [62, 21] width 53 height 21
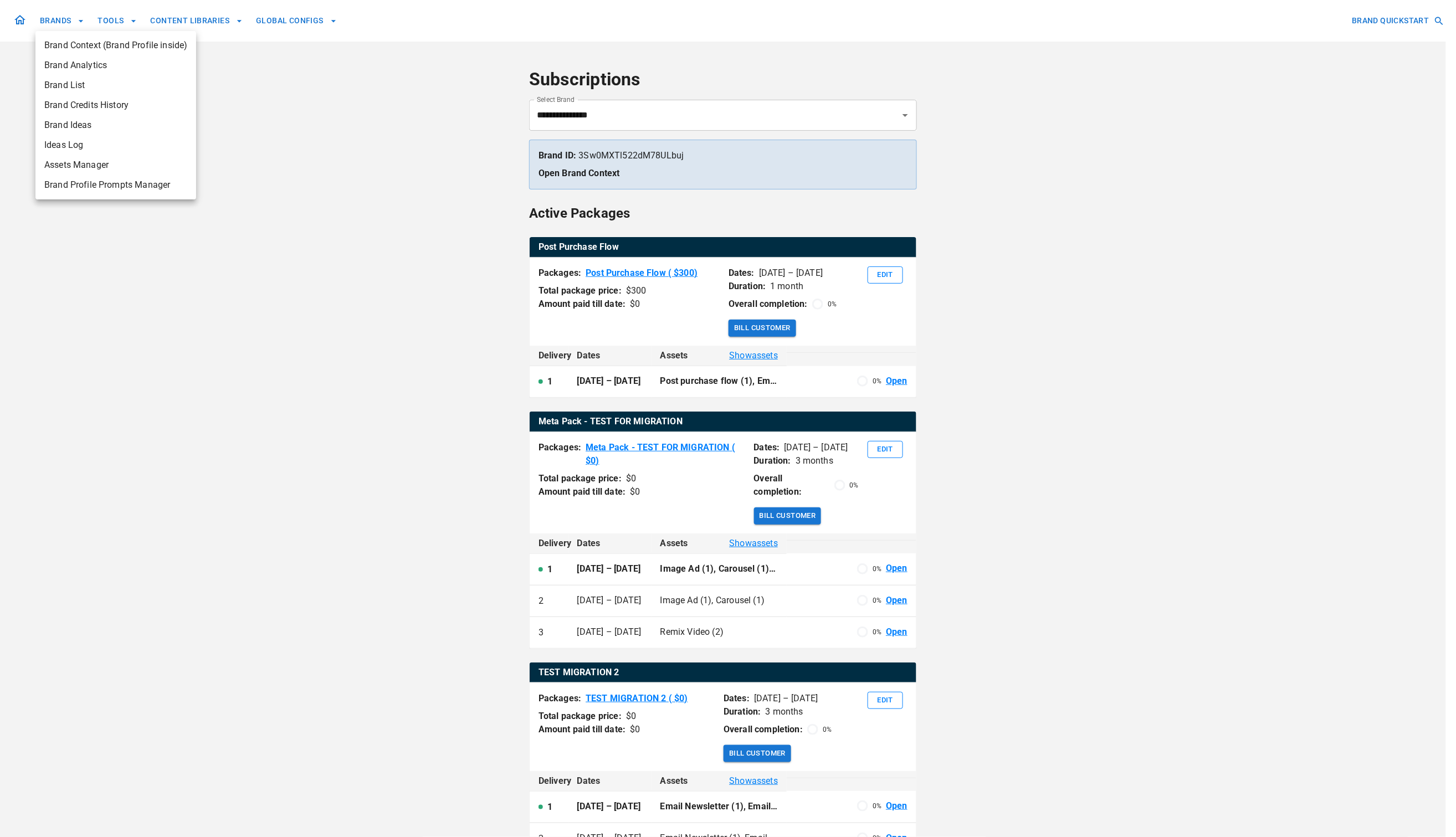
click at [372, 164] on div at bounding box center [728, 418] width 1456 height 837
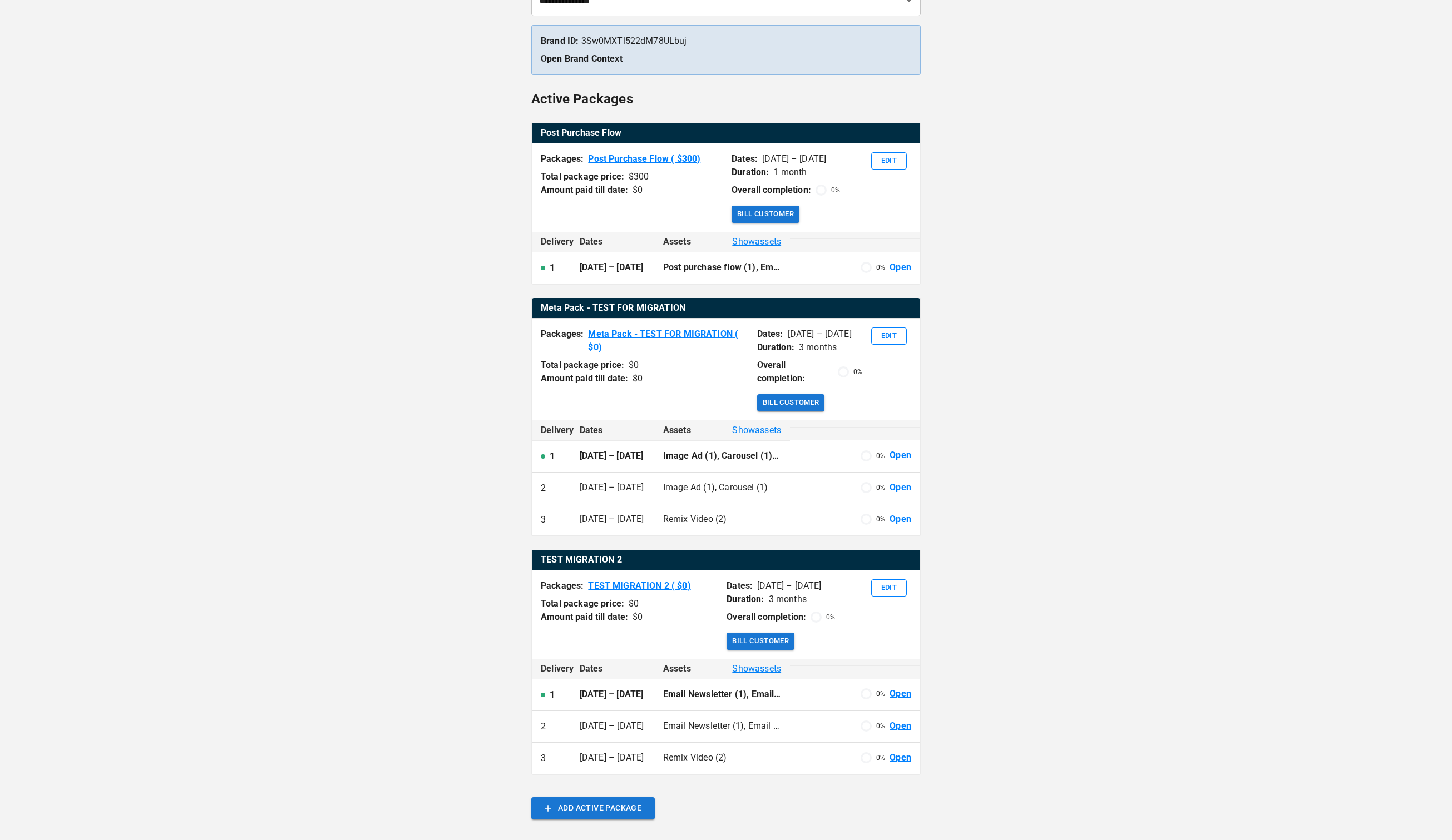
scroll to position [127, 0]
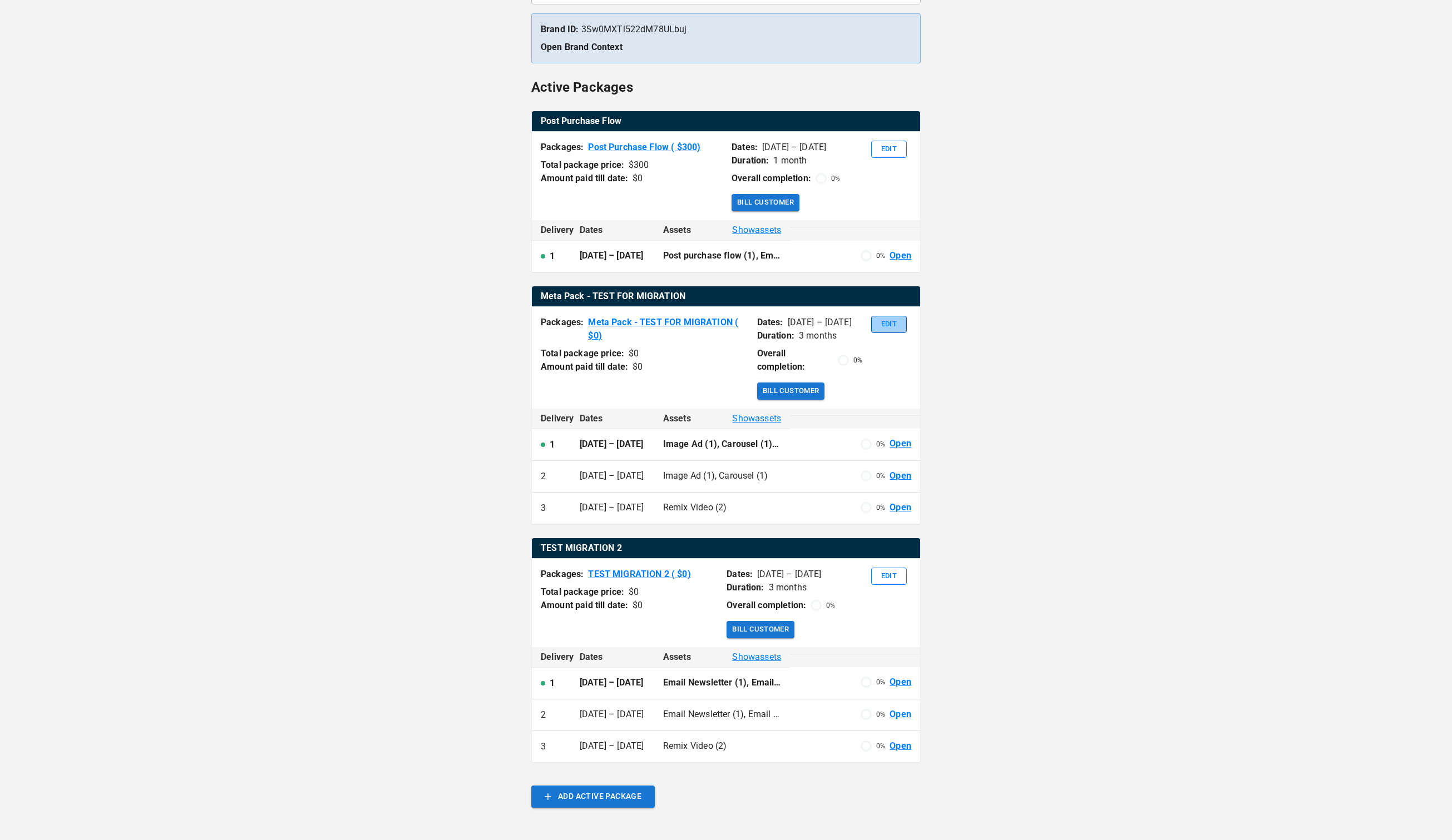
click at [901, 316] on button "Edit" at bounding box center [889, 323] width 36 height 17
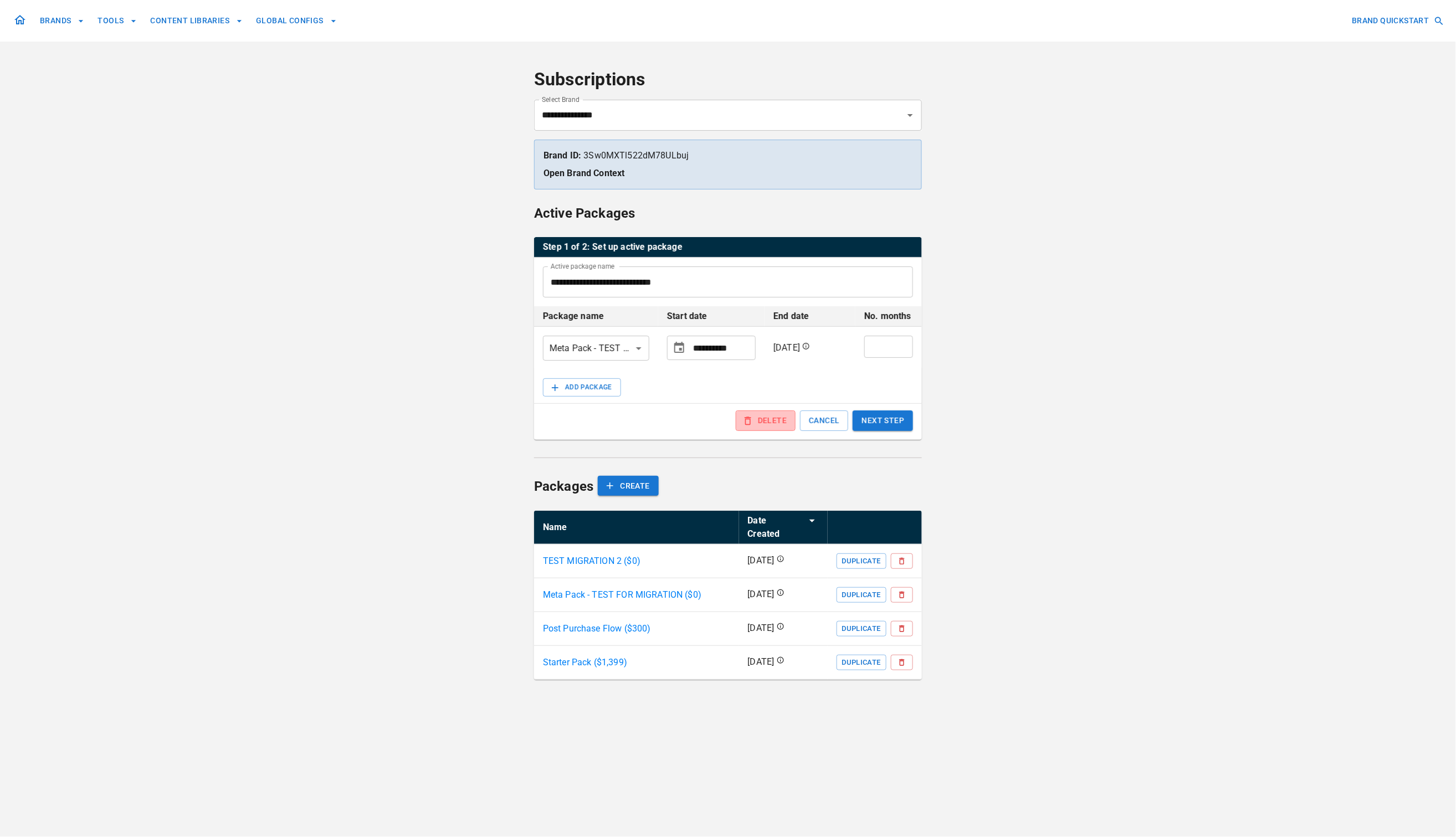
click at [766, 418] on button "DELETE" at bounding box center [765, 420] width 60 height 21
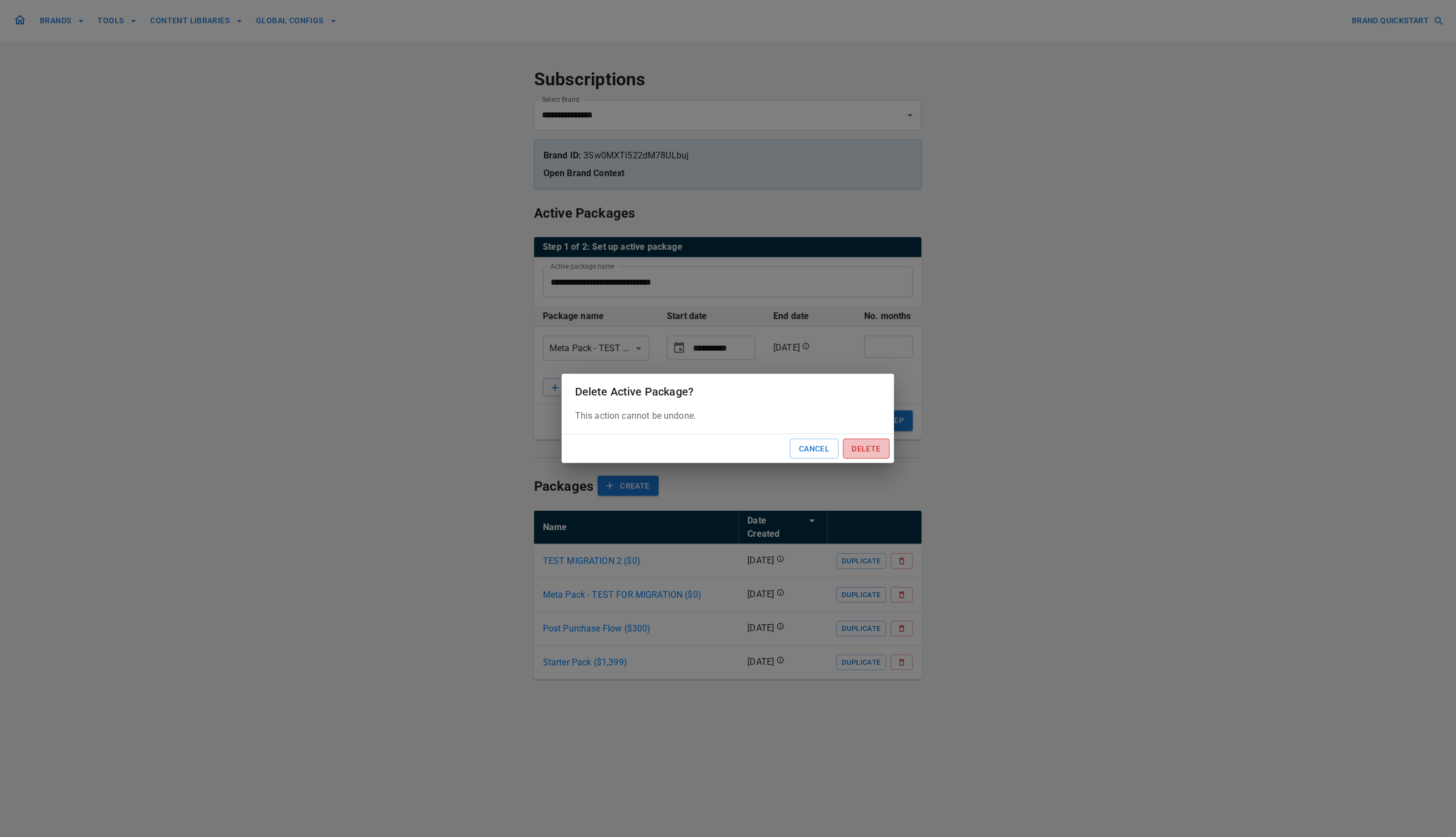
click at [864, 449] on button "Delete" at bounding box center [866, 449] width 46 height 21
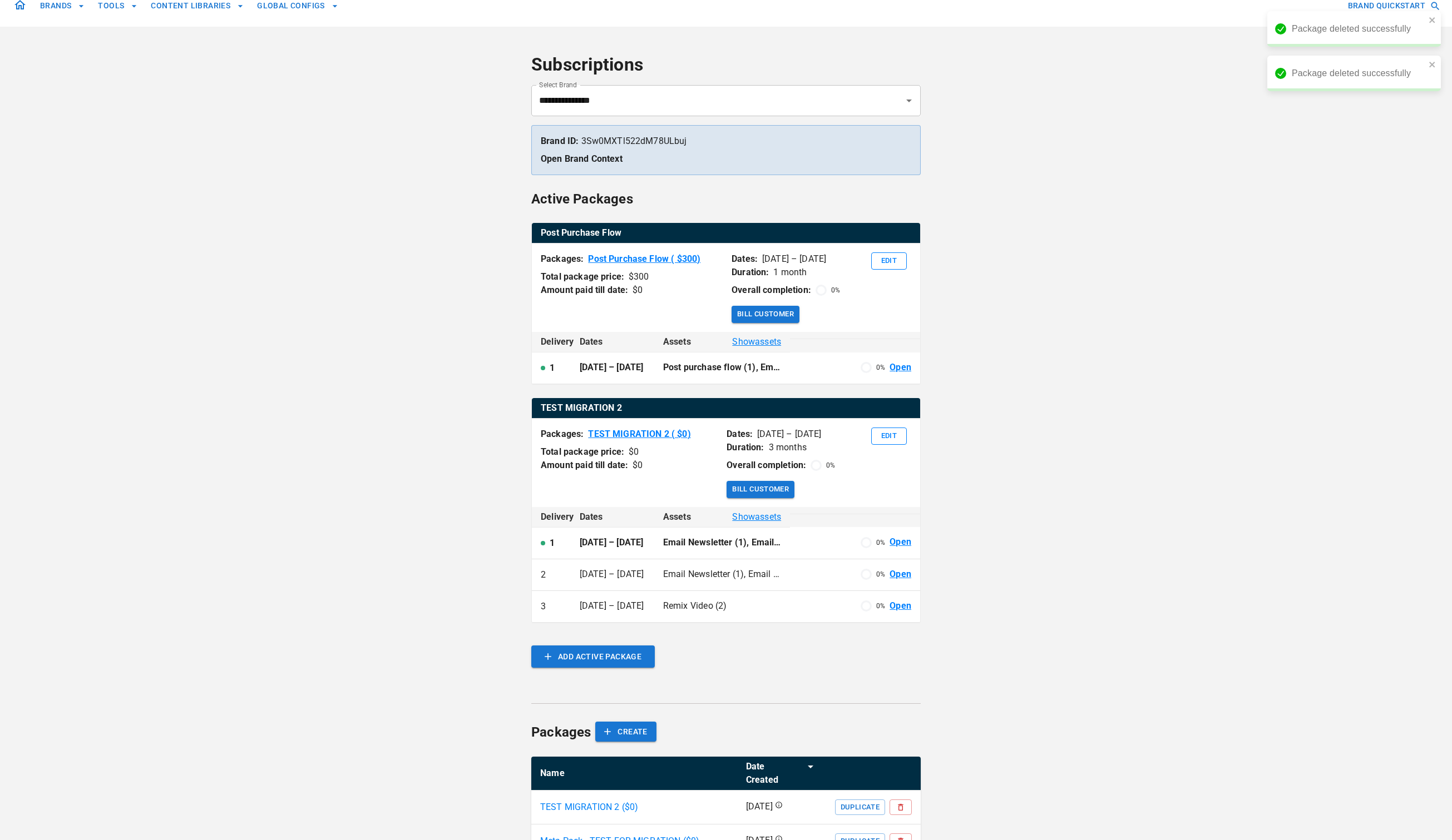
scroll to position [44, 0]
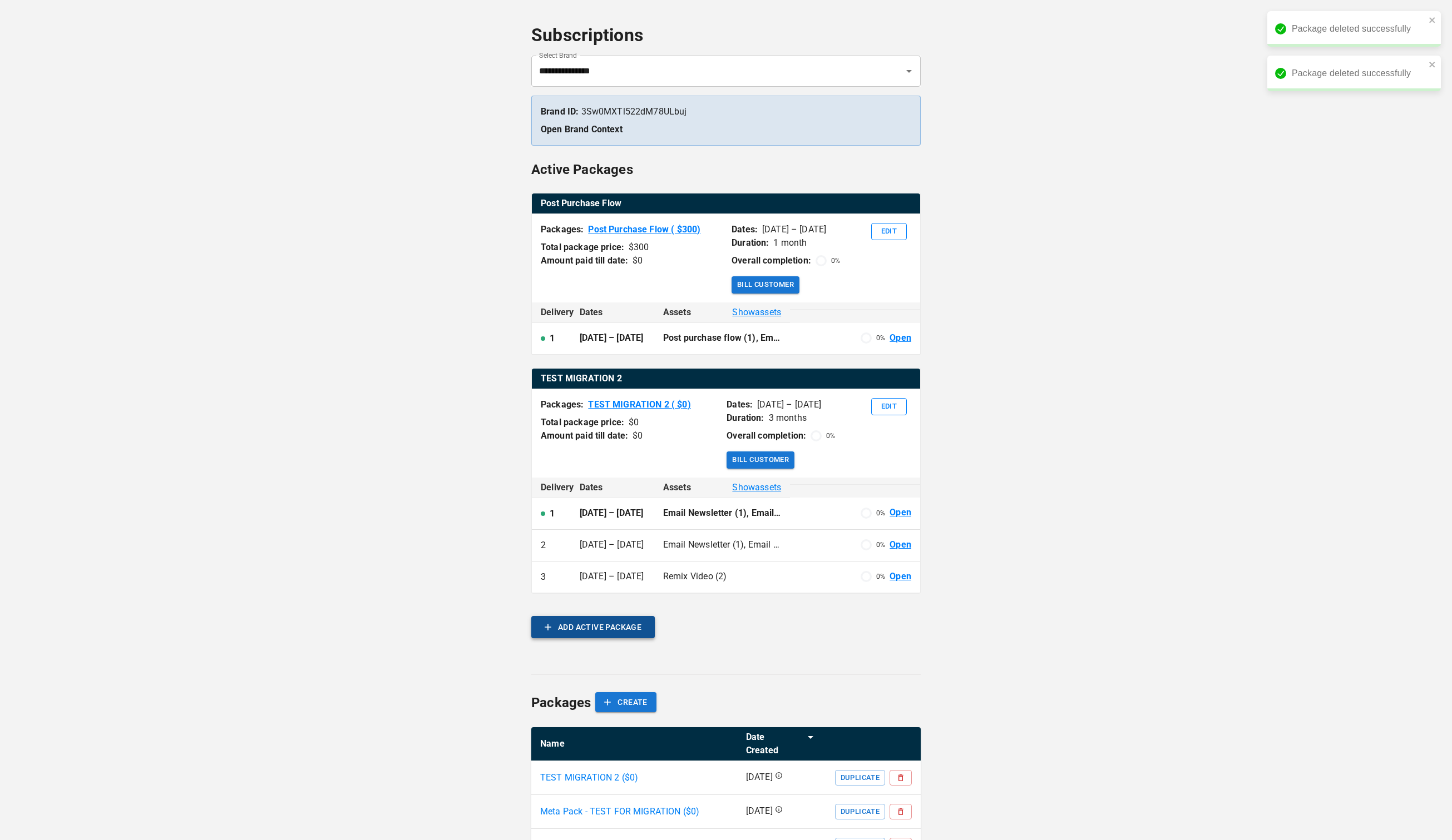
click at [589, 638] on button "ADD ACTIVE PACKAGE" at bounding box center [593, 627] width 123 height 23
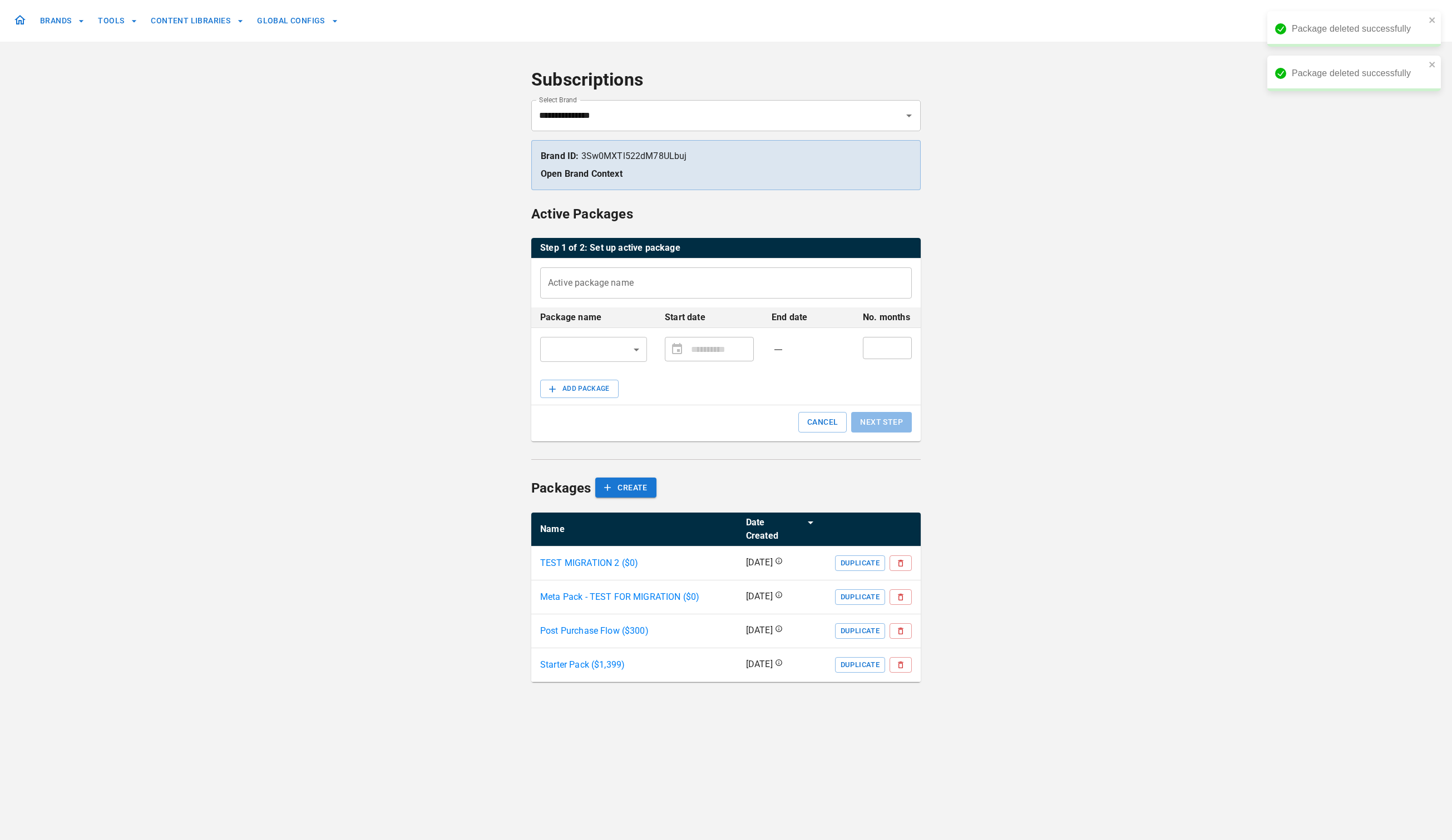
scroll to position [0, 0]
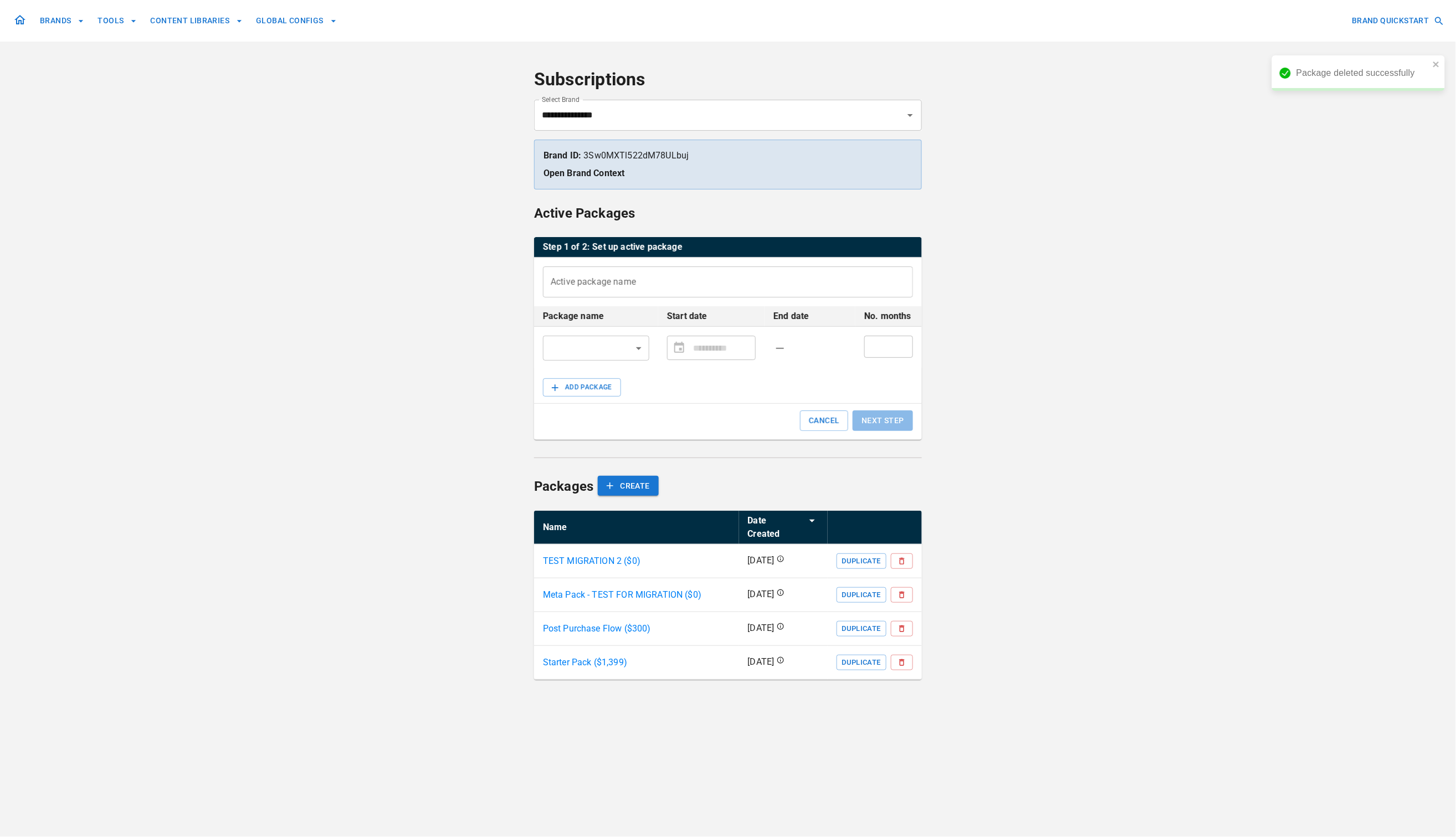
click at [640, 348] on body "**********" at bounding box center [728, 418] width 1456 height 837
click at [635, 396] on li "Meta Pack - TEST FOR MIGRATION ($ 0 )" at bounding box center [595, 395] width 176 height 20
type input "**********"
click at [721, 353] on input "**********" at bounding box center [721, 348] width 58 height 23
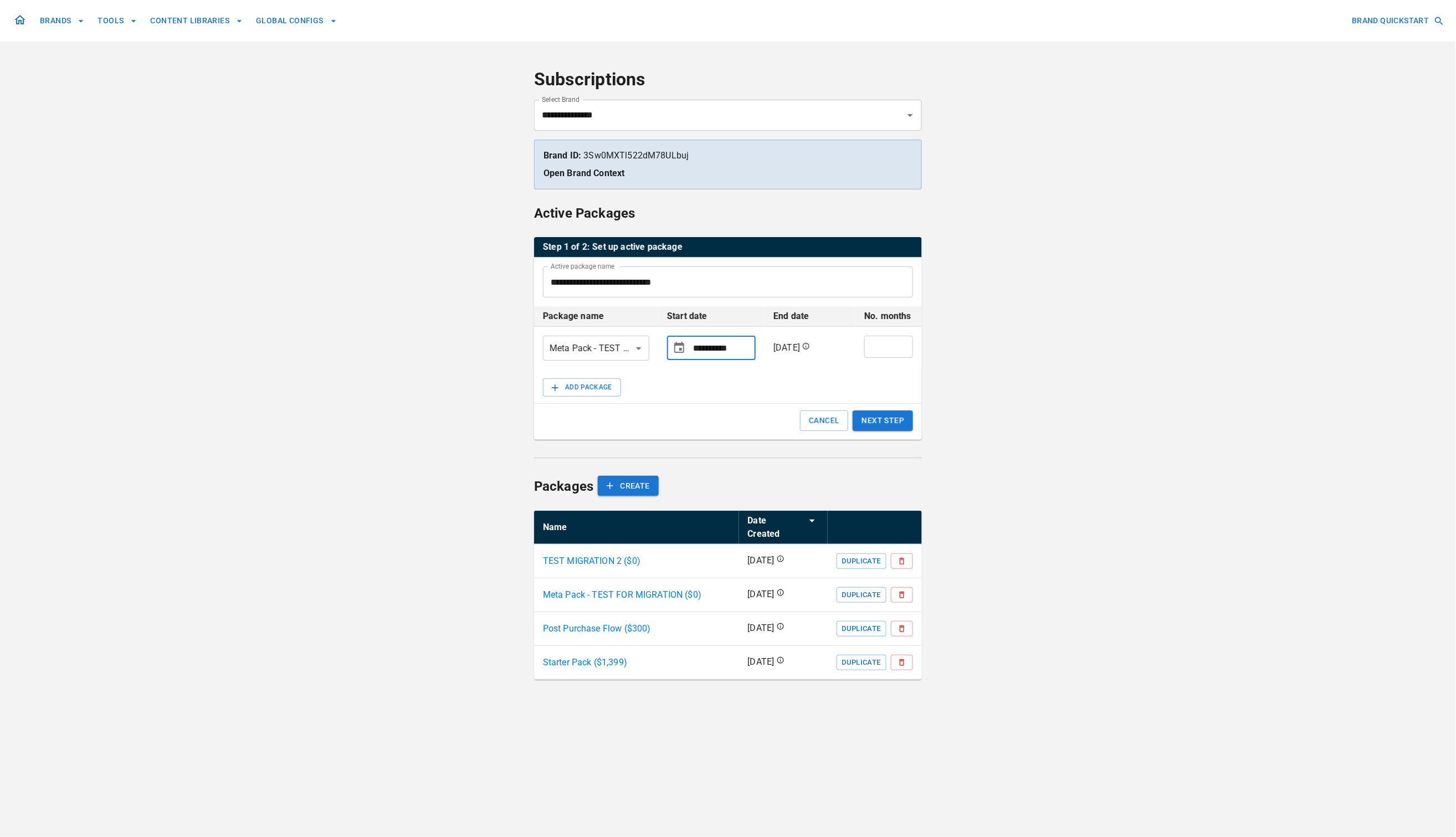
type input "**********"
click at [903, 345] on input "*" at bounding box center [889, 347] width 49 height 23
type input "*"
click at [903, 345] on input "*" at bounding box center [889, 347] width 49 height 23
click at [882, 419] on button "NEXT STEP" at bounding box center [882, 420] width 60 height 21
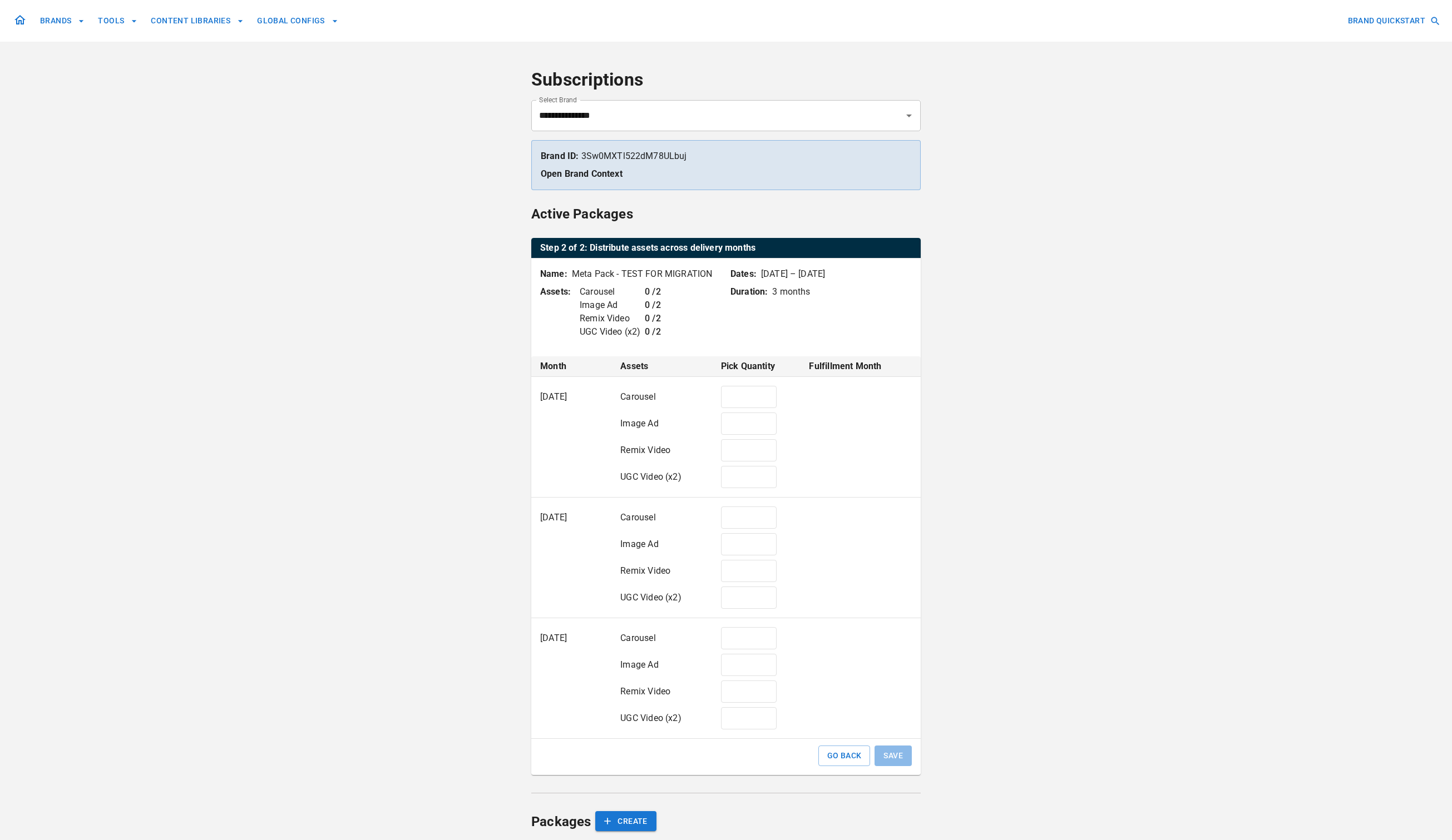
type input "*"
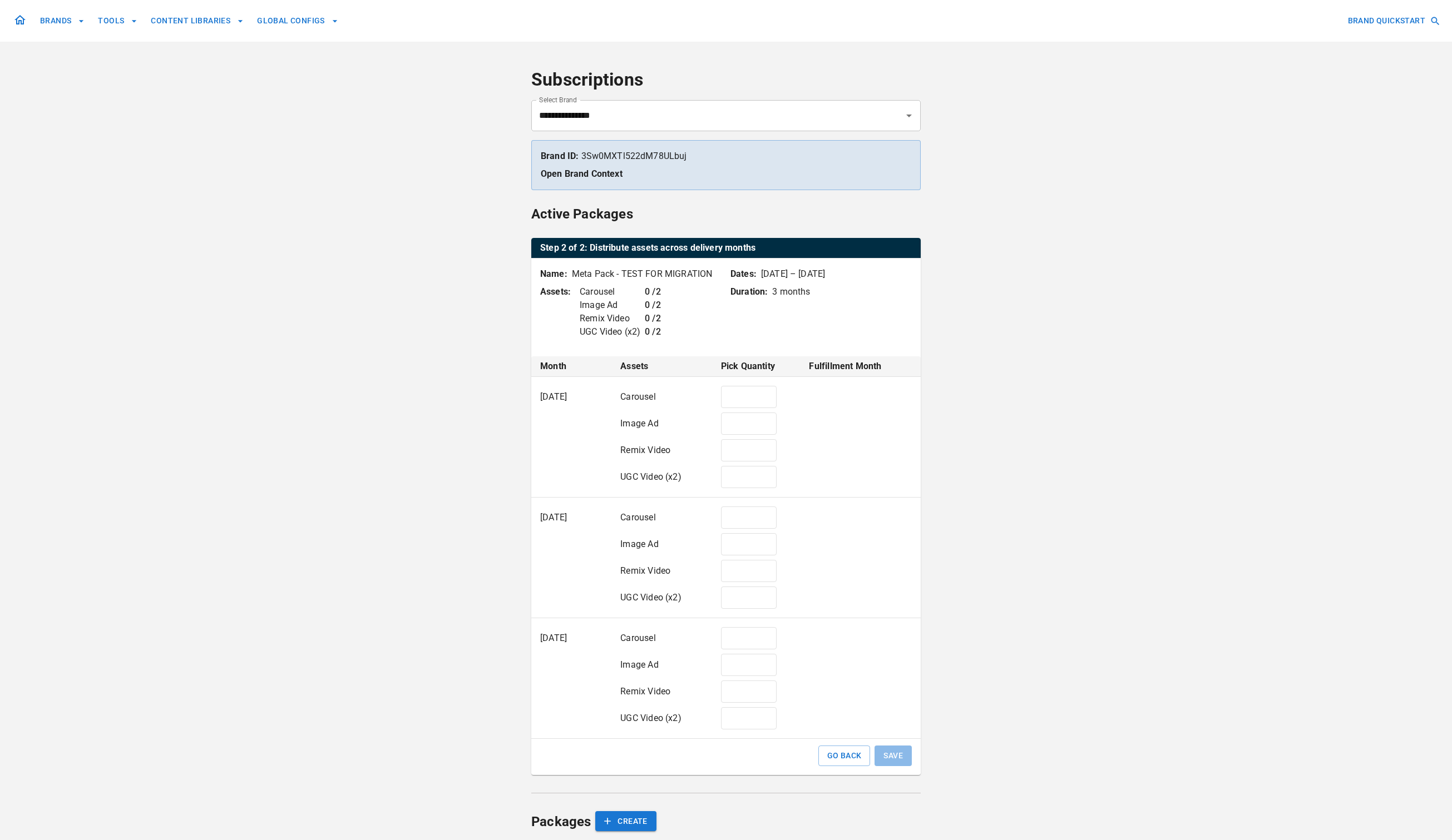
type input "*"
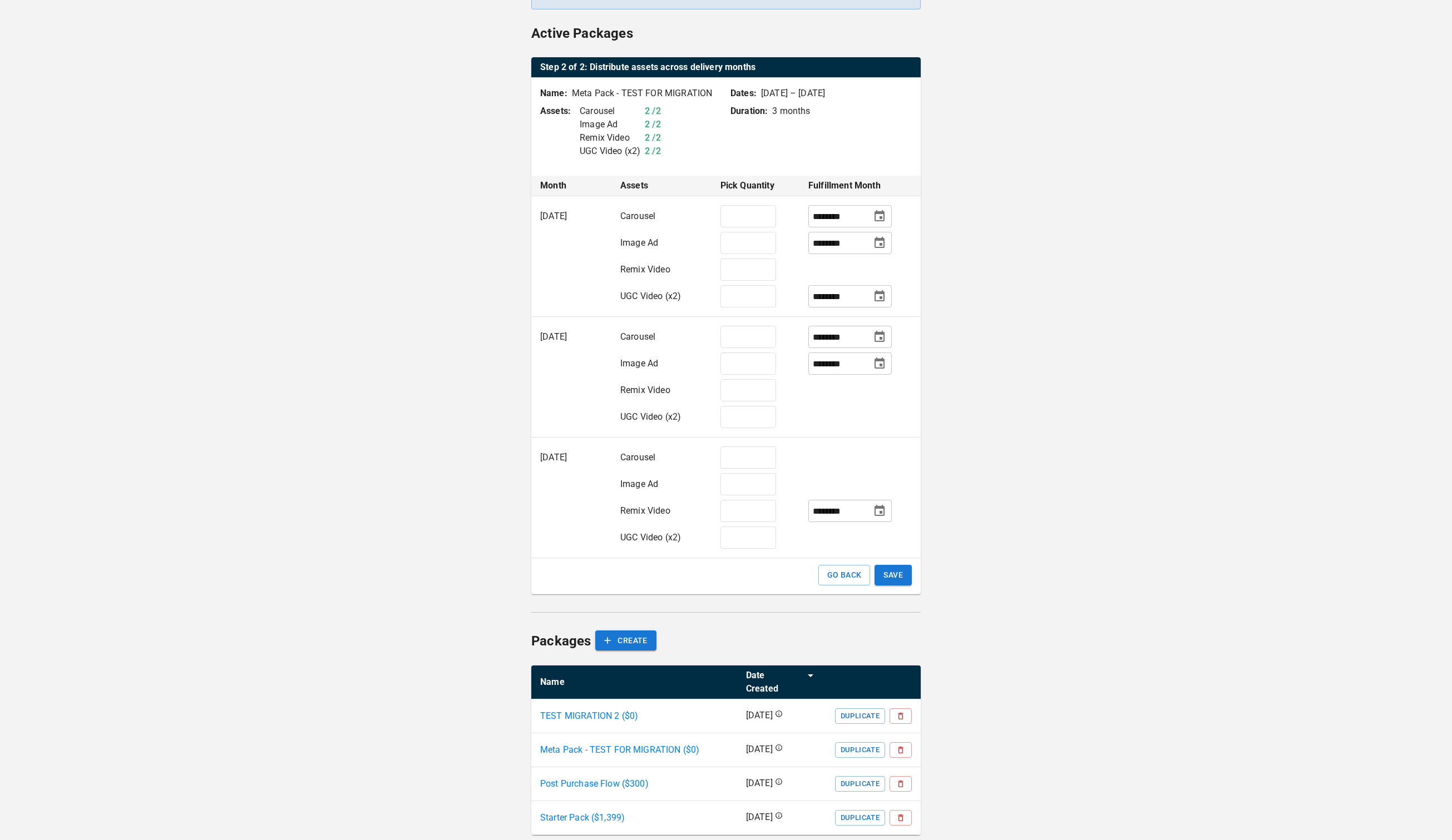
scroll to position [196, 0]
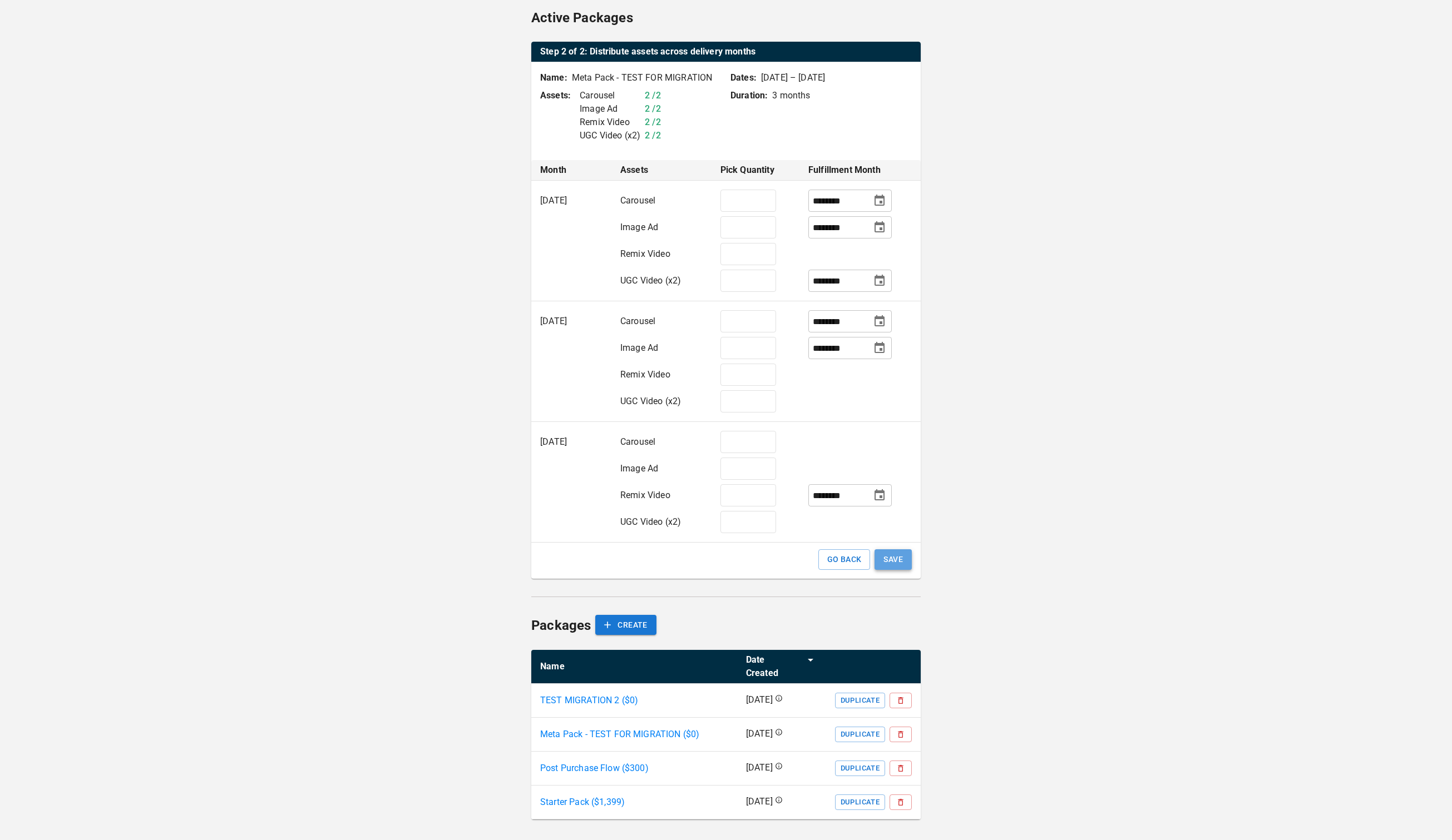
click at [895, 560] on button "SAVE" at bounding box center [893, 559] width 37 height 21
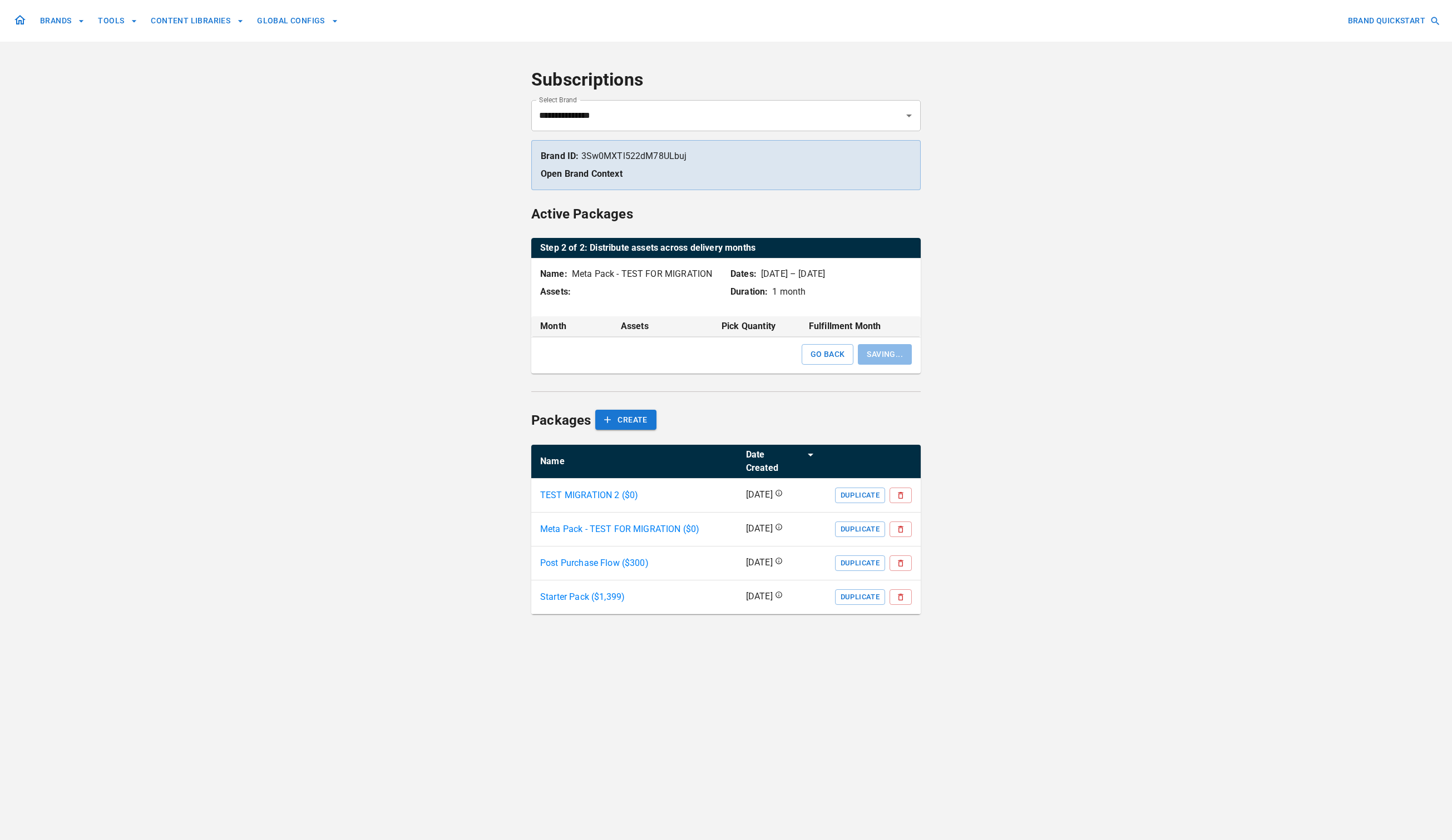
scroll to position [0, 0]
